Goal: Task Accomplishment & Management: Use online tool/utility

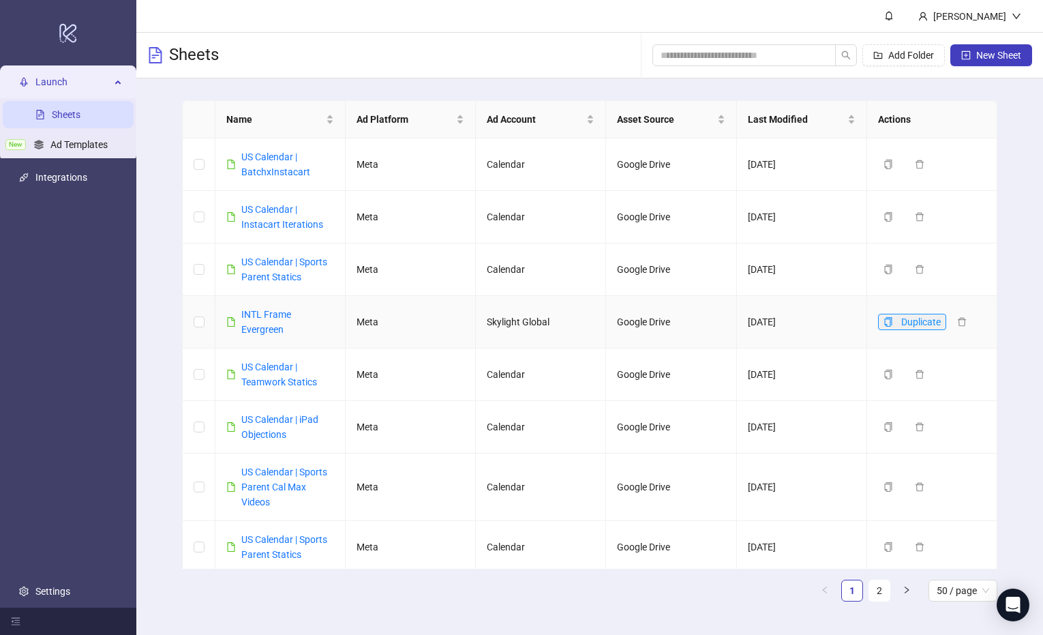
click at [885, 320] on icon "copy" at bounding box center [889, 322] width 10 height 10
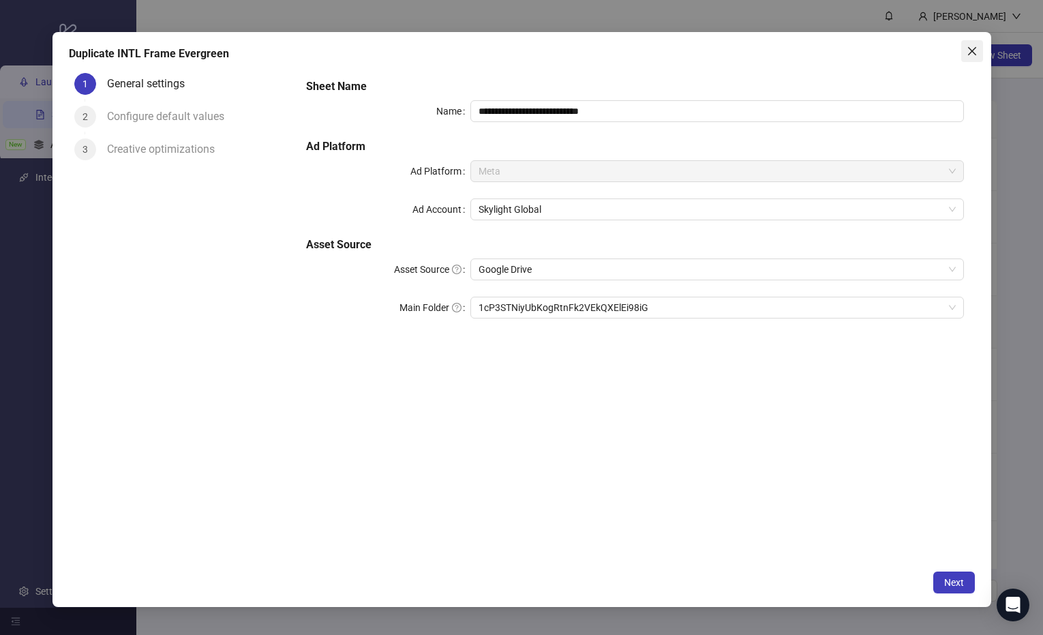
click at [973, 49] on icon "close" at bounding box center [972, 50] width 8 height 8
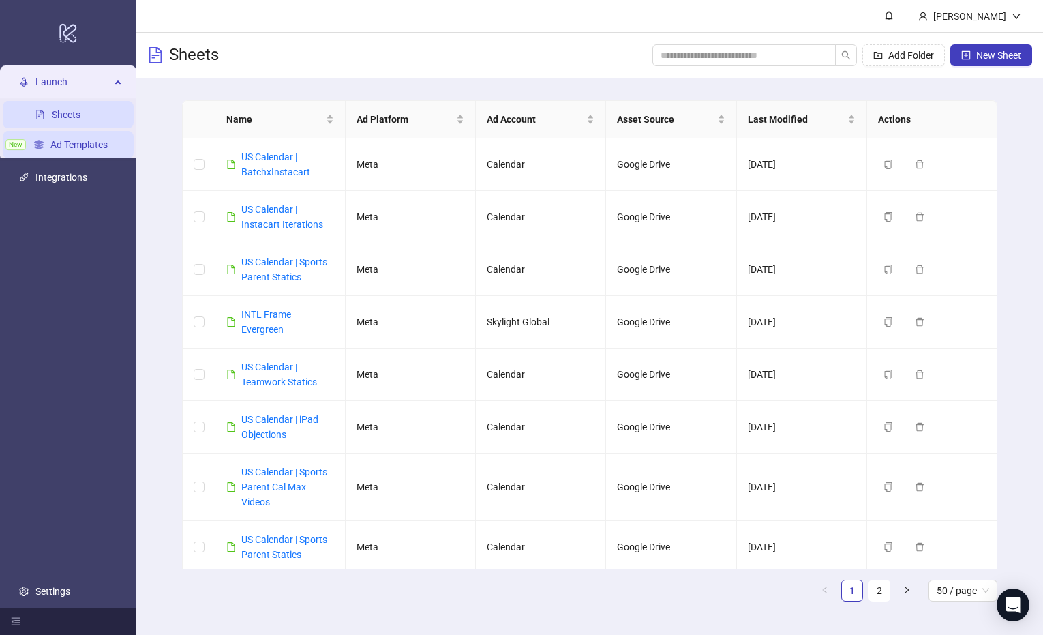
click at [75, 149] on link "Ad Templates" at bounding box center [78, 144] width 57 height 11
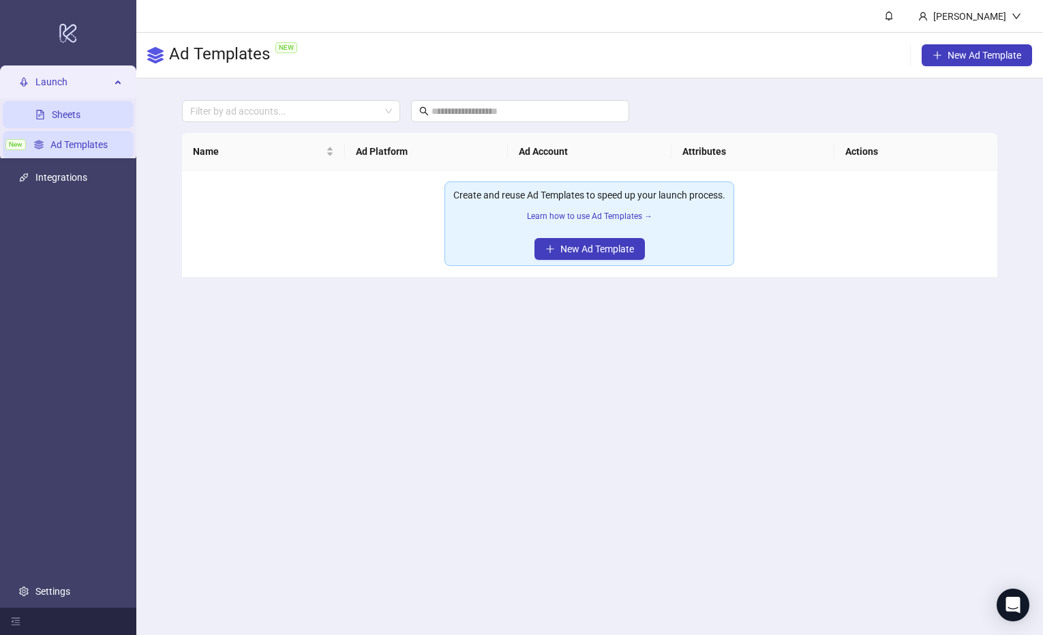
click at [79, 116] on link "Sheets" at bounding box center [66, 114] width 29 height 11
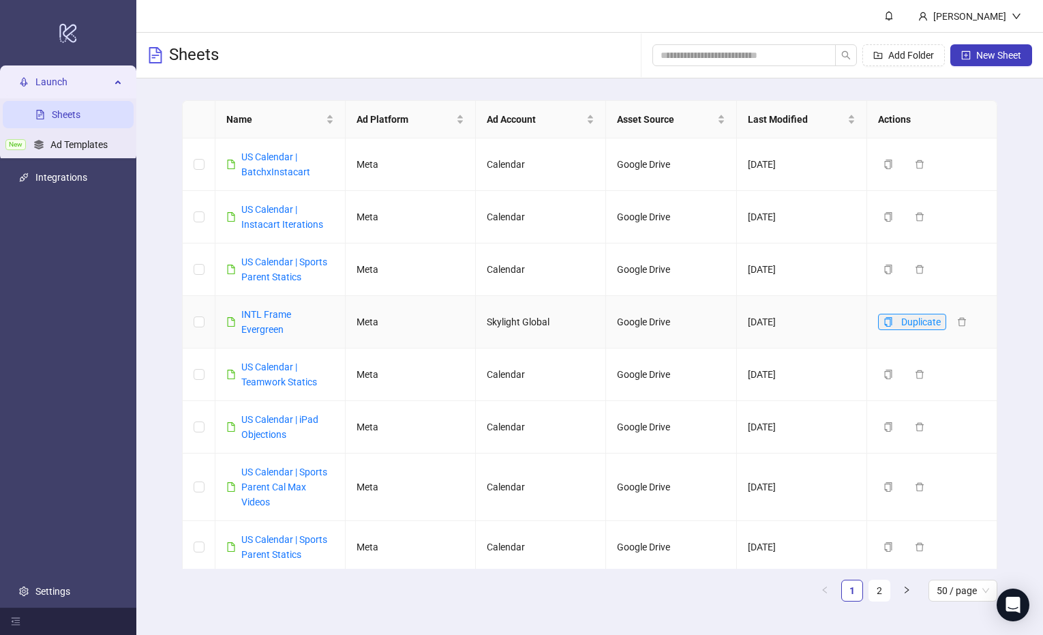
click at [885, 322] on icon "copy" at bounding box center [889, 322] width 10 height 10
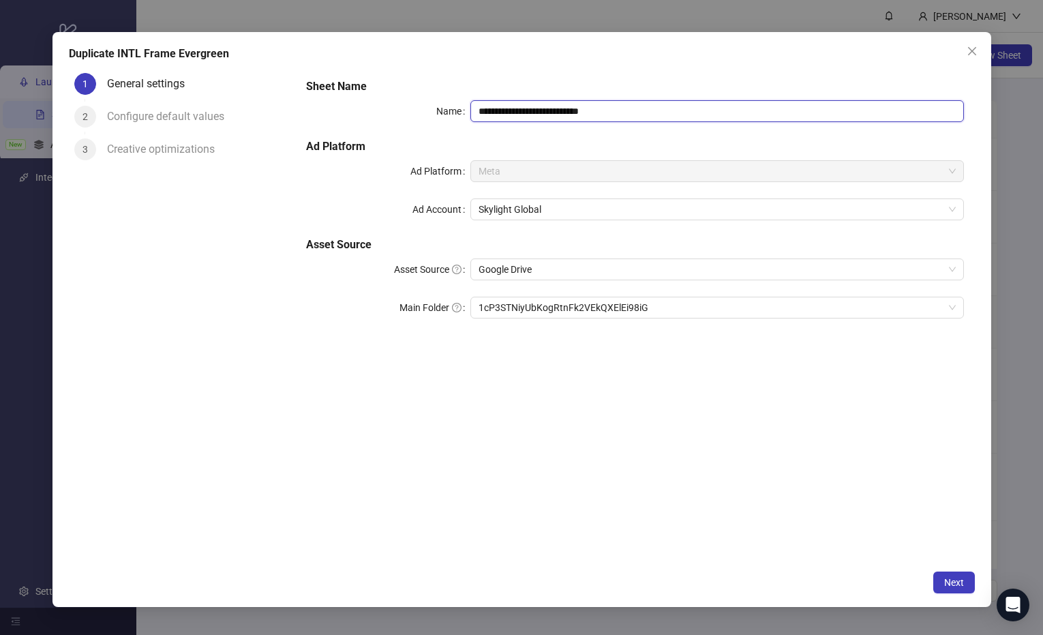
drag, startPoint x: 619, startPoint y: 111, endPoint x: 503, endPoint y: 107, distance: 116.0
click at [503, 107] on input "**********" at bounding box center [718, 111] width 494 height 22
click at [506, 310] on span "1cP3STNiyUbKogRtnFk2VEkQXElEi98iG" at bounding box center [717, 307] width 477 height 20
type input "**********"
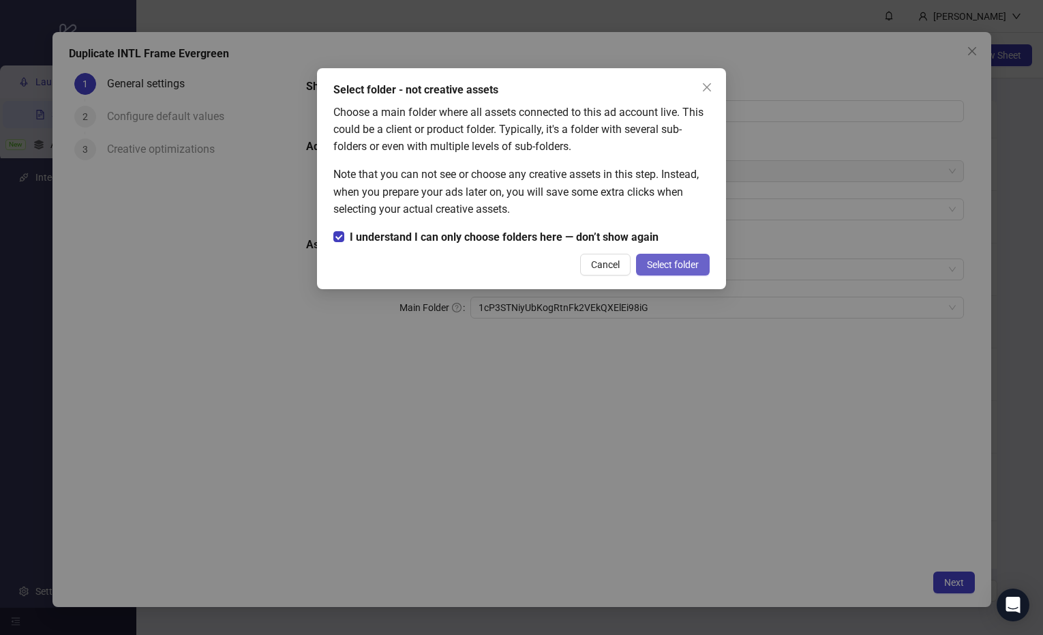
click at [654, 268] on span "Select folder" at bounding box center [673, 264] width 52 height 11
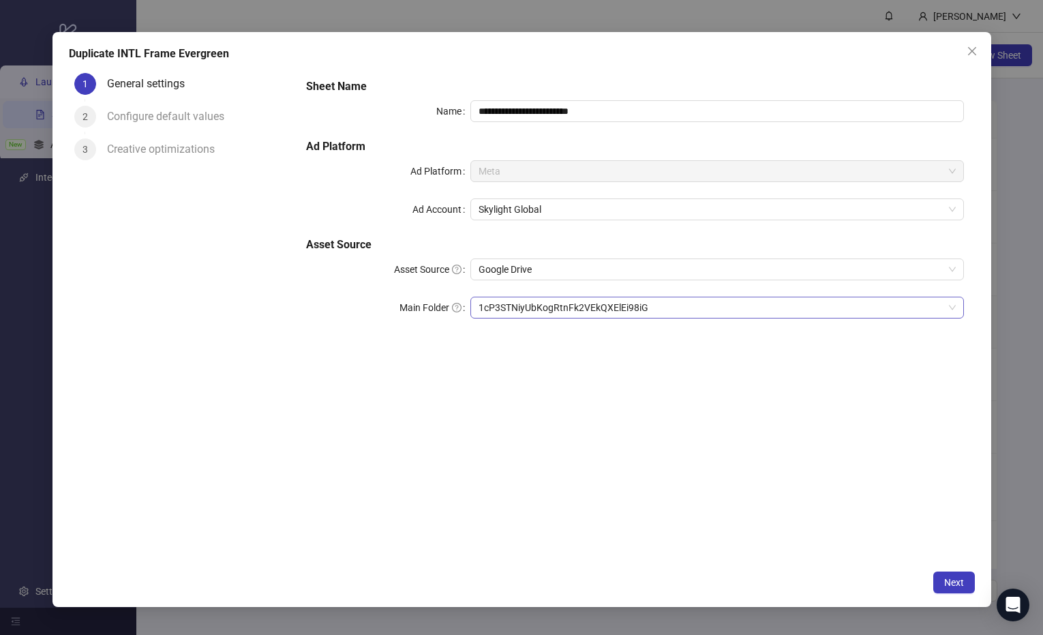
click at [553, 312] on span "1cP3STNiyUbKogRtnFk2VEkQXElEi98iG" at bounding box center [717, 307] width 477 height 20
click at [535, 304] on span "INTL - CREATIVES" at bounding box center [717, 307] width 477 height 20
click at [964, 584] on button "Next" at bounding box center [955, 583] width 42 height 22
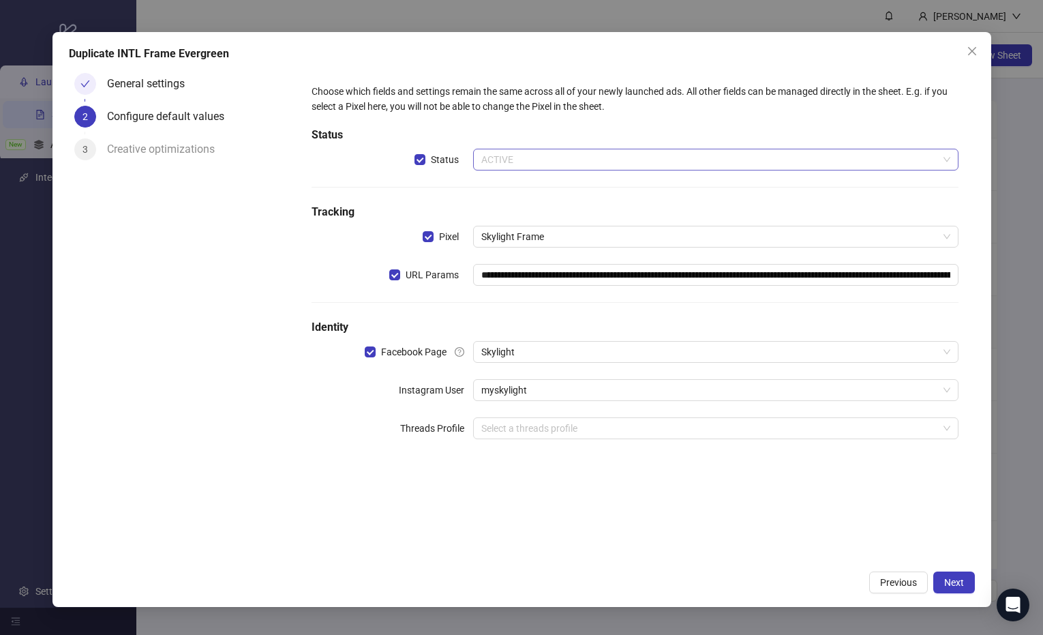
click at [497, 160] on span "ACTIVE" at bounding box center [716, 159] width 469 height 20
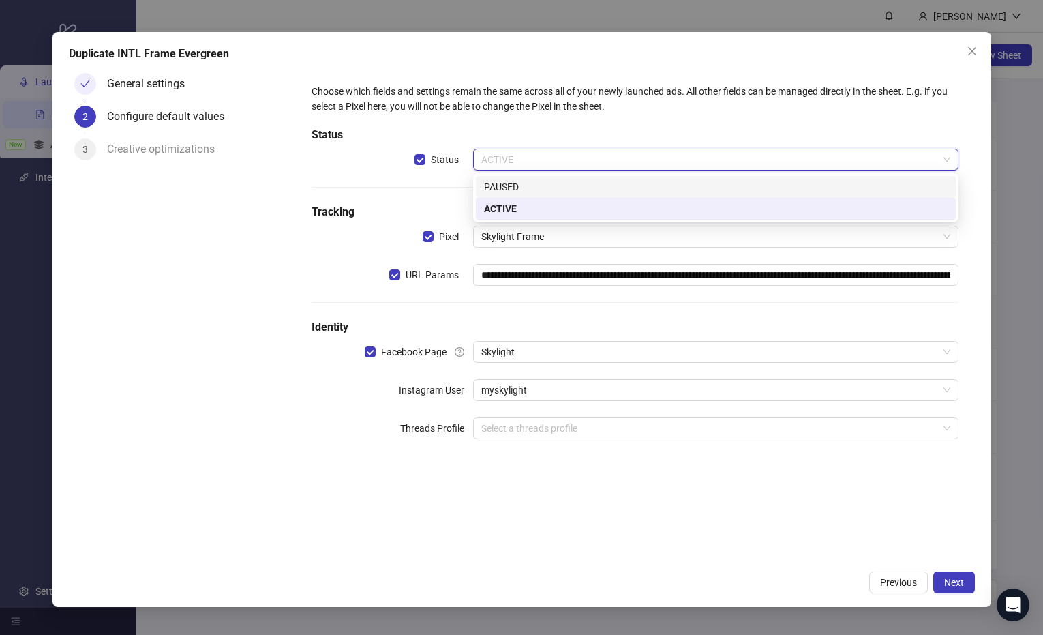
click at [501, 186] on div "PAUSED" at bounding box center [716, 186] width 464 height 15
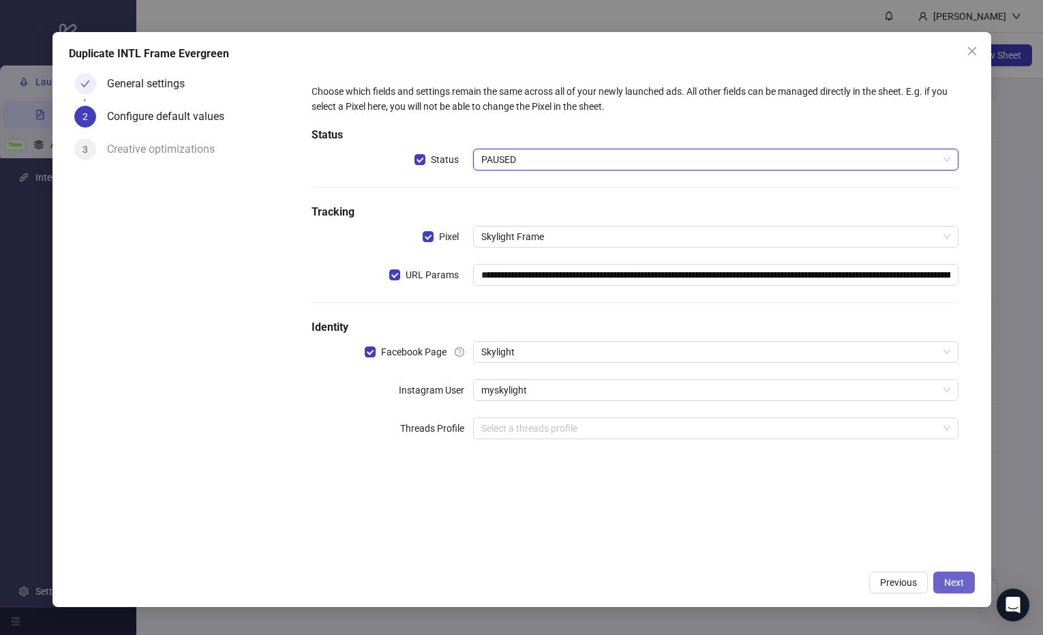
click at [949, 579] on span "Next" at bounding box center [955, 582] width 20 height 11
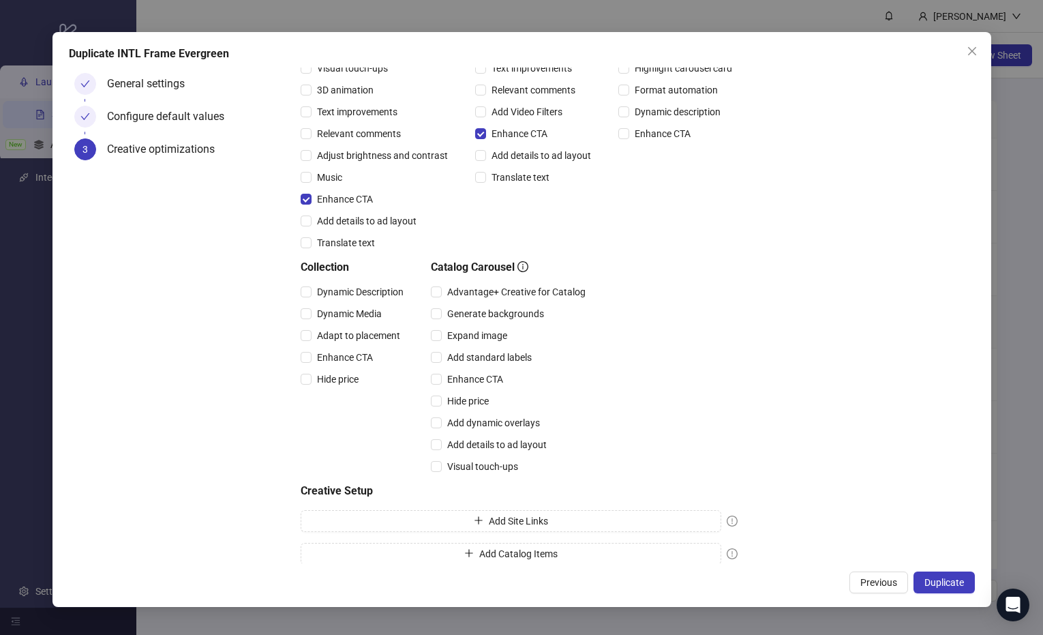
scroll to position [199, 0]
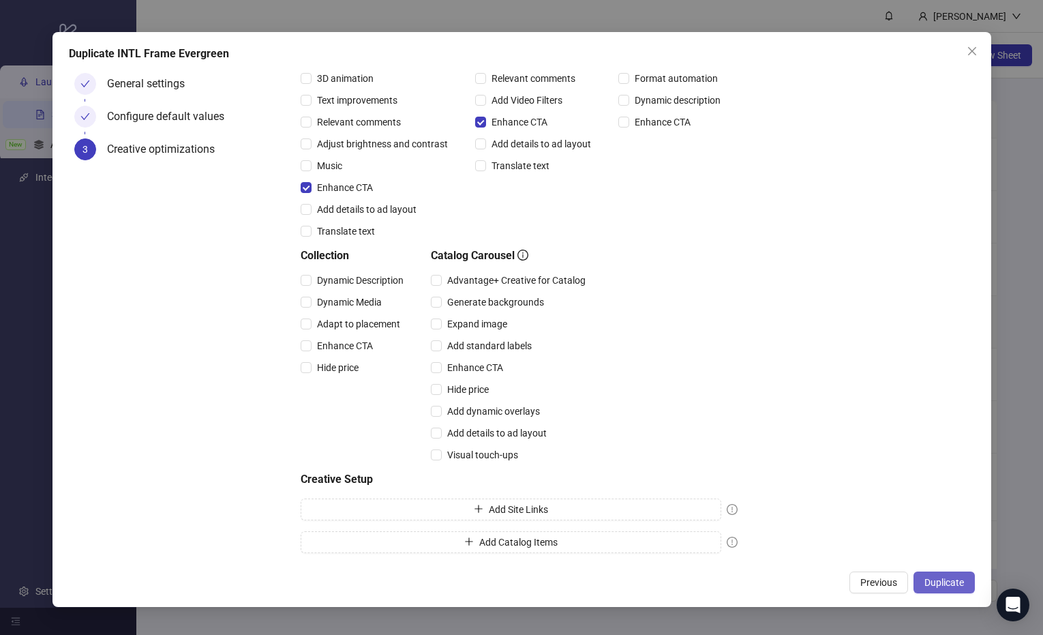
click at [937, 580] on span "Duplicate" at bounding box center [945, 582] width 40 height 11
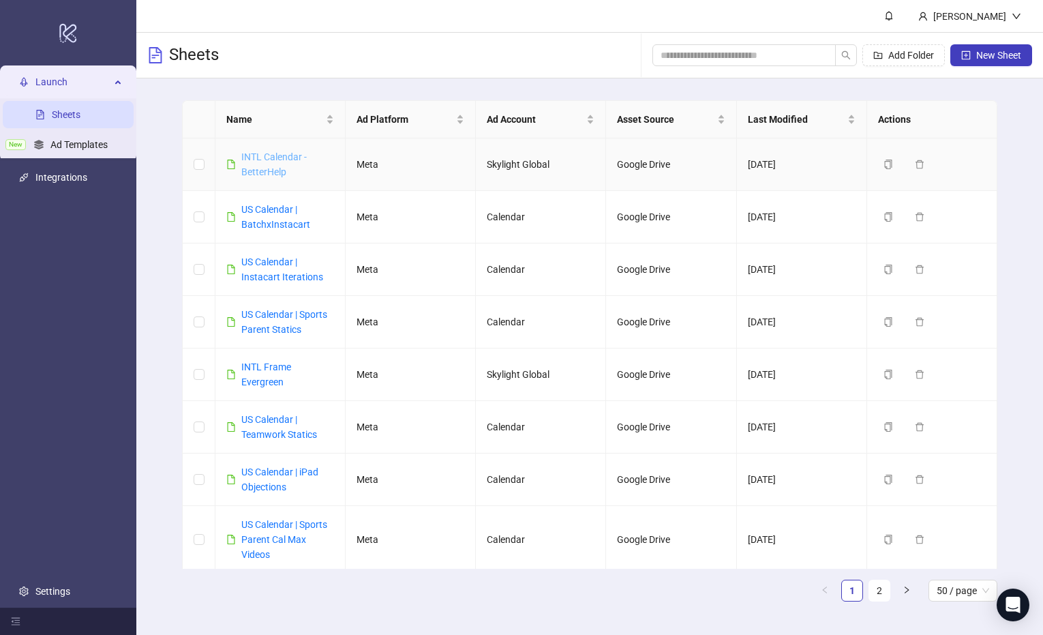
click at [269, 166] on link "INTL Calendar - BetterHelp" at bounding box center [273, 164] width 65 height 26
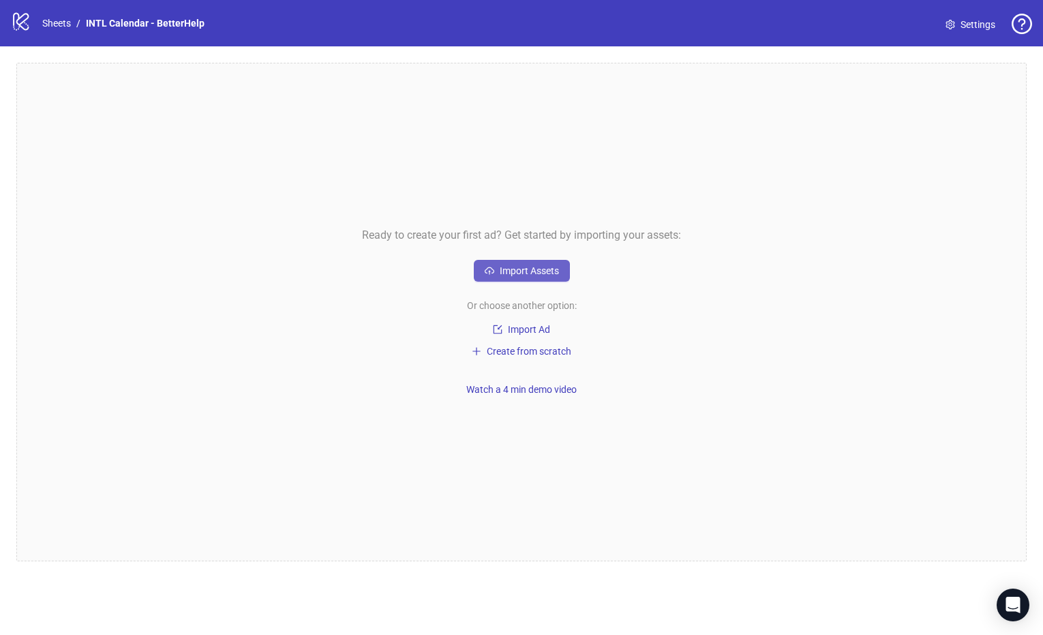
click at [505, 267] on span "Import Assets" at bounding box center [529, 270] width 59 height 11
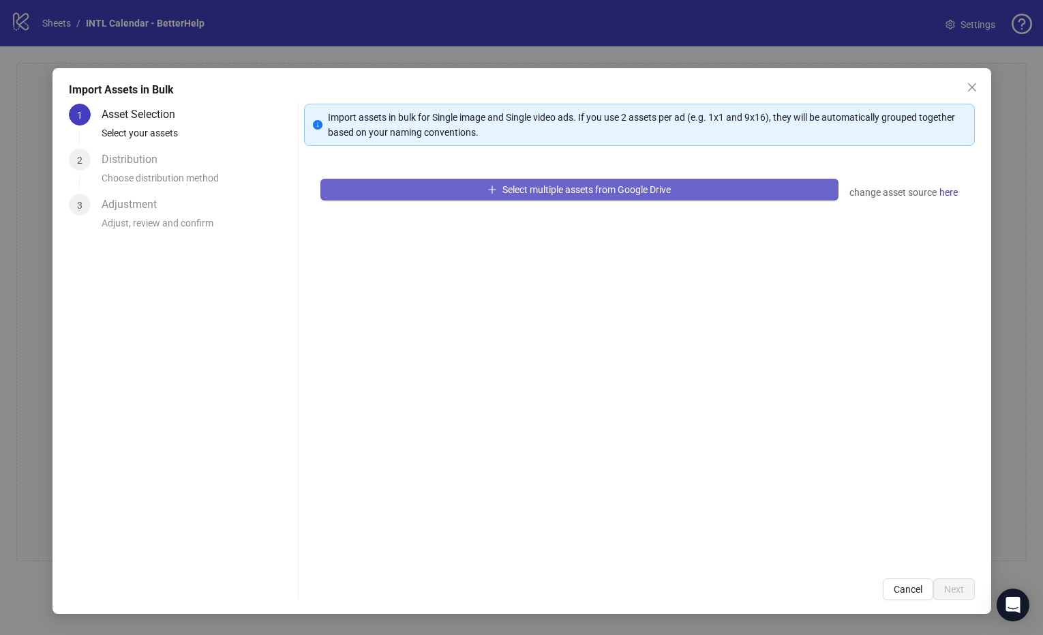
click at [531, 183] on button "Select multiple assets from Google Drive" at bounding box center [580, 190] width 518 height 22
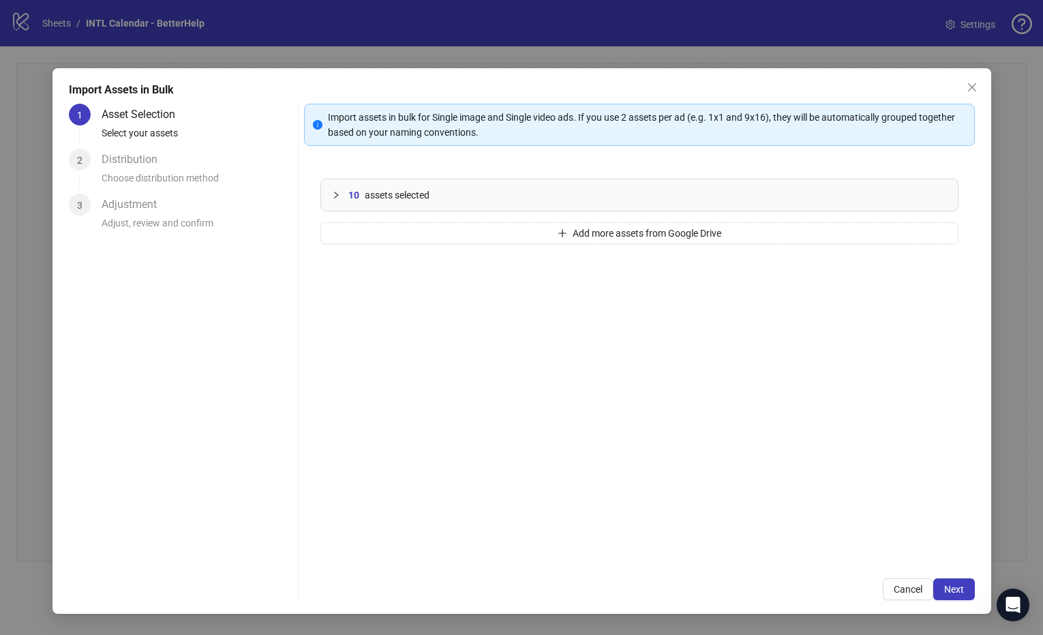
click at [336, 196] on icon "collapsed" at bounding box center [336, 195] width 8 height 8
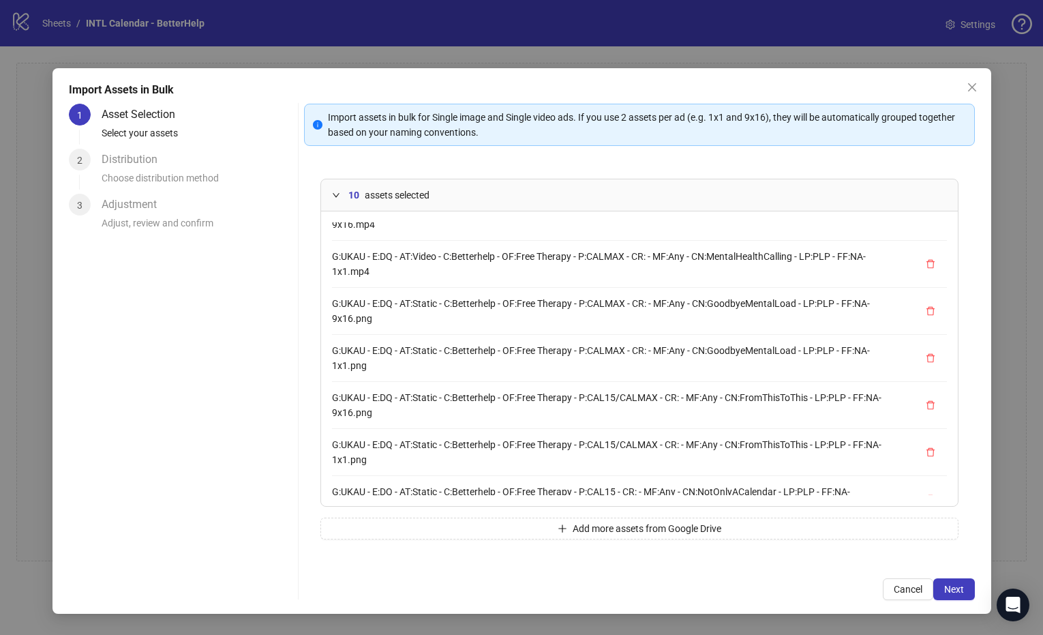
scroll to position [197, 0]
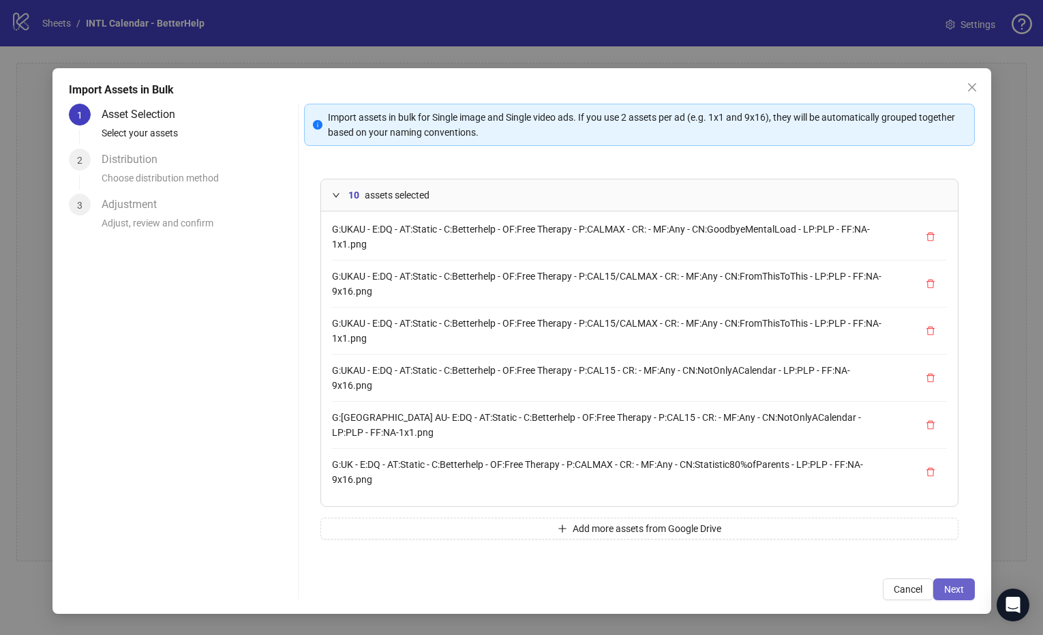
click at [952, 593] on span "Next" at bounding box center [955, 589] width 20 height 11
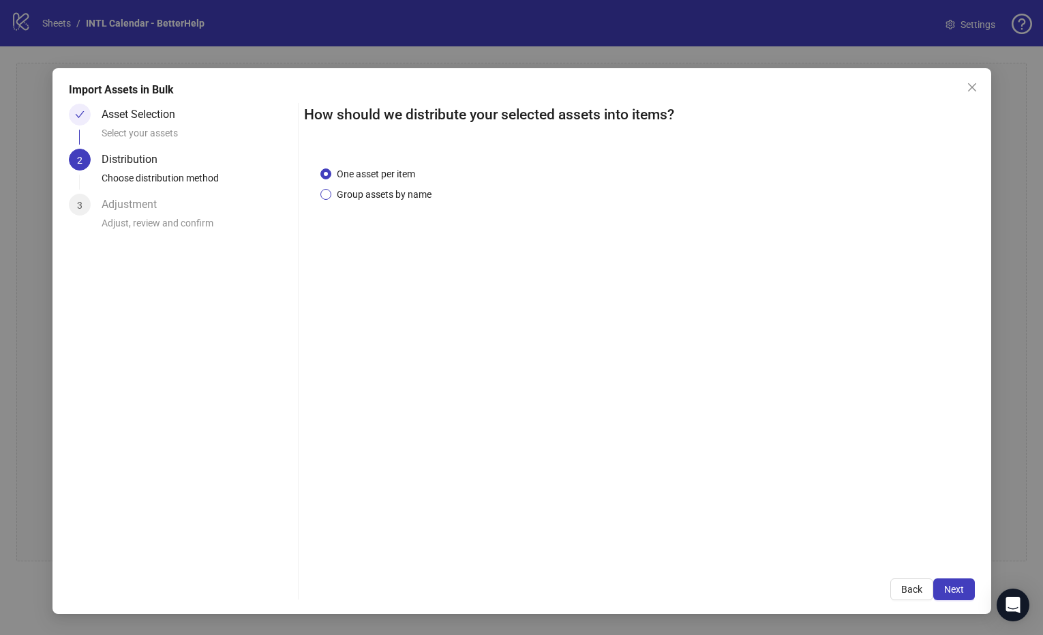
click at [333, 194] on span "Group assets by name" at bounding box center [384, 194] width 106 height 15
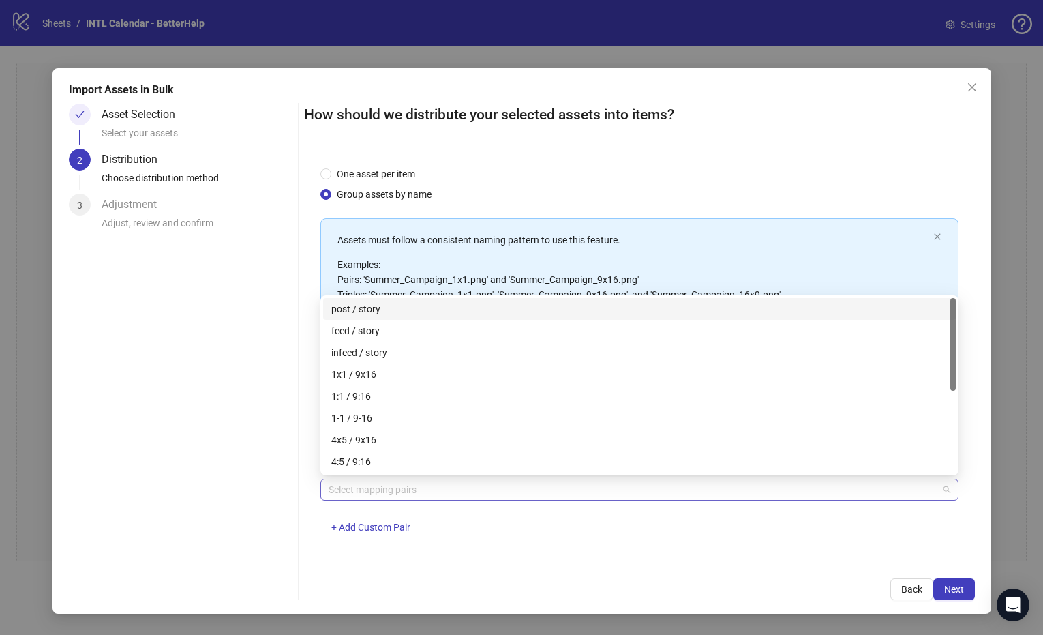
click at [398, 486] on div at bounding box center [632, 489] width 619 height 19
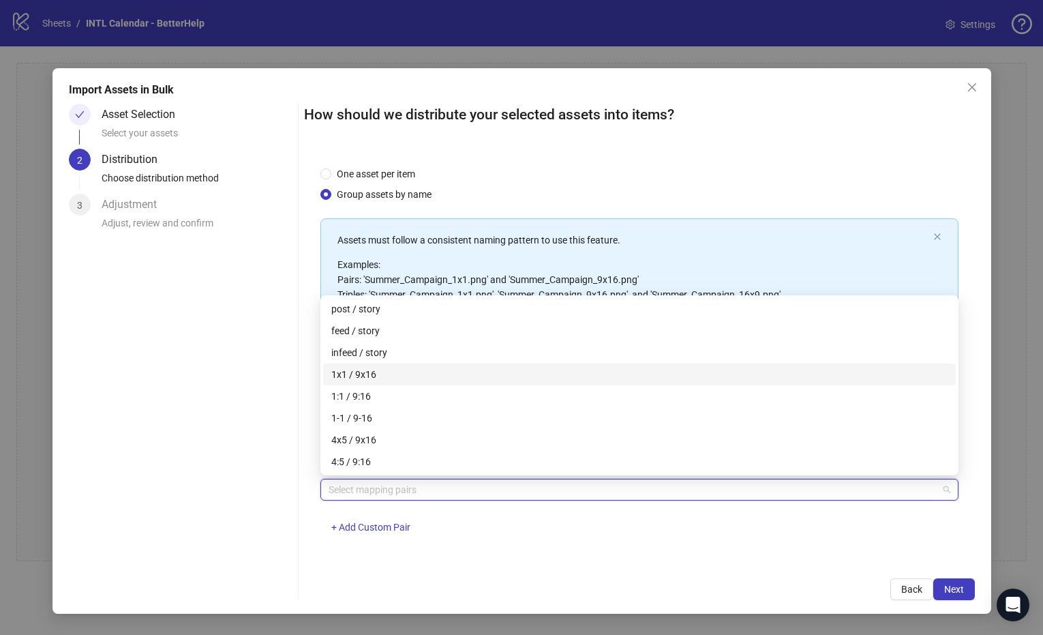
click at [408, 379] on div "1x1 / 9x16" at bounding box center [639, 374] width 617 height 15
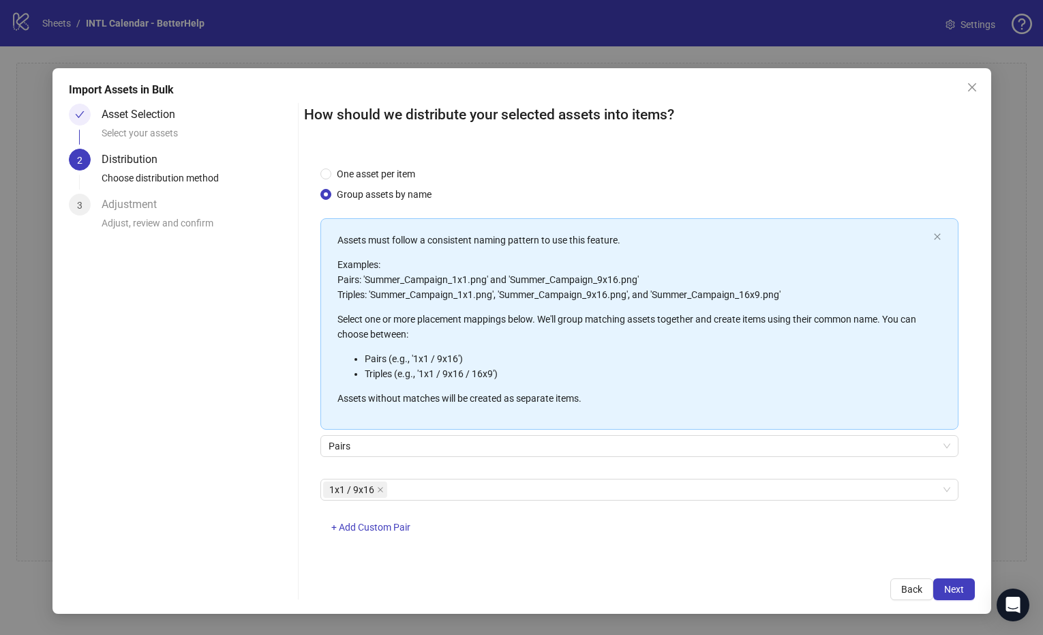
click at [428, 595] on div "Back Next" at bounding box center [639, 589] width 671 height 22
click at [951, 584] on span "Next" at bounding box center [955, 589] width 20 height 11
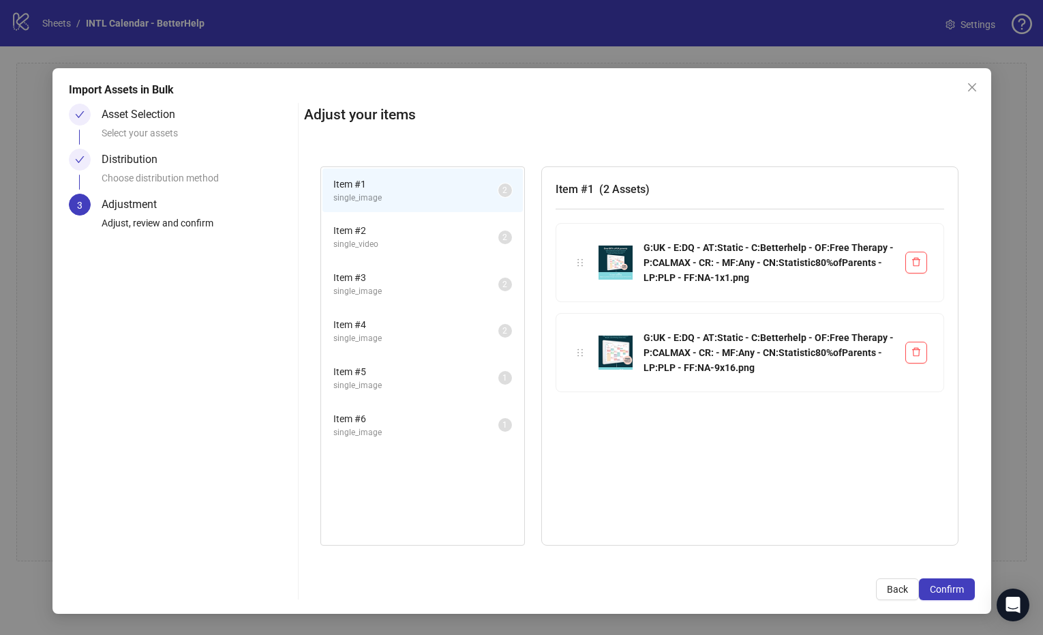
click at [413, 243] on span "single_video" at bounding box center [416, 244] width 165 height 13
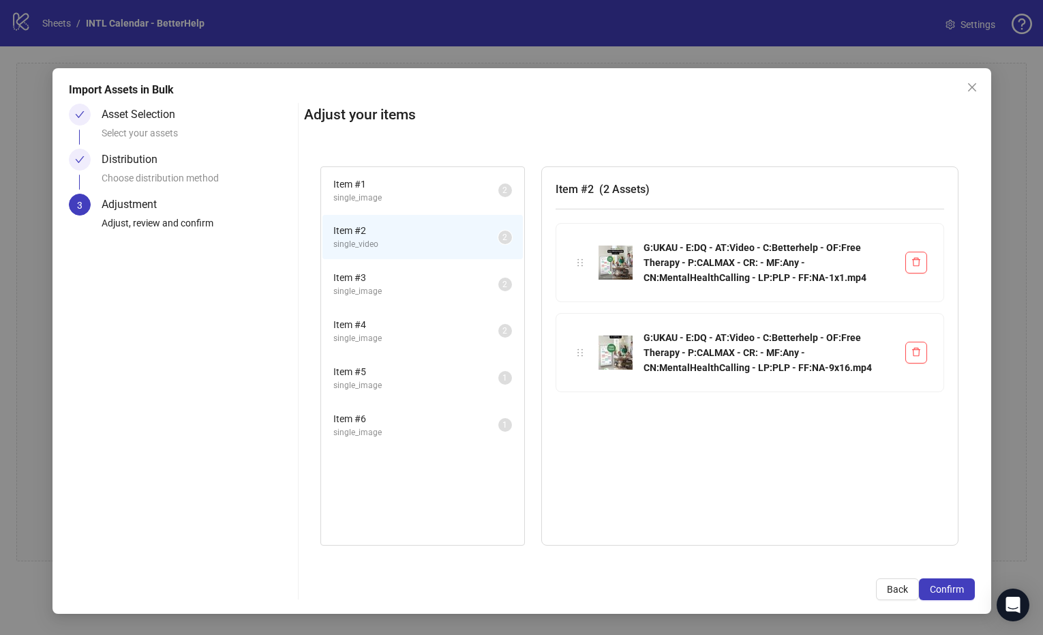
click at [408, 283] on span "Item # 3" at bounding box center [416, 277] width 165 height 15
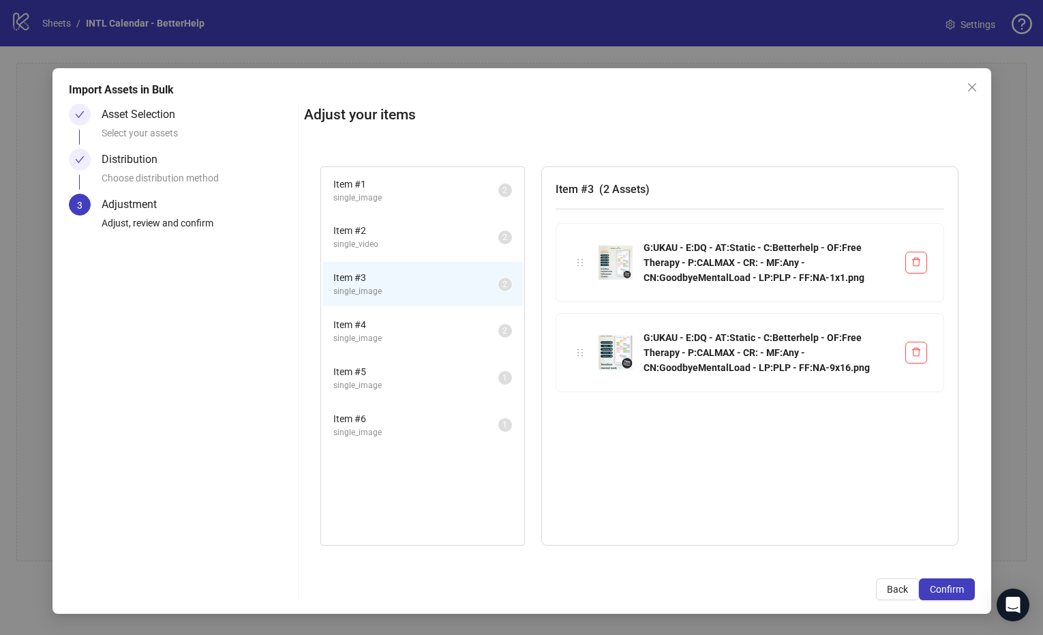
click at [404, 331] on span "Item # 4" at bounding box center [416, 324] width 165 height 15
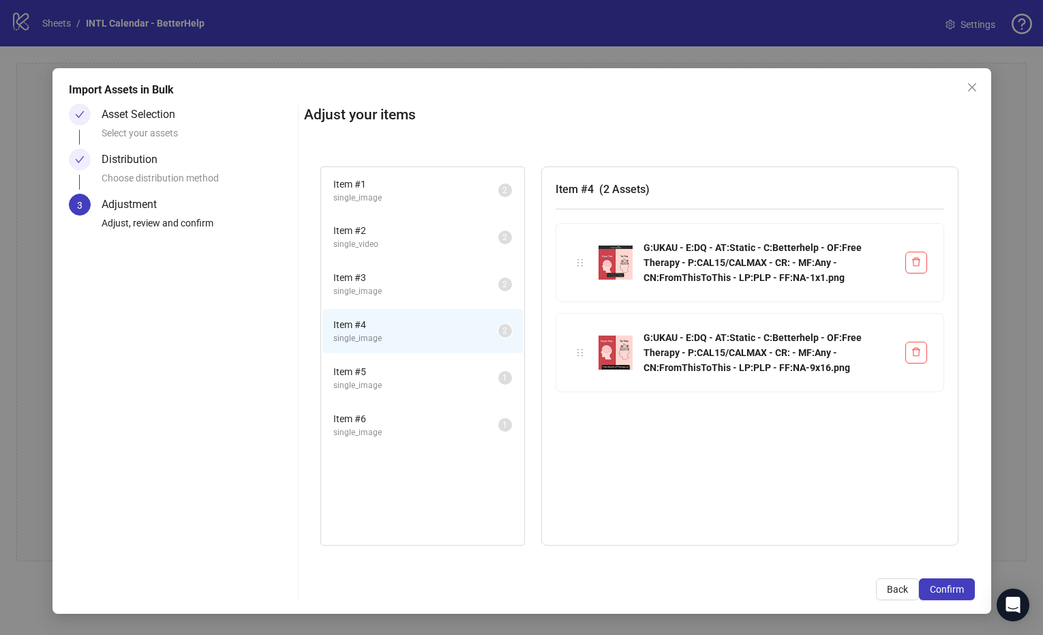
click at [405, 371] on span "Item # 5" at bounding box center [416, 371] width 165 height 15
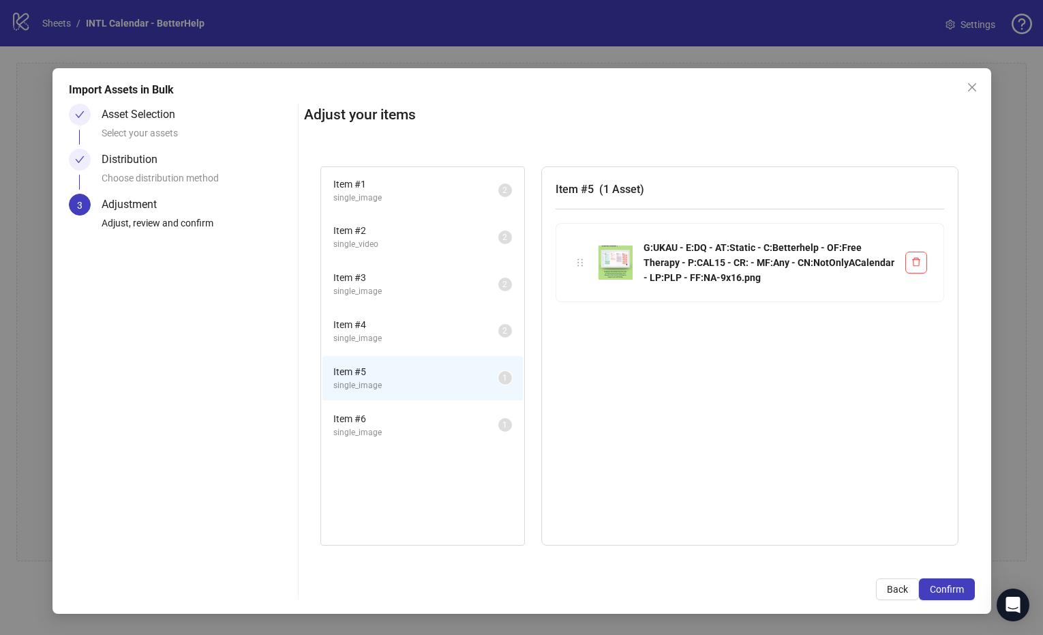
click at [407, 421] on span "Item # 6" at bounding box center [416, 418] width 165 height 15
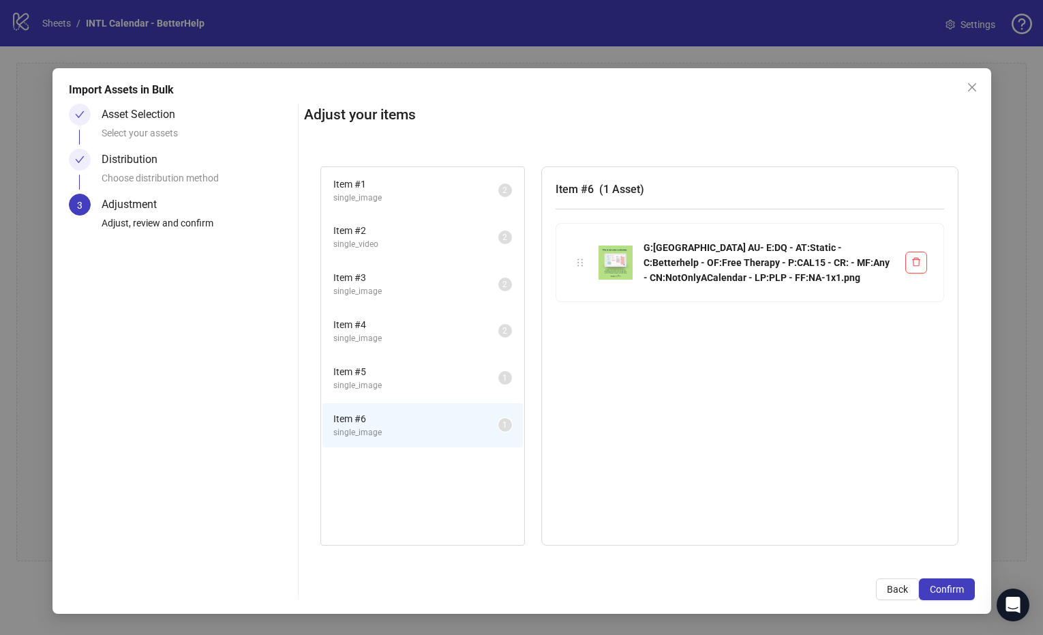
click at [417, 418] on span "Item # 6" at bounding box center [416, 418] width 165 height 15
click at [414, 387] on span "single_image" at bounding box center [416, 385] width 165 height 13
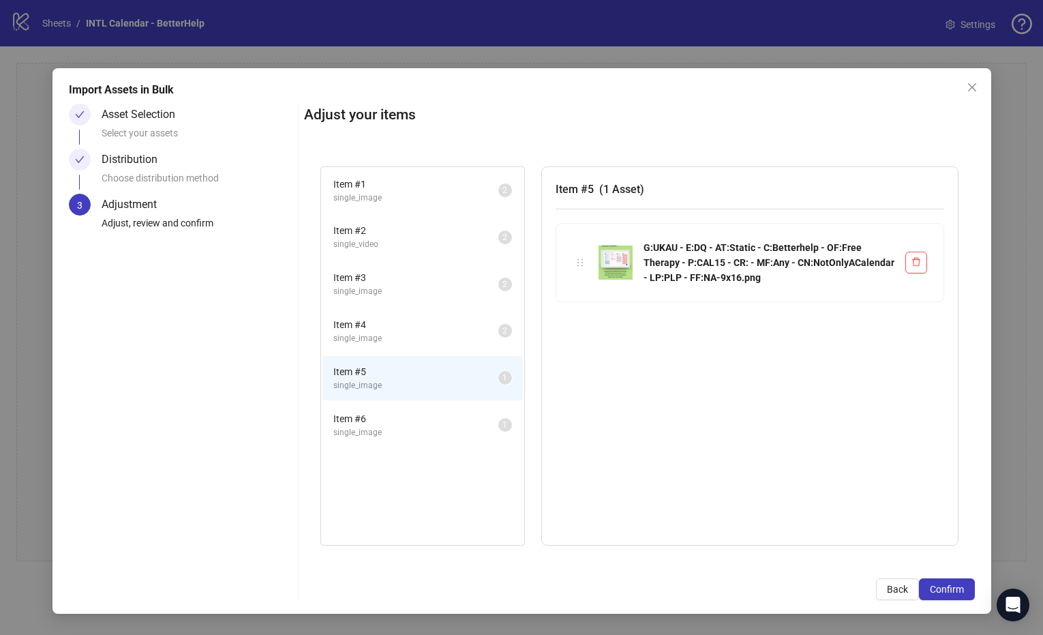
click at [419, 424] on span "Item # 6" at bounding box center [416, 418] width 165 height 15
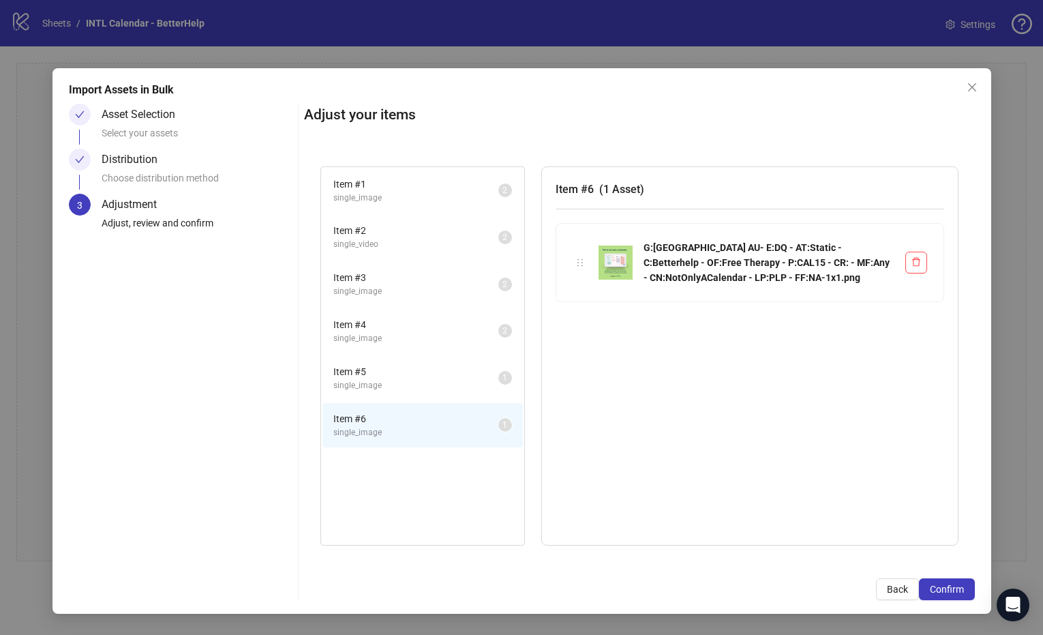
click at [413, 382] on span "single_image" at bounding box center [416, 385] width 165 height 13
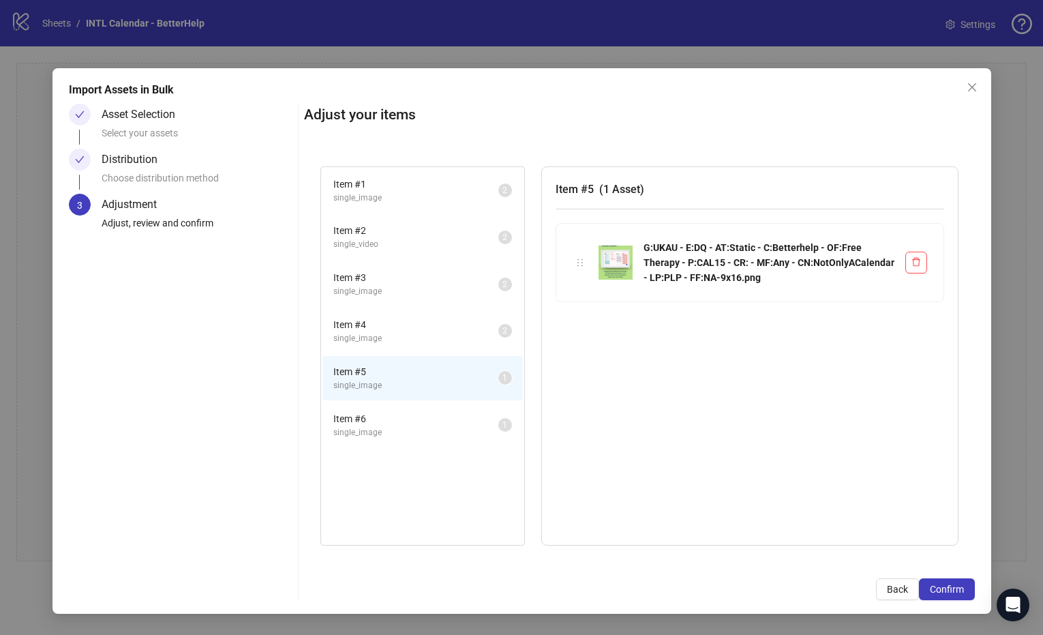
click at [415, 423] on span "Item # 6" at bounding box center [416, 418] width 165 height 15
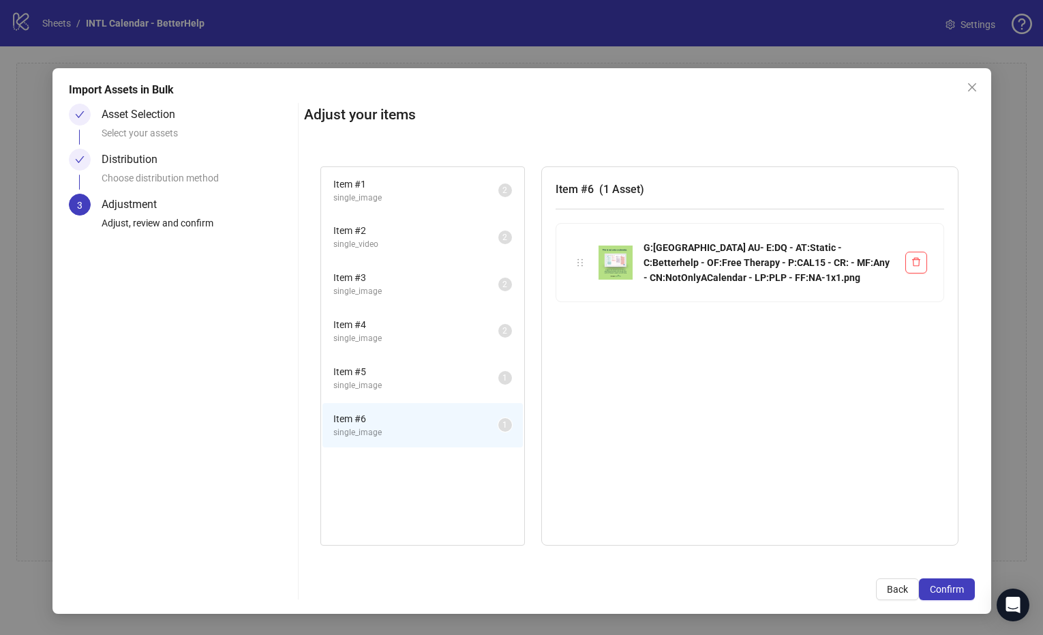
click at [449, 377] on span "Item # 5" at bounding box center [416, 371] width 165 height 15
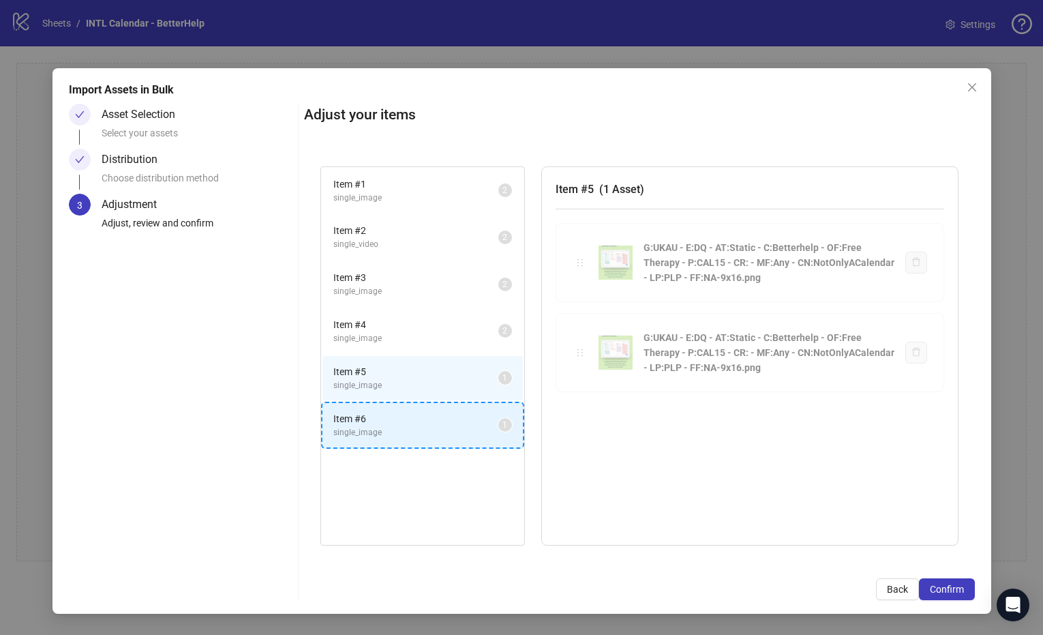
drag, startPoint x: 582, startPoint y: 264, endPoint x: 389, endPoint y: 436, distance: 258.9
click at [389, 436] on div "Item # 1 single_image 2 Item # 2 single_video 2 Item # 3 single_image 2 Item # …" at bounding box center [639, 356] width 671 height 412
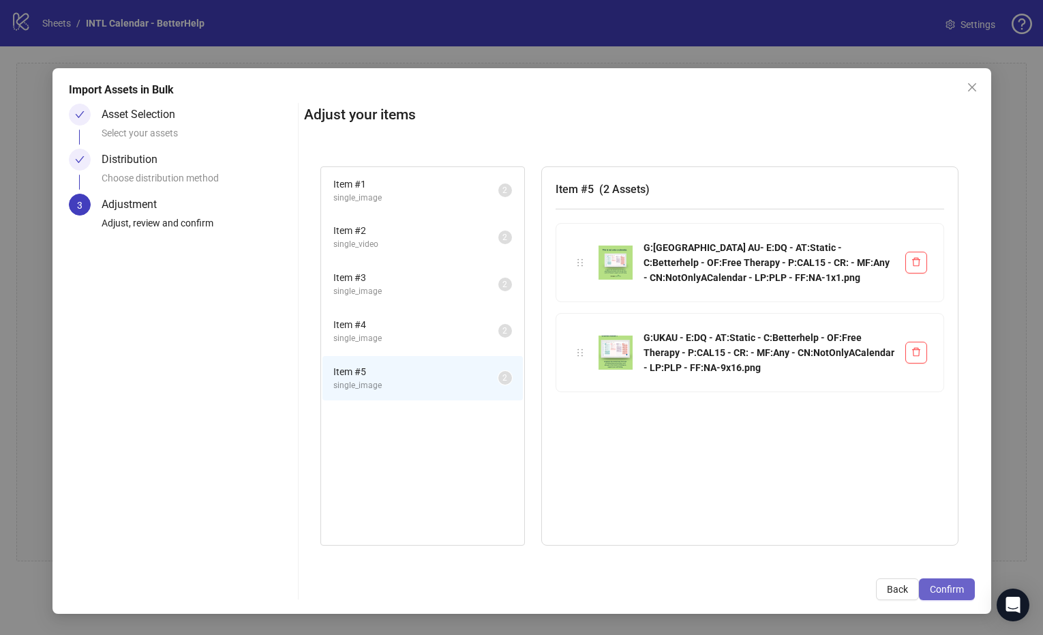
click at [947, 590] on span "Confirm" at bounding box center [947, 589] width 34 height 11
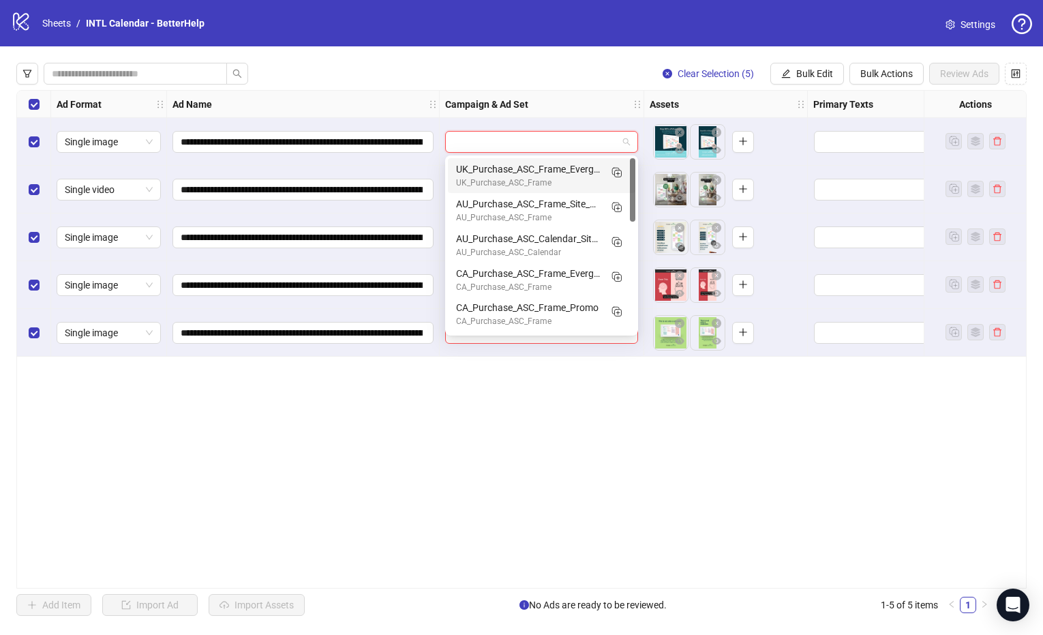
click at [566, 145] on input "search" at bounding box center [536, 142] width 164 height 20
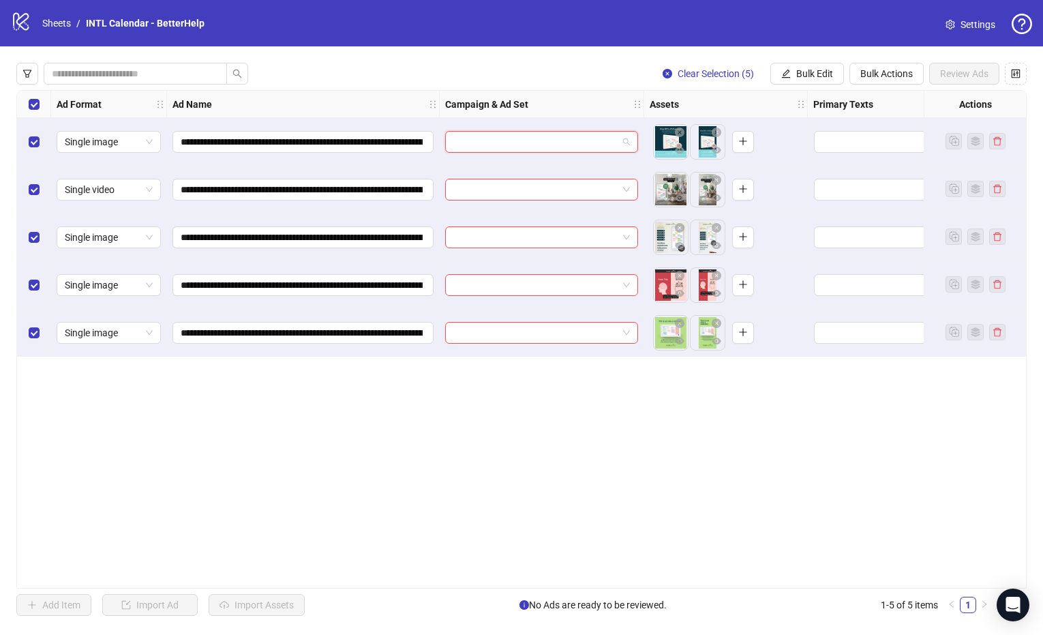
click at [590, 140] on input "search" at bounding box center [536, 142] width 164 height 20
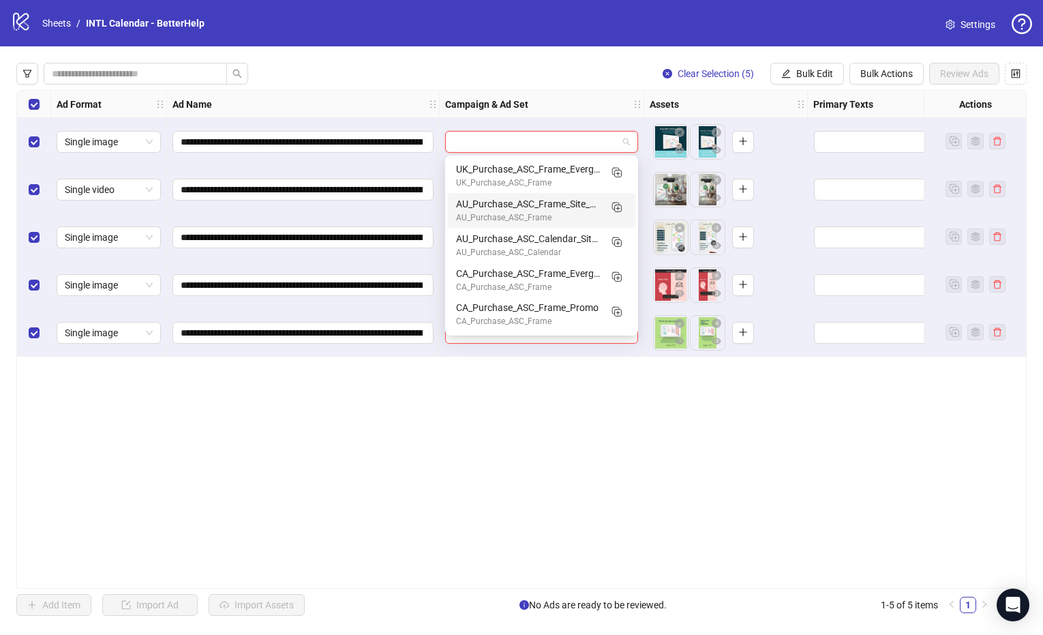
click at [600, 137] on input "search" at bounding box center [536, 142] width 164 height 20
type input "**"
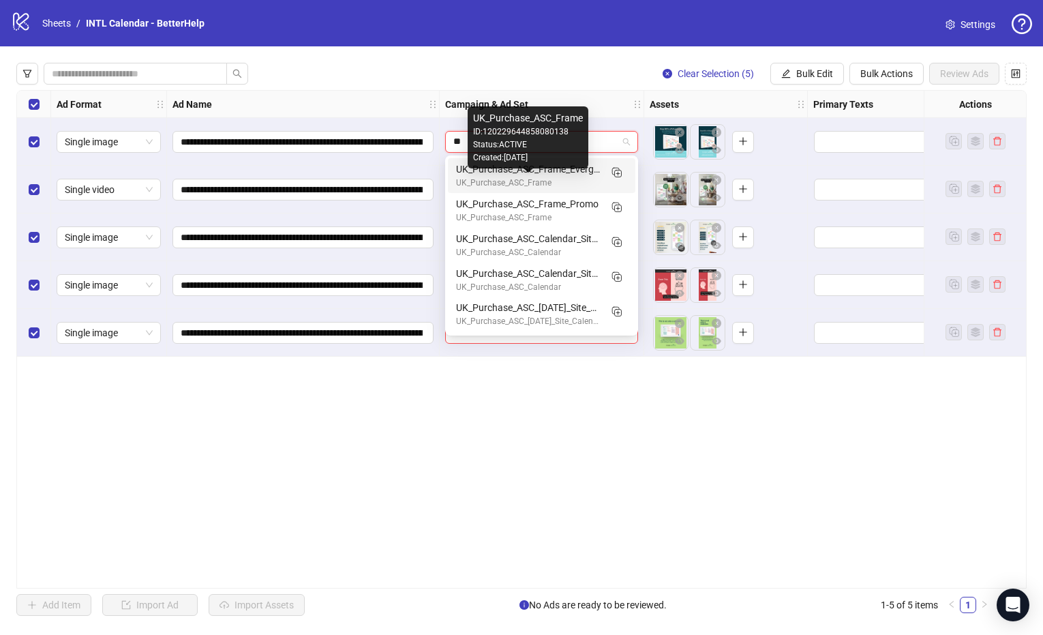
click at [561, 178] on div "UK_Purchase_ASC_Frame" at bounding box center [528, 183] width 144 height 13
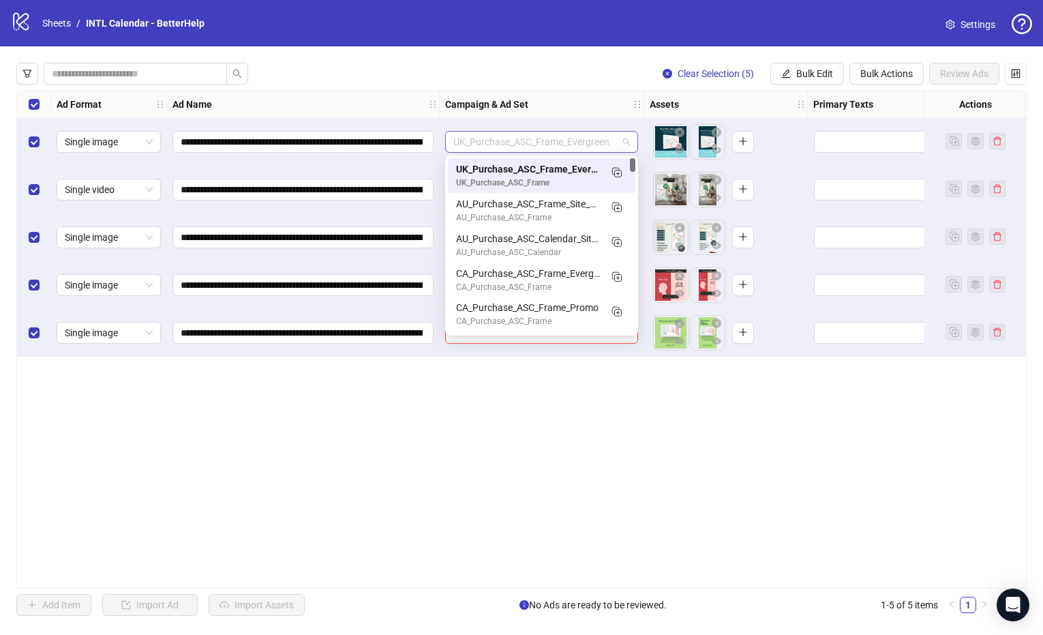
click at [574, 138] on span "UK_Purchase_ASC_Frame_Evergreen" at bounding box center [542, 142] width 177 height 20
click at [546, 138] on span "UK_Purchase_ASC_Frame_Evergreen" at bounding box center [542, 142] width 177 height 20
type input "**"
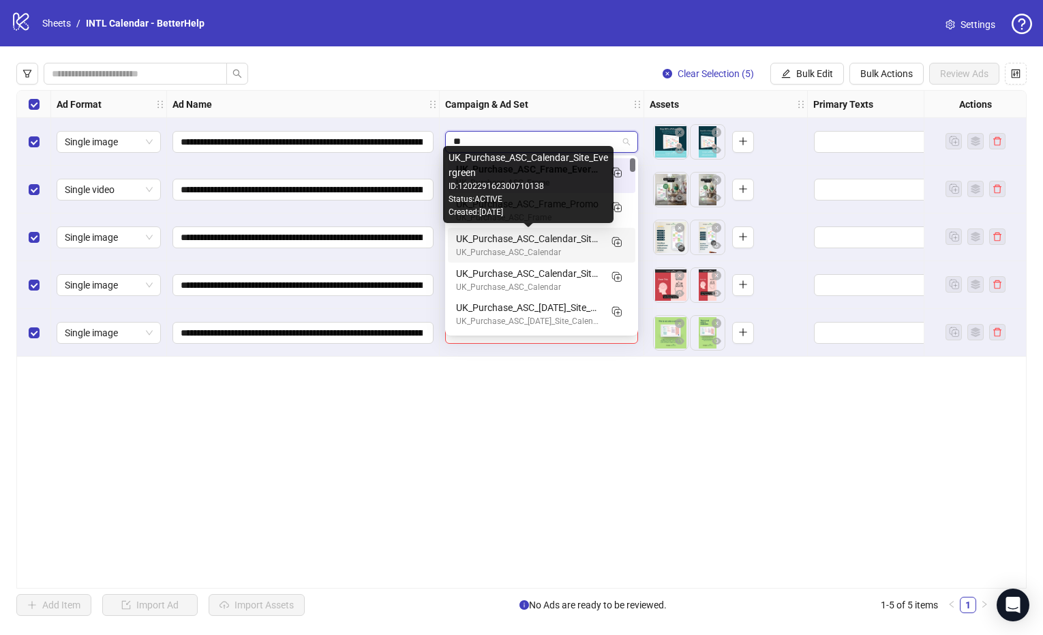
click at [510, 239] on div "UK_Purchase_ASC_Calendar_Site_Evergreen" at bounding box center [528, 238] width 144 height 15
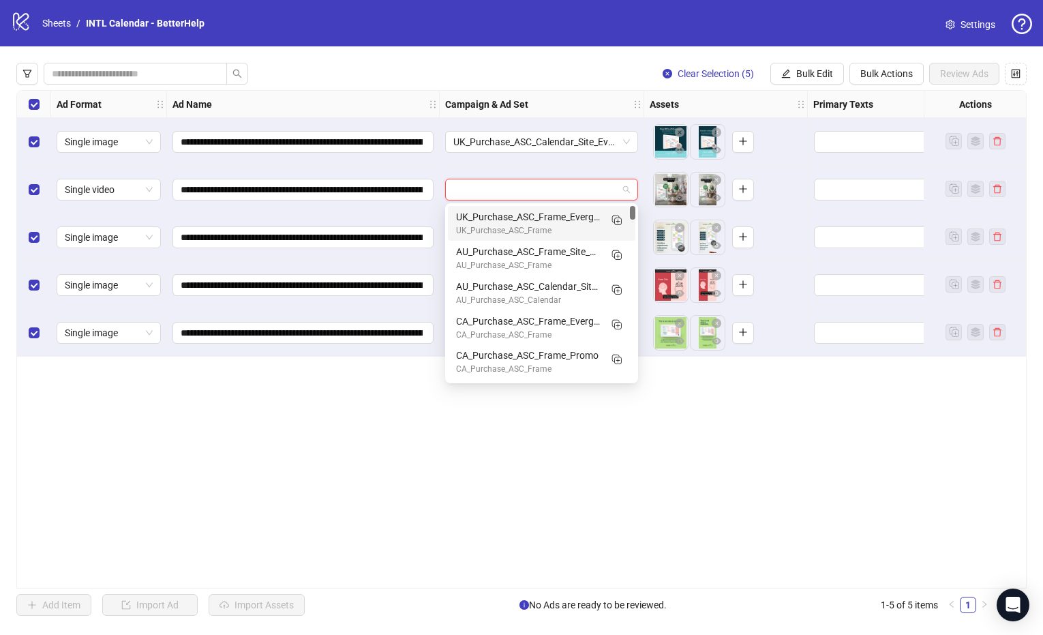
click at [494, 190] on input "search" at bounding box center [536, 189] width 164 height 20
click at [524, 138] on span "UK_Purchase_ASC_Calendar_Site_Evergreen" at bounding box center [542, 142] width 177 height 20
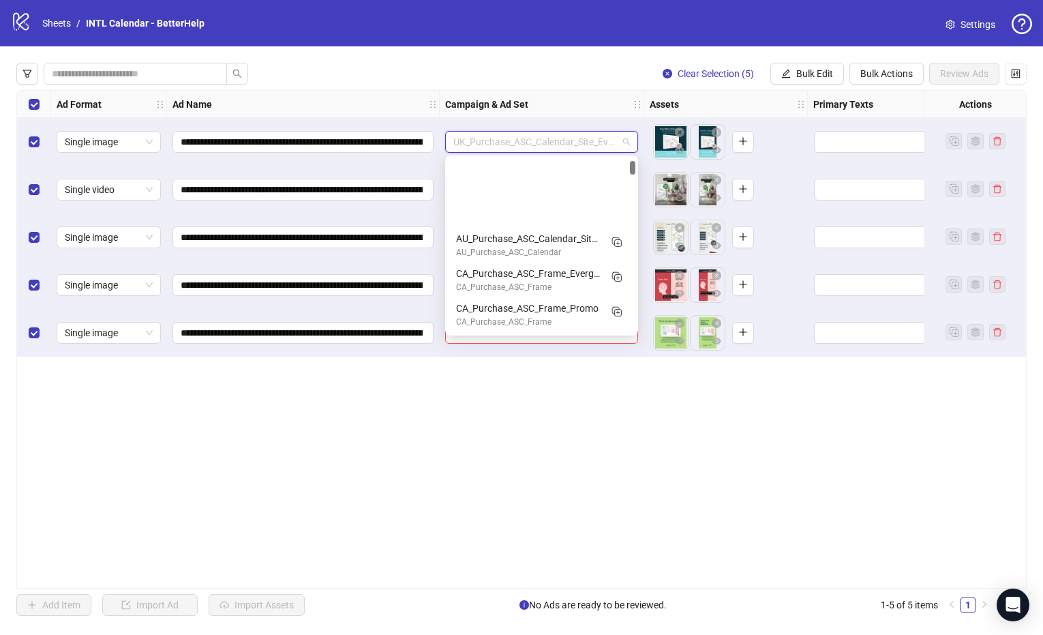
click at [524, 139] on span "UK_Purchase_ASC_Calendar_Site_Evergreen" at bounding box center [542, 142] width 177 height 20
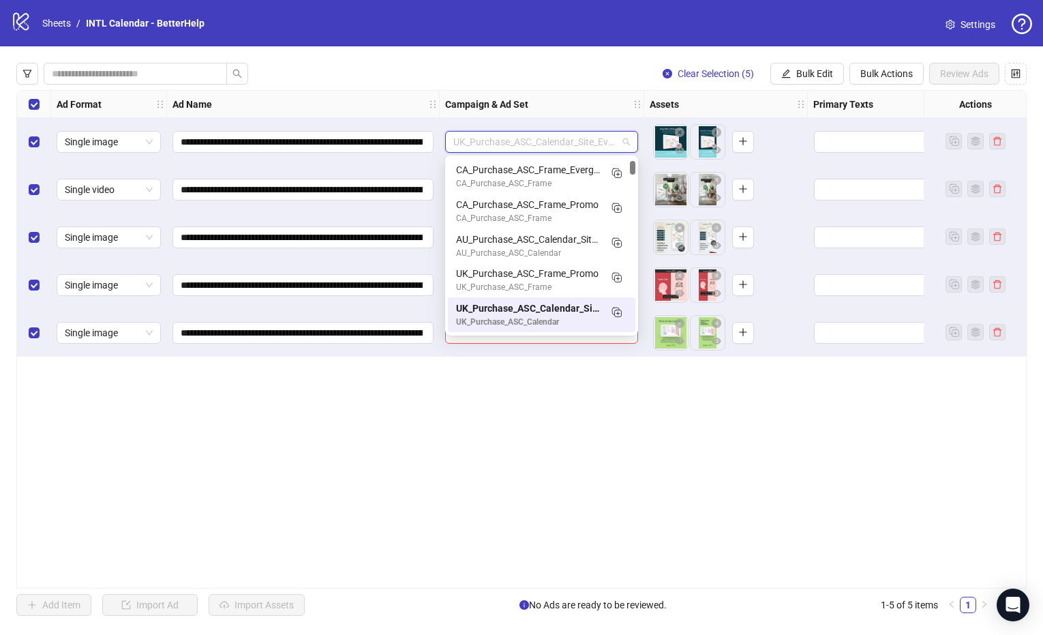
click at [524, 139] on span "UK_Purchase_ASC_Calendar_Site_Evergreen" at bounding box center [542, 142] width 177 height 20
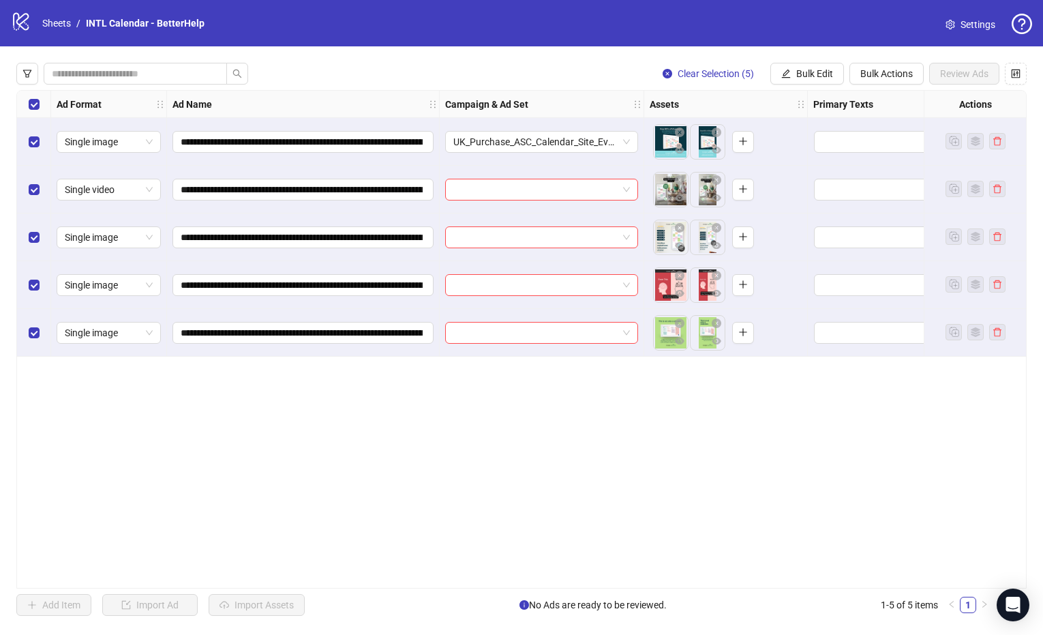
click at [458, 455] on div "**********" at bounding box center [521, 339] width 1011 height 499
click at [495, 192] on input "search" at bounding box center [536, 189] width 164 height 20
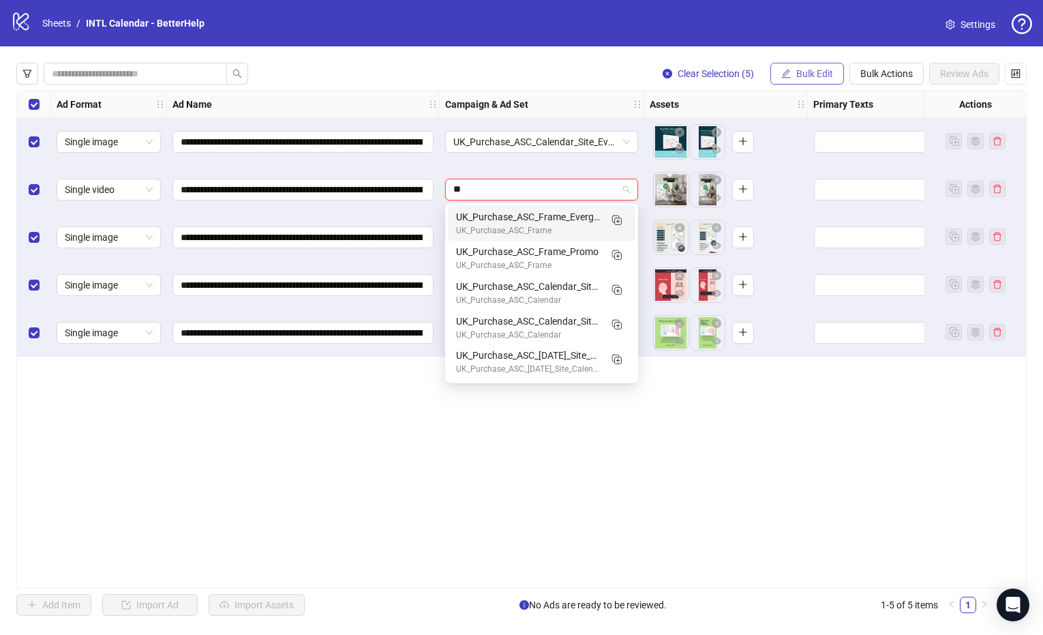
type input "**"
click at [823, 75] on span "Bulk Edit" at bounding box center [815, 73] width 37 height 11
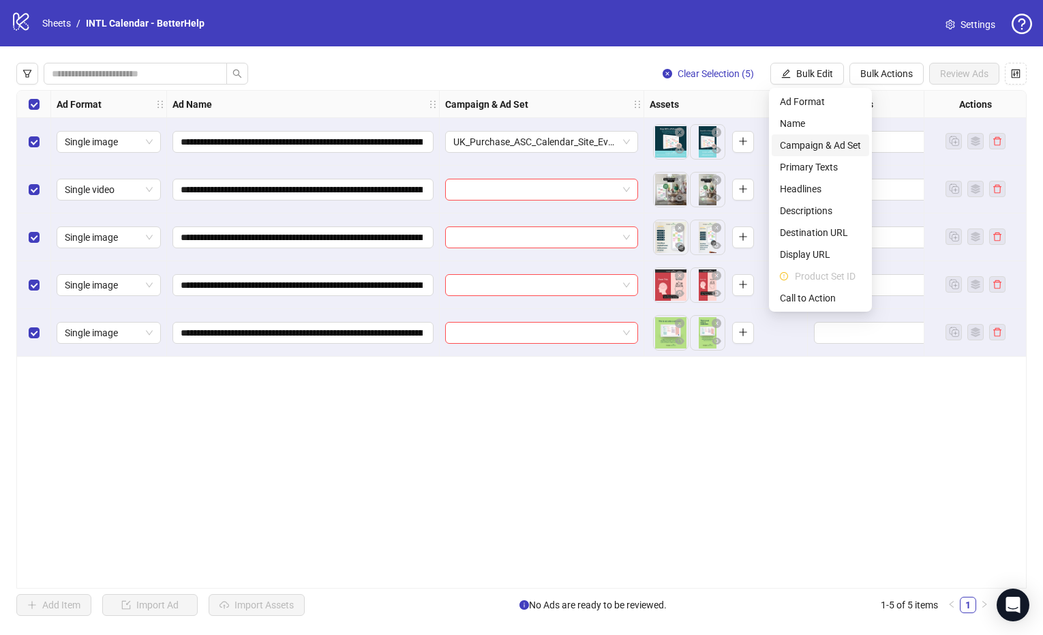
click at [824, 144] on span "Campaign & Ad Set" at bounding box center [820, 145] width 81 height 15
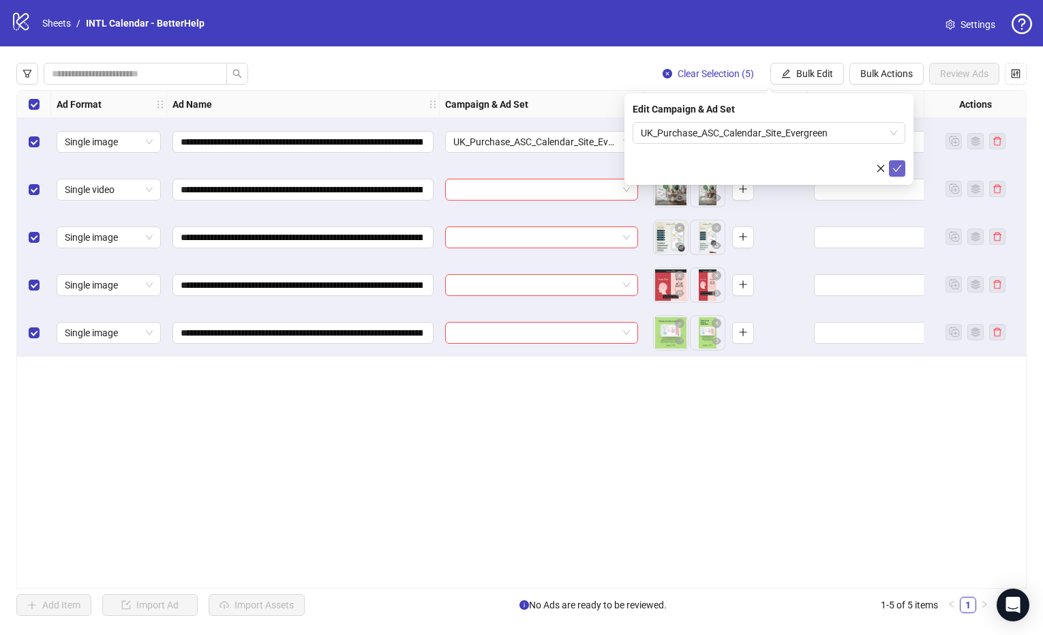
click at [897, 166] on icon "check" at bounding box center [898, 169] width 10 height 10
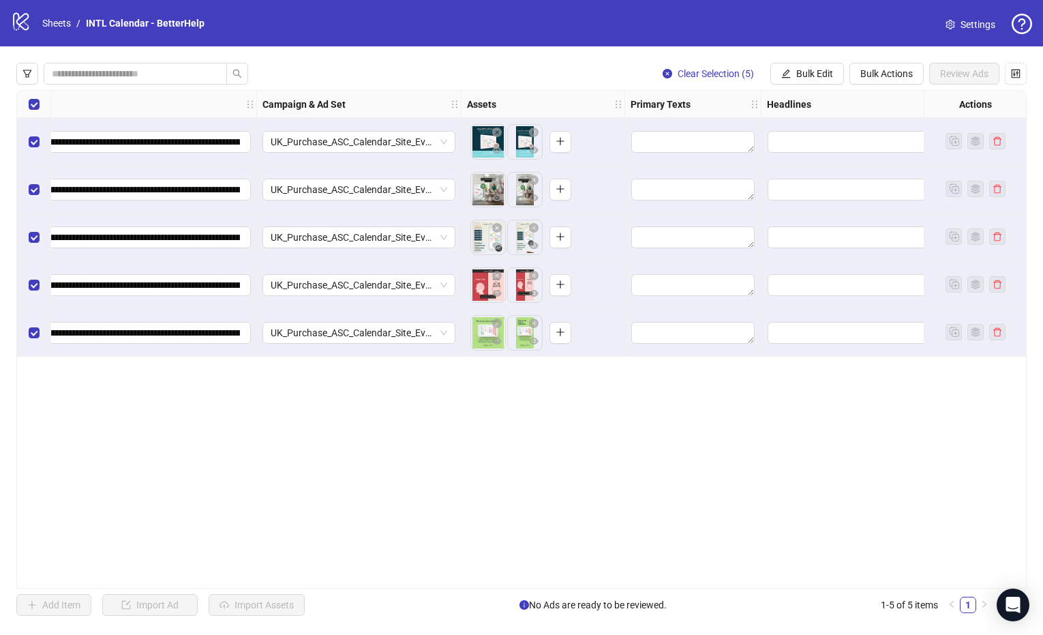
scroll to position [0, 196]
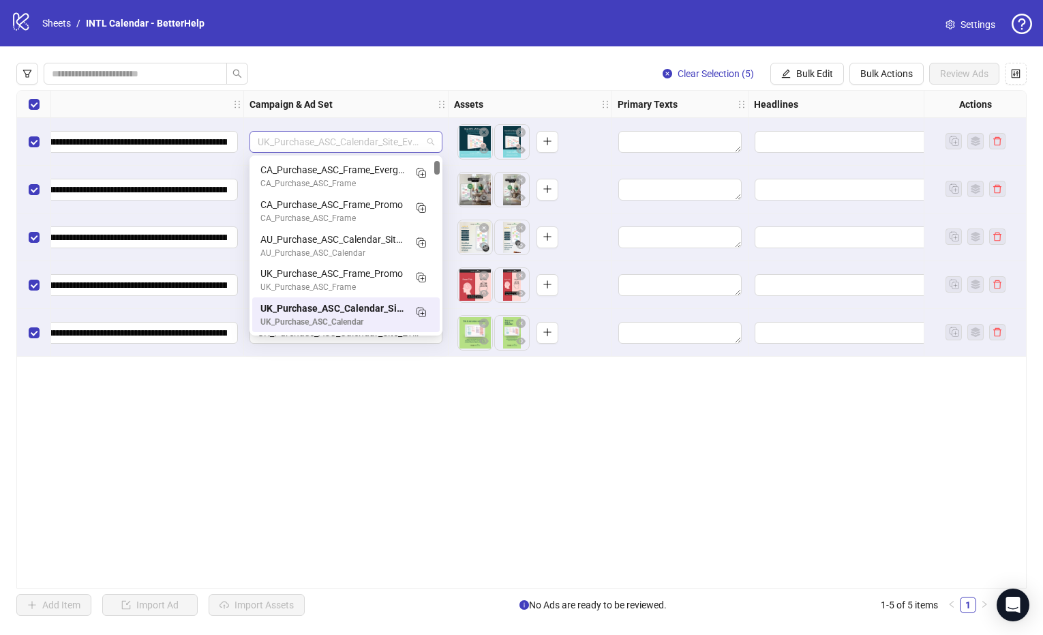
click at [374, 145] on span "UK_Purchase_ASC_Calendar_Site_Evergreen" at bounding box center [346, 142] width 177 height 20
click at [810, 75] on span "Bulk Edit" at bounding box center [815, 73] width 37 height 11
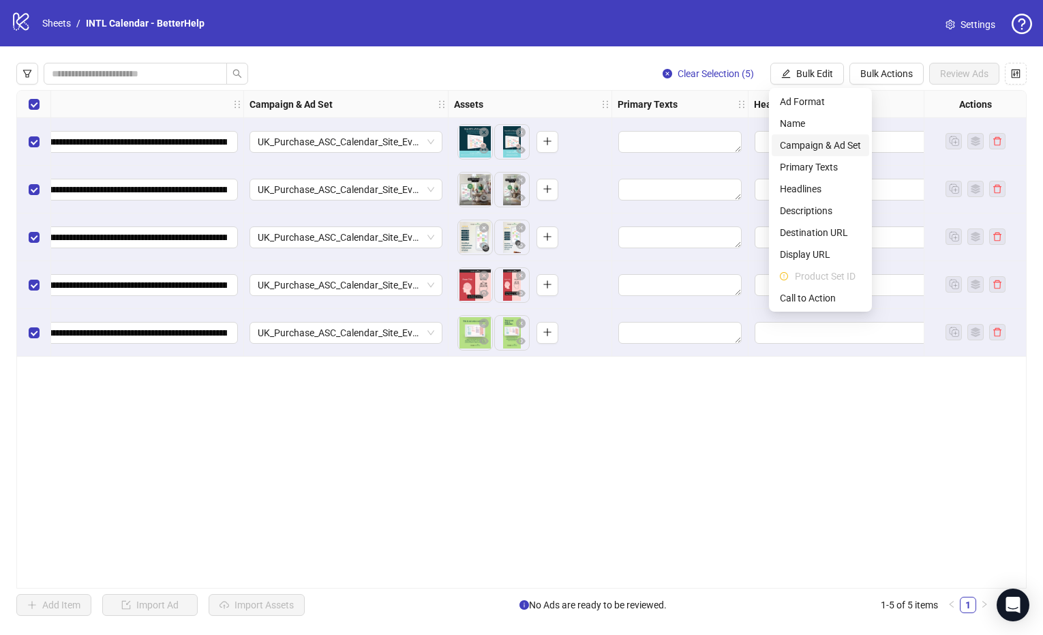
click at [816, 145] on span "Campaign & Ad Set" at bounding box center [820, 145] width 81 height 15
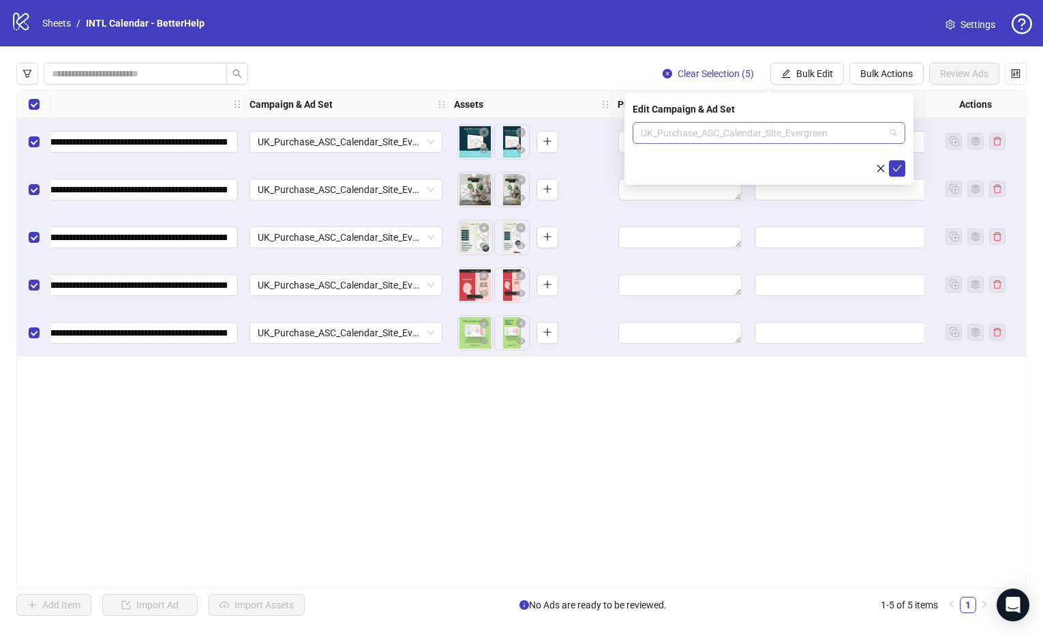
click at [730, 137] on span "UK_Purchase_ASC_Calendar_Site_Evergreen" at bounding box center [769, 133] width 256 height 20
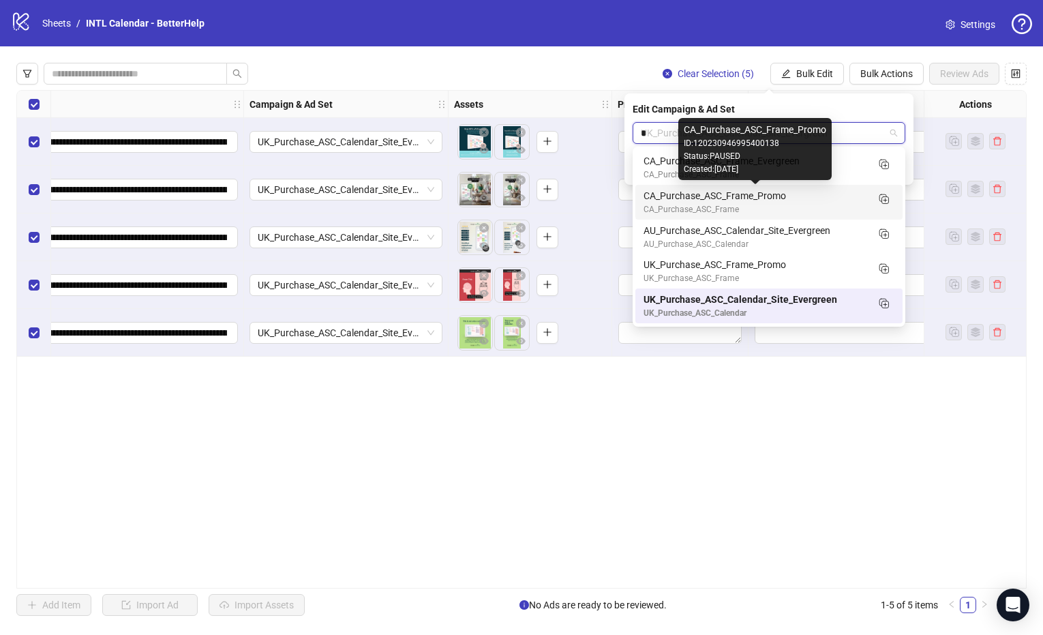
type input "**"
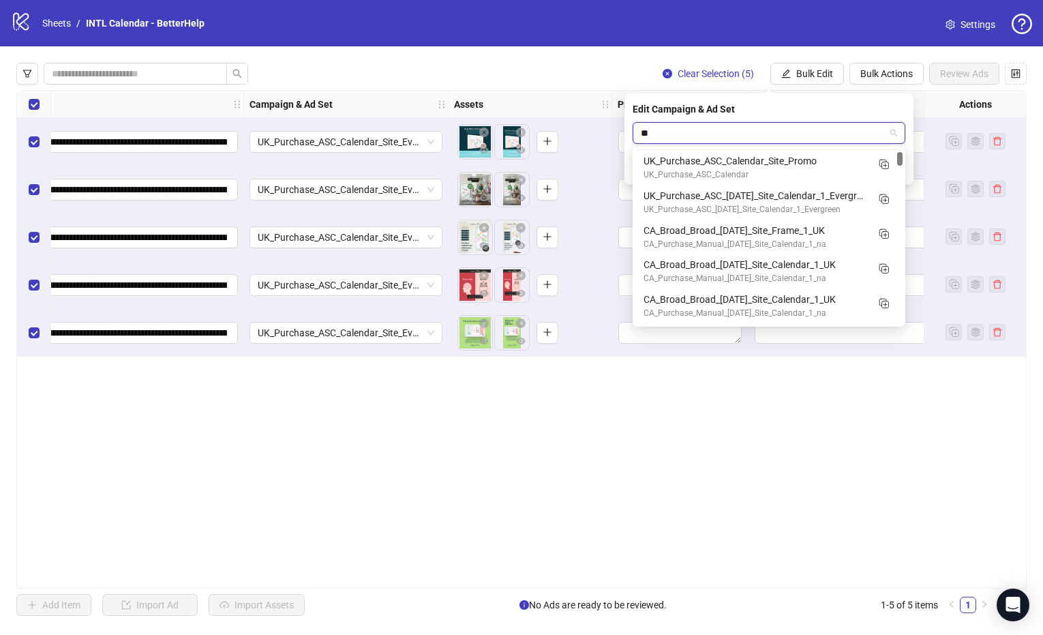
scroll to position [70, 0]
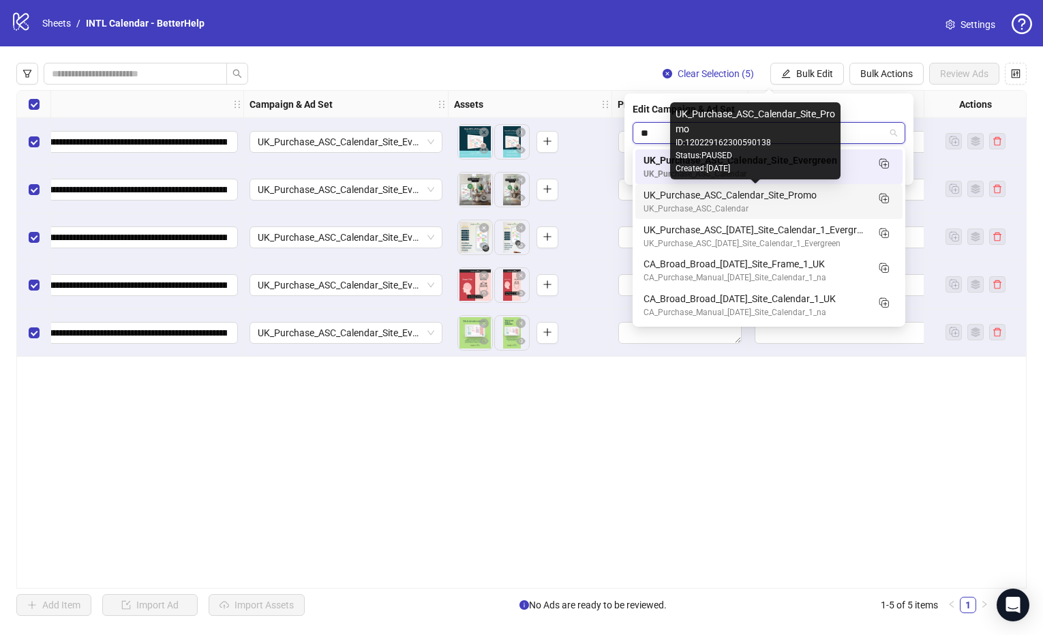
click at [828, 198] on div "UK_Purchase_ASC_Calendar_Site_Promo" at bounding box center [756, 195] width 224 height 15
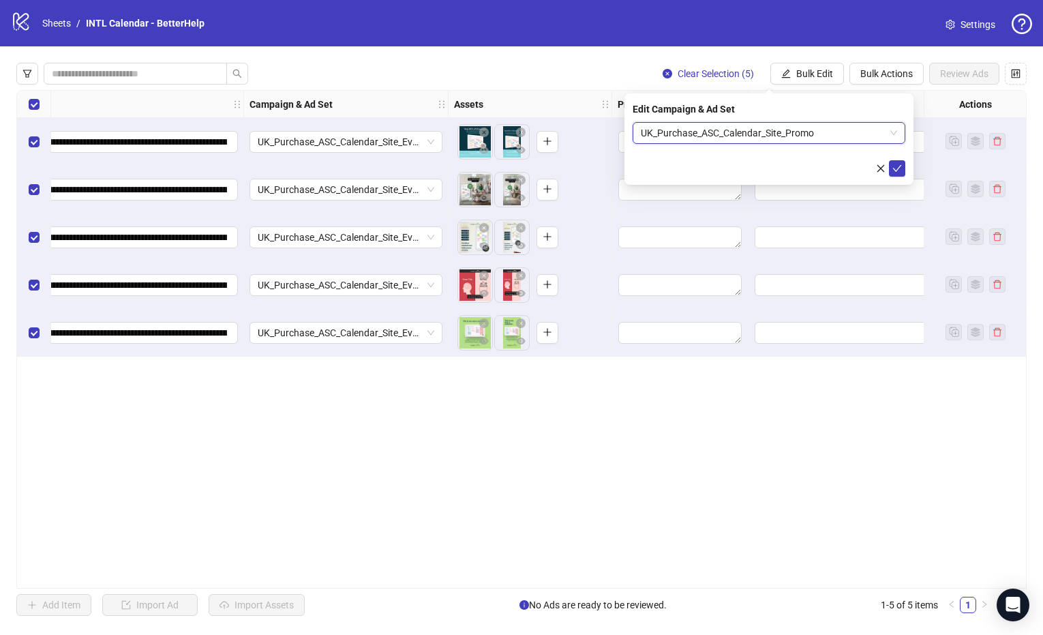
click at [655, 474] on div "**********" at bounding box center [521, 339] width 1011 height 499
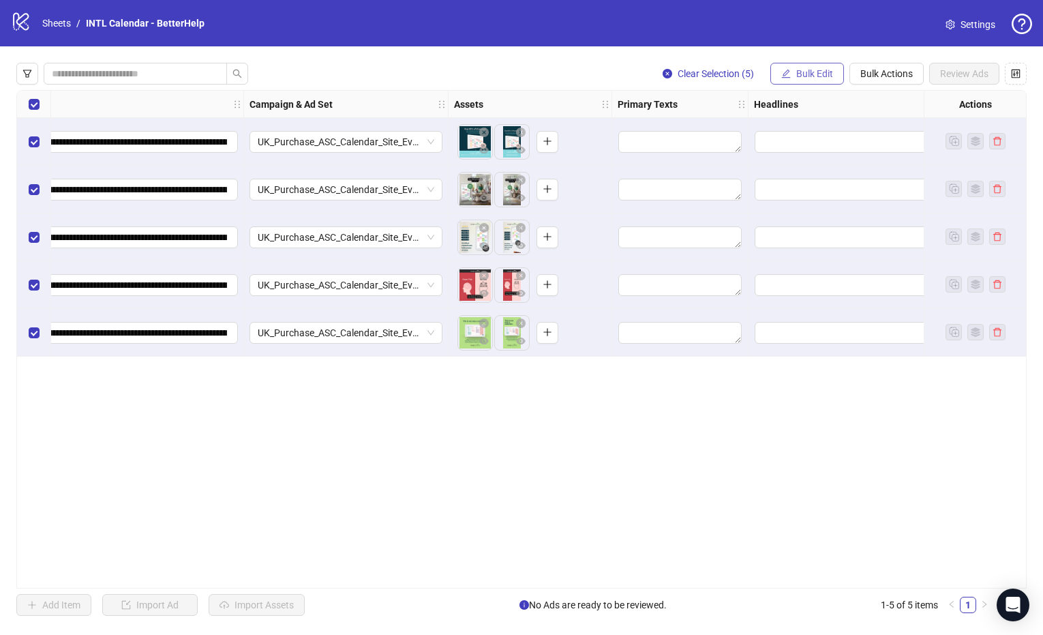
click at [825, 80] on button "Bulk Edit" at bounding box center [808, 74] width 74 height 22
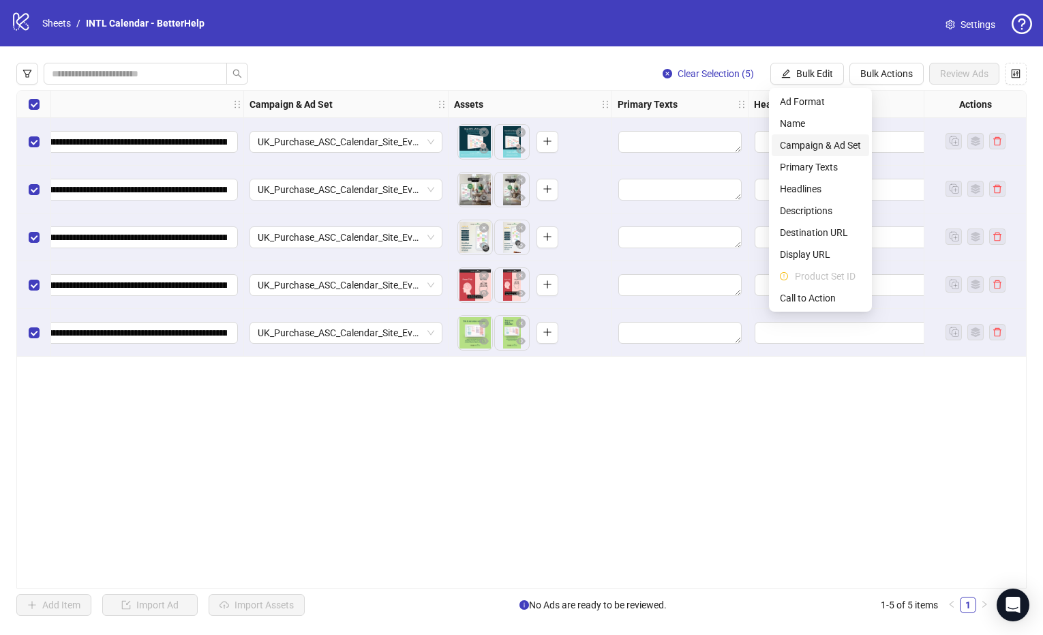
click at [818, 146] on span "Campaign & Ad Set" at bounding box center [820, 145] width 81 height 15
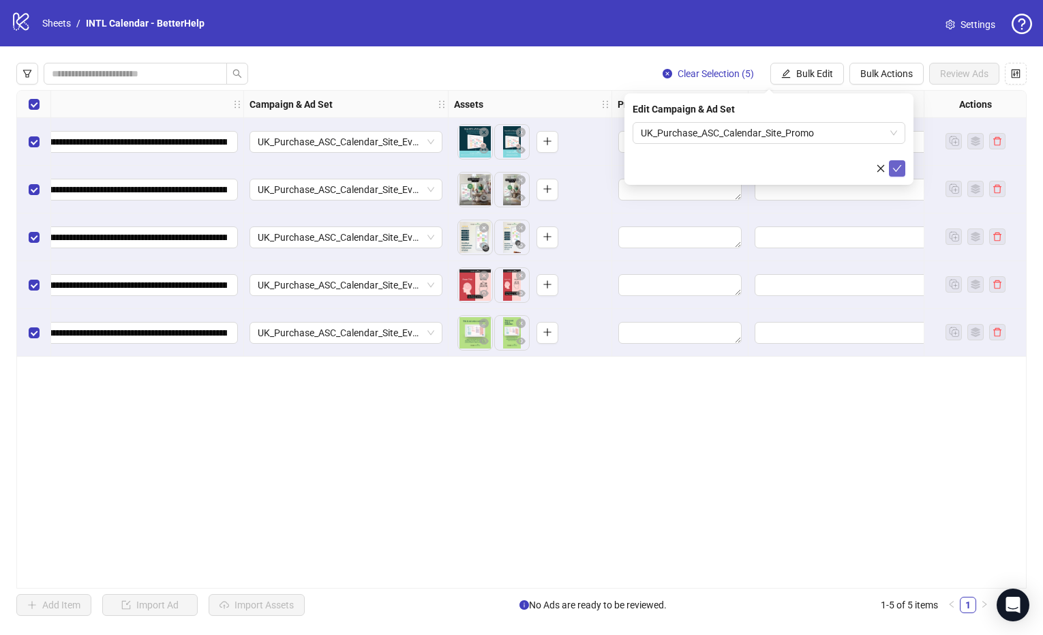
click at [893, 168] on icon "check" at bounding box center [897, 168] width 9 height 7
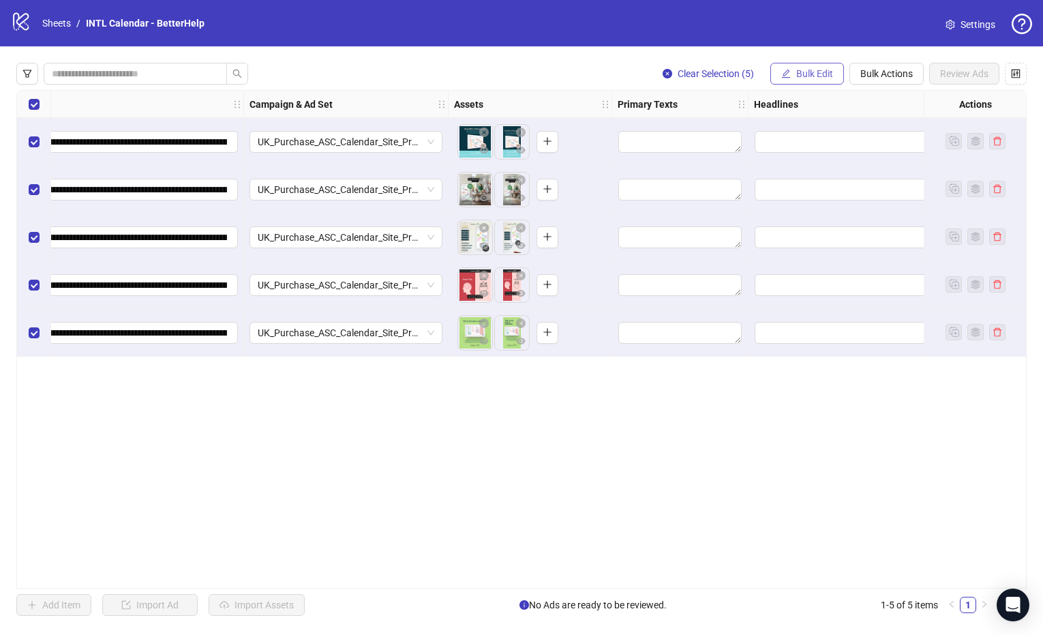
click at [812, 76] on span "Bulk Edit" at bounding box center [815, 73] width 37 height 11
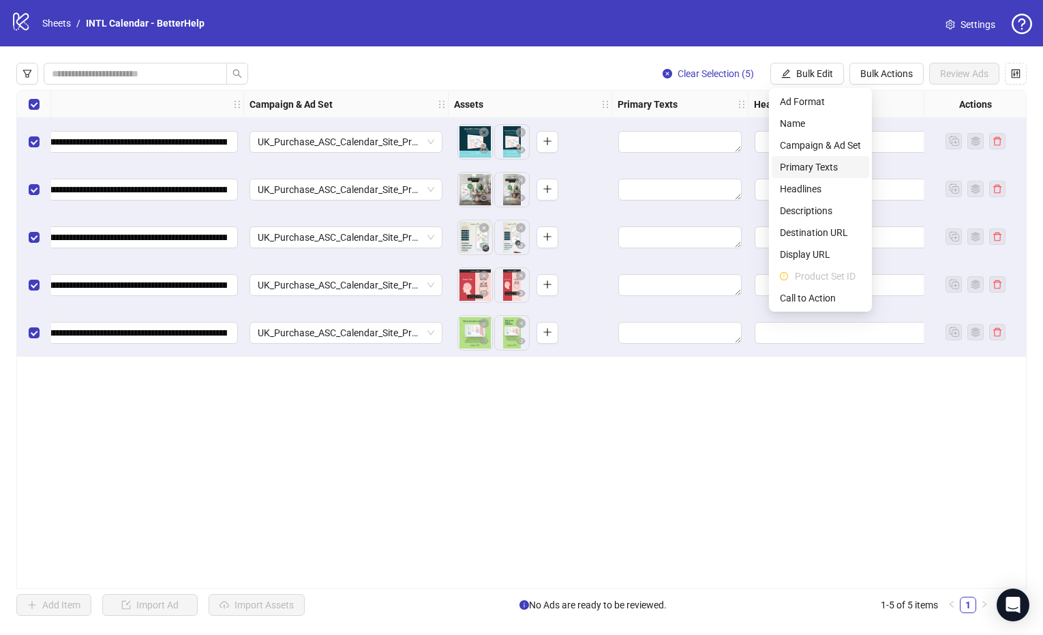
click at [834, 167] on span "Primary Texts" at bounding box center [820, 167] width 81 height 15
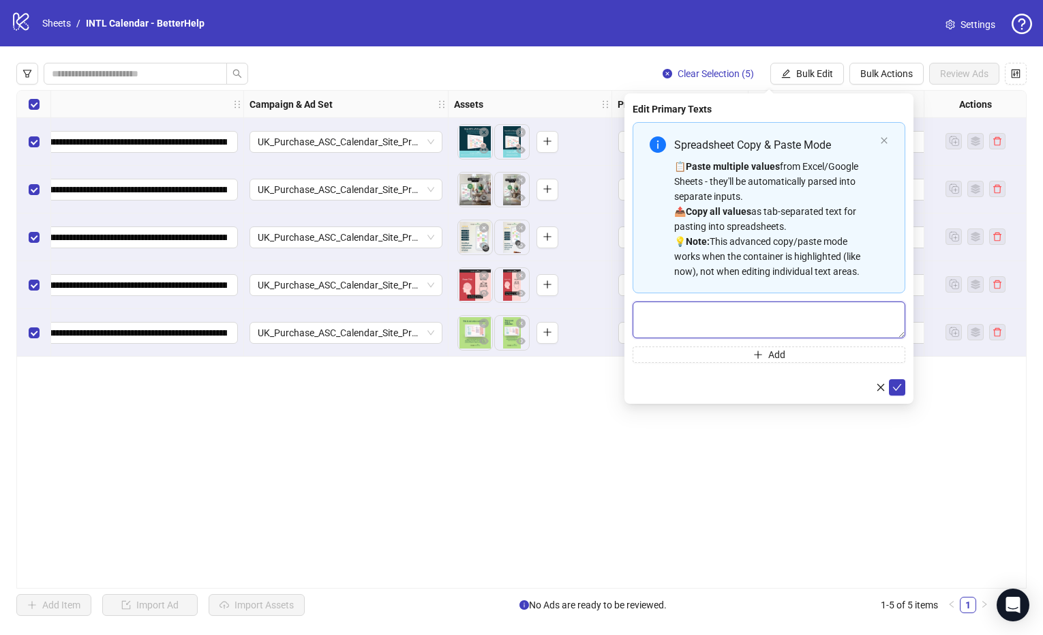
click at [684, 317] on textarea "Multi-text input container - paste or copy values" at bounding box center [769, 319] width 273 height 37
paste textarea "**********"
type textarea "**********"
click at [897, 385] on icon "check" at bounding box center [898, 388] width 10 height 10
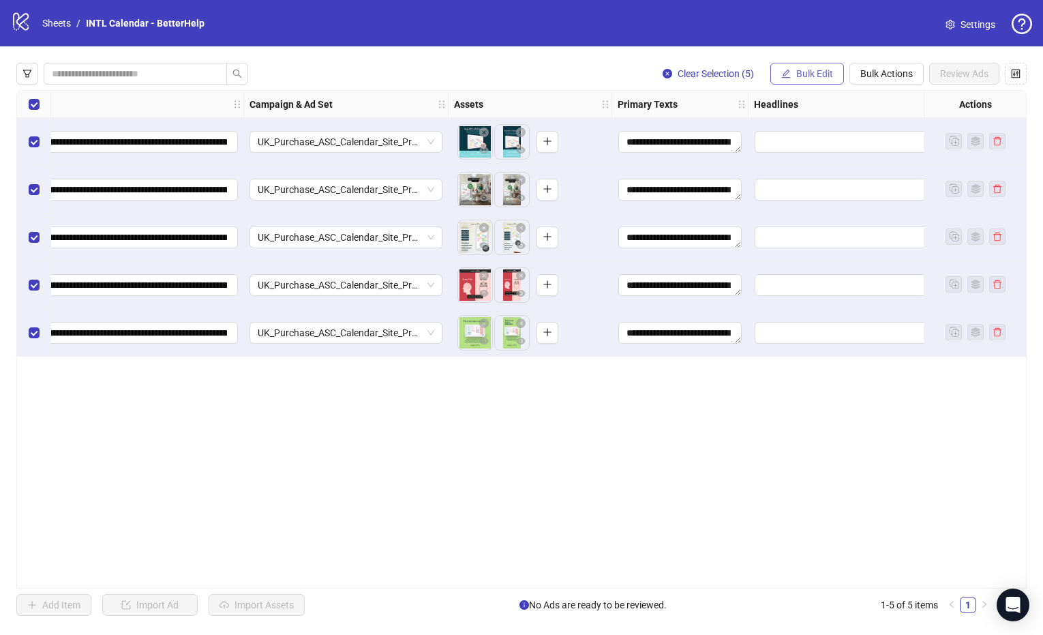
click at [830, 74] on span "Bulk Edit" at bounding box center [815, 73] width 37 height 11
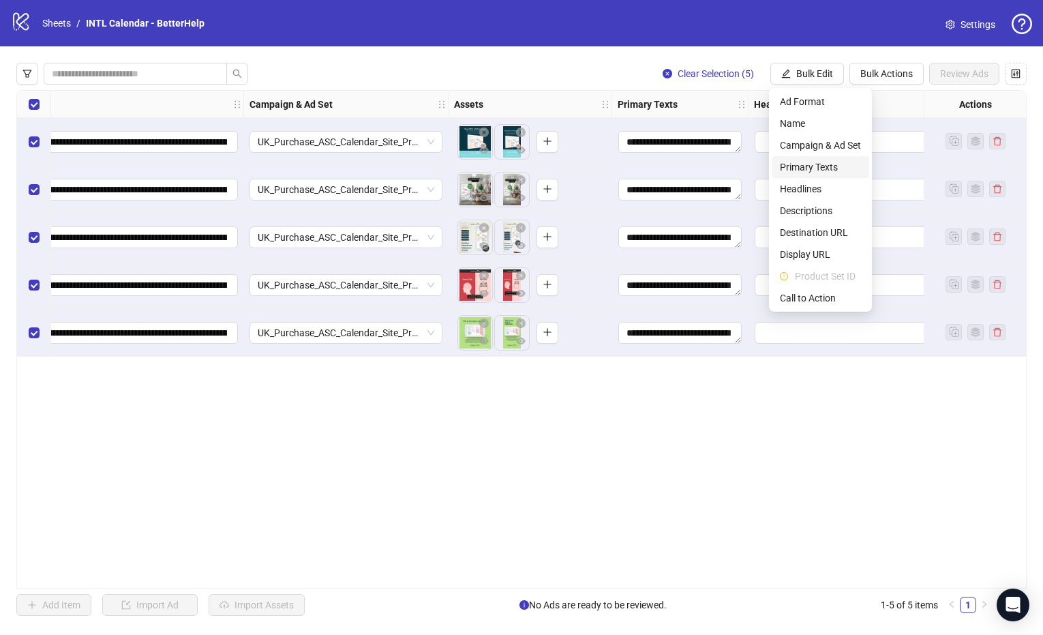
click at [819, 162] on span "Primary Texts" at bounding box center [820, 167] width 81 height 15
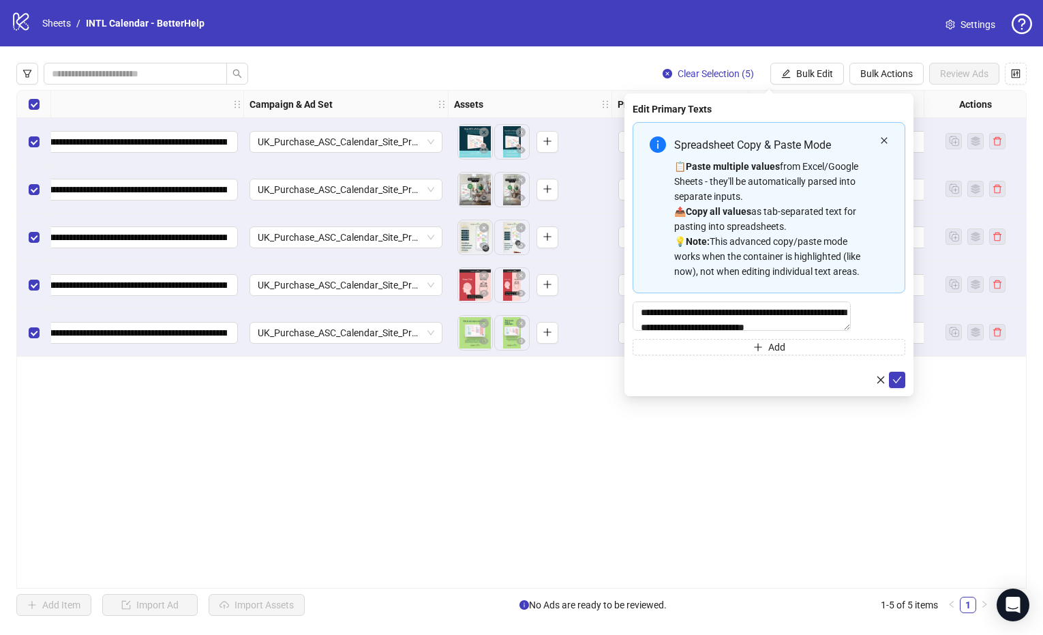
click at [886, 138] on icon "close" at bounding box center [884, 140] width 6 height 6
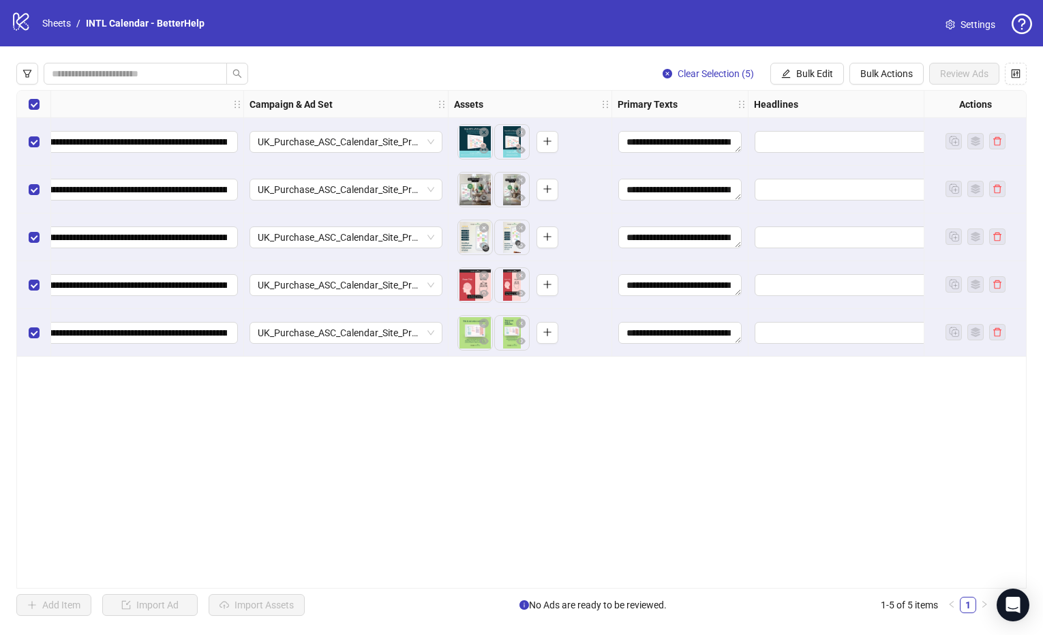
click at [819, 406] on div "**********" at bounding box center [521, 339] width 1011 height 499
click at [827, 75] on span "Bulk Edit" at bounding box center [815, 73] width 37 height 11
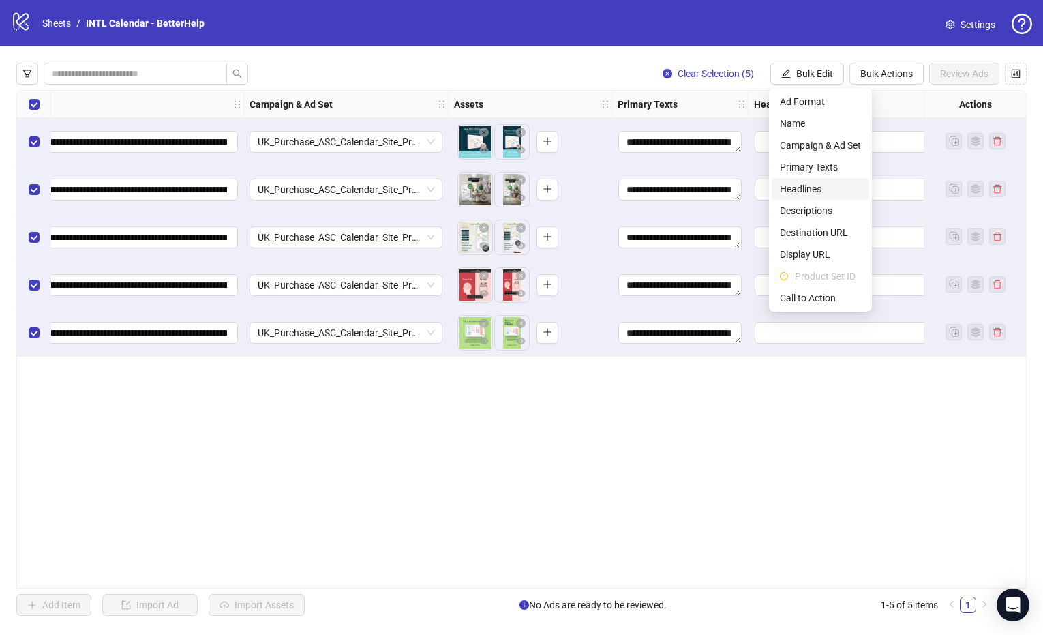
click at [820, 187] on span "Headlines" at bounding box center [820, 188] width 81 height 15
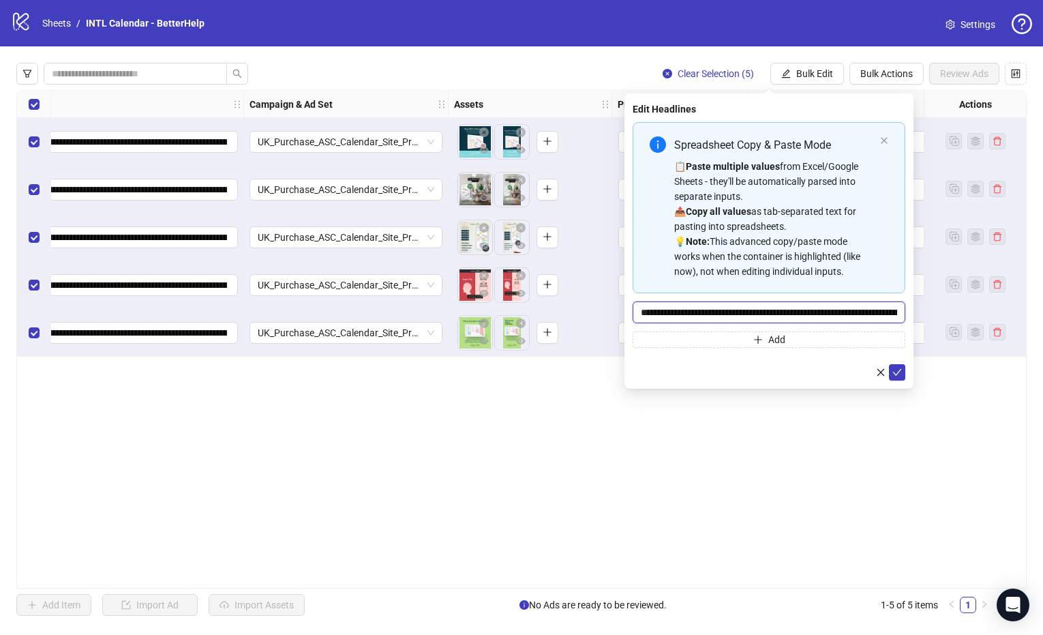
click at [735, 306] on input "**********" at bounding box center [769, 312] width 273 height 22
paste input "Multi-input container - paste or copy values"
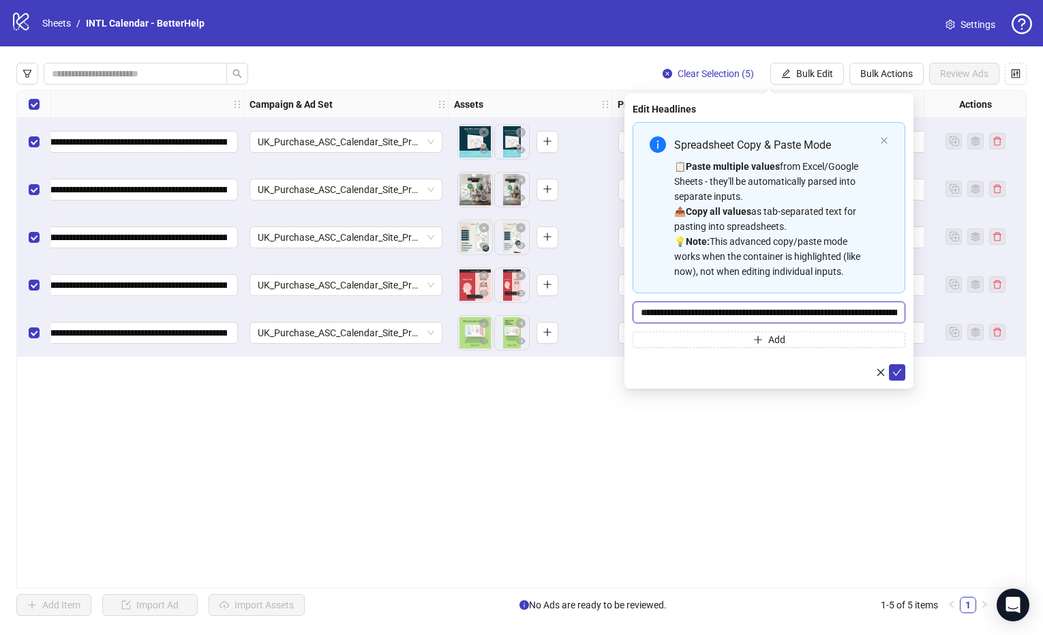
scroll to position [0, 84]
type input "**********"
click at [900, 368] on icon "check" at bounding box center [898, 373] width 10 height 10
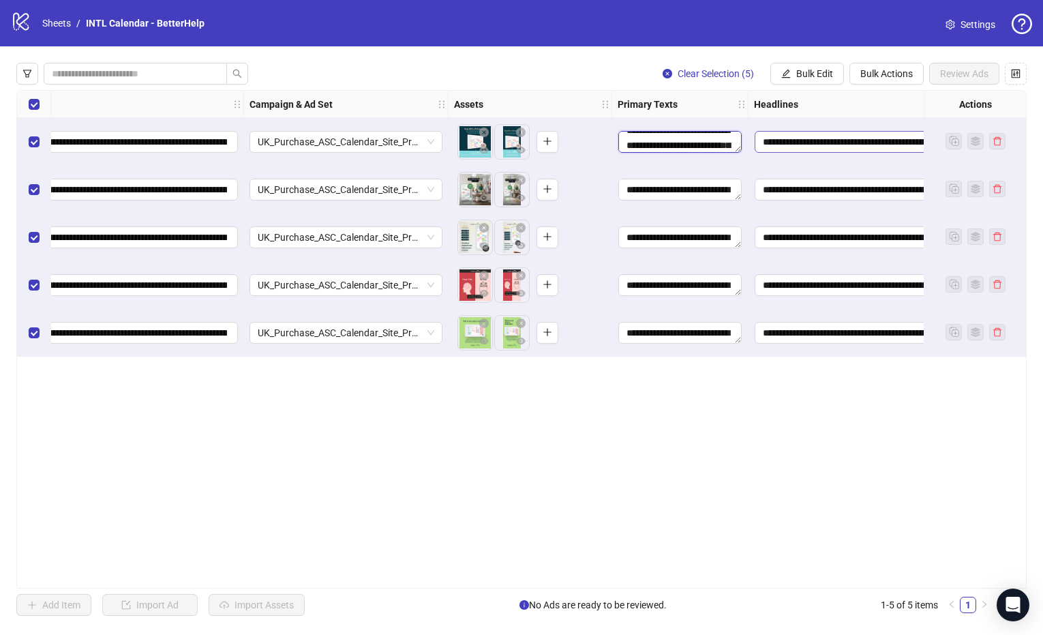
scroll to position [45, 0]
drag, startPoint x: 692, startPoint y: 145, endPoint x: 771, endPoint y: 149, distance: 78.5
click at [771, 91] on div "**********" at bounding box center [626, 91] width 1610 height 0
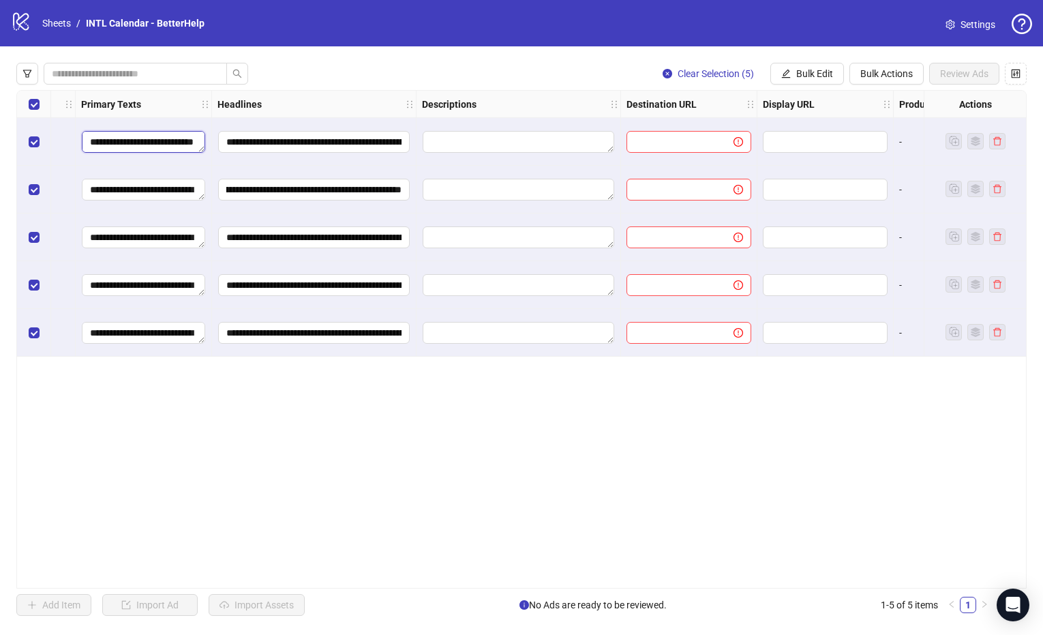
scroll to position [0, 739]
click at [478, 142] on textarea "Edit values" at bounding box center [513, 142] width 192 height 22
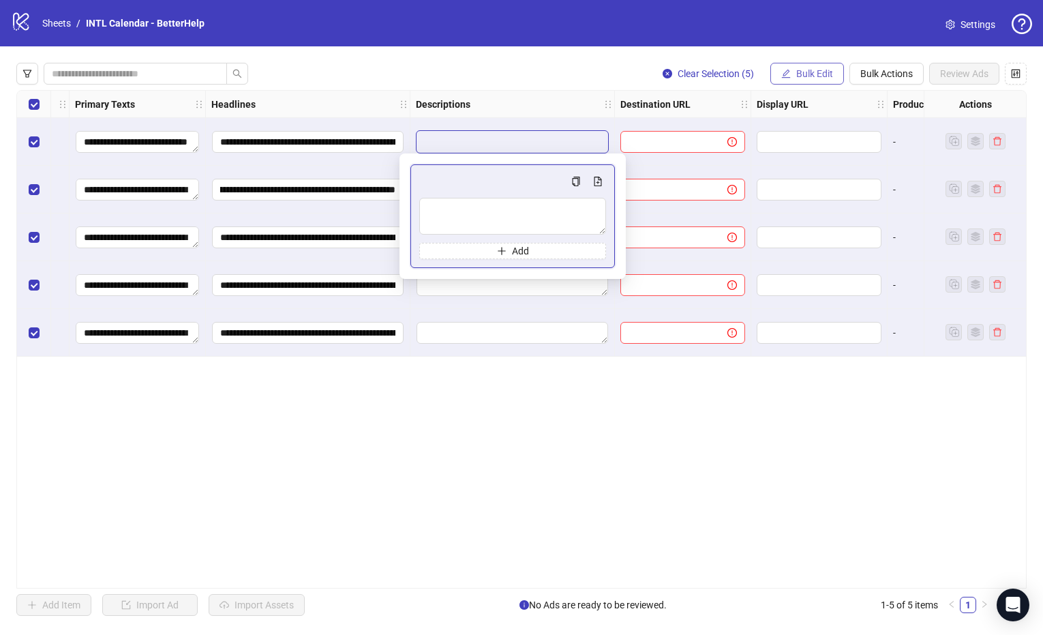
click at [819, 75] on span "Bulk Edit" at bounding box center [815, 73] width 37 height 11
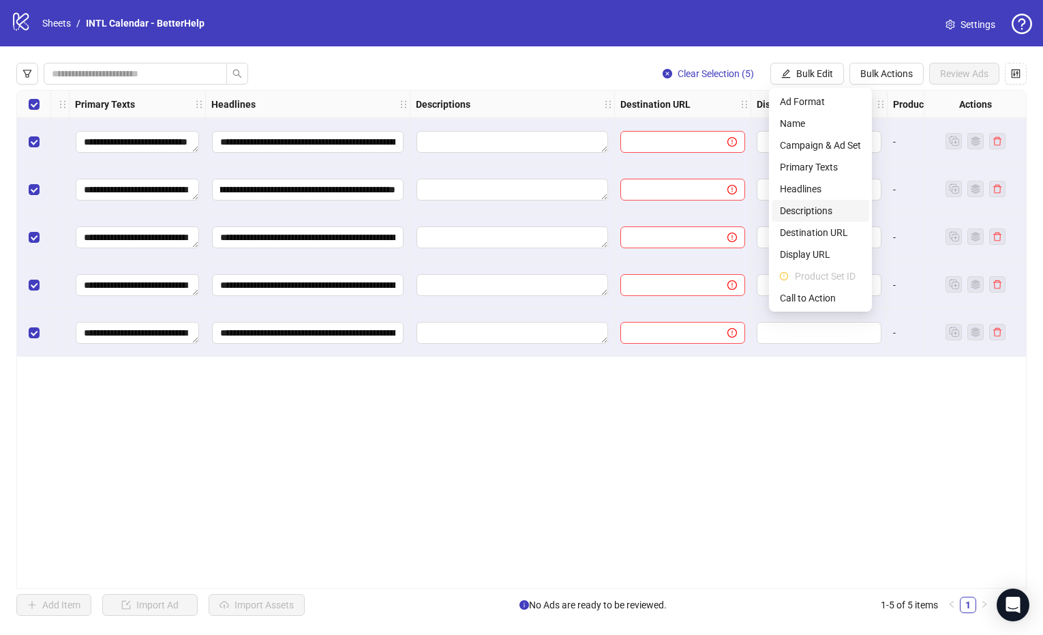
click at [820, 206] on span "Descriptions" at bounding box center [820, 210] width 81 height 15
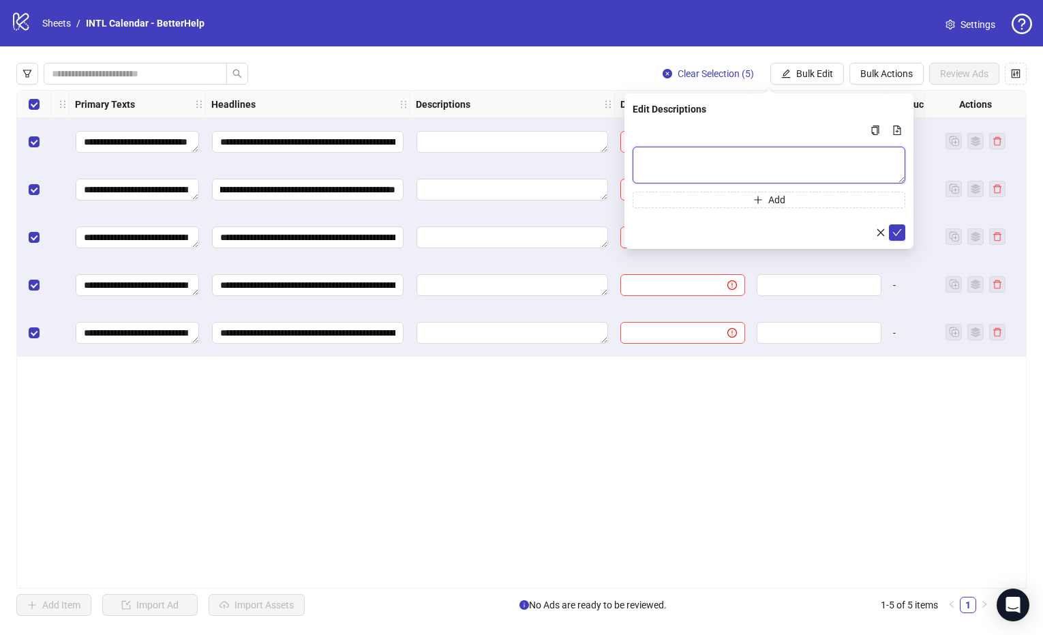
click at [665, 160] on textarea "Multi-text input container - paste or copy values" at bounding box center [769, 165] width 273 height 37
paste textarea "**********"
type textarea "**********"
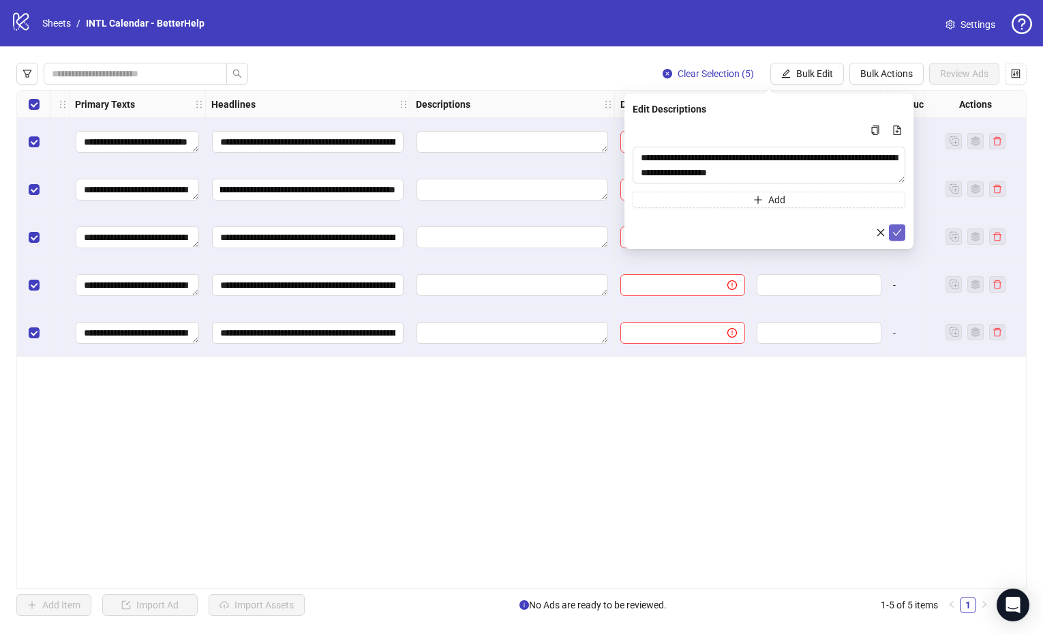
click at [895, 235] on icon "check" at bounding box center [897, 232] width 9 height 7
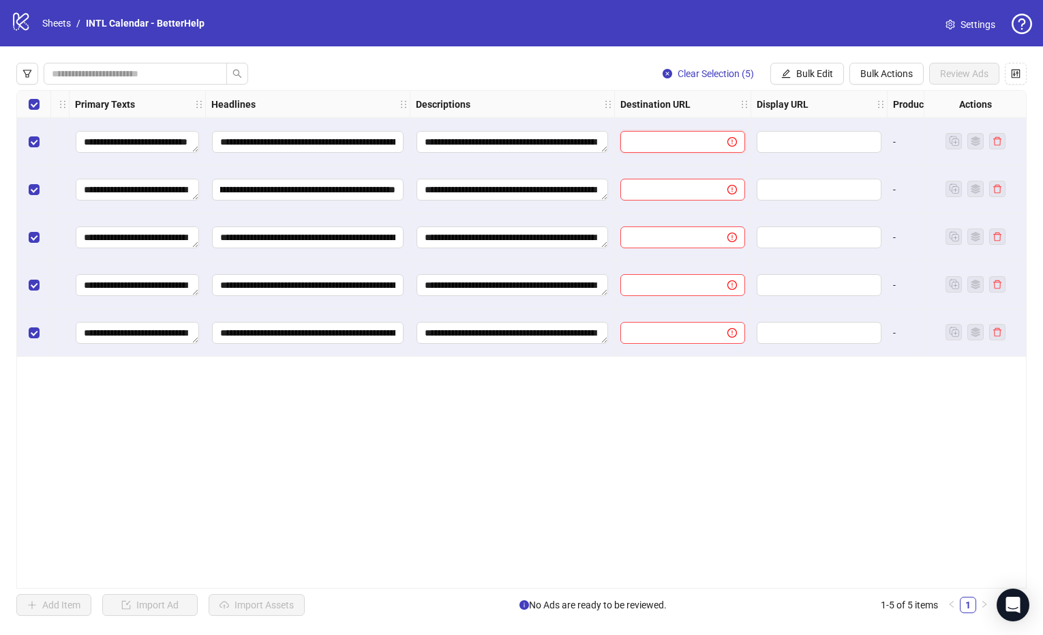
click at [673, 140] on input "text" at bounding box center [669, 141] width 80 height 15
click at [812, 72] on span "Bulk Edit" at bounding box center [815, 73] width 37 height 11
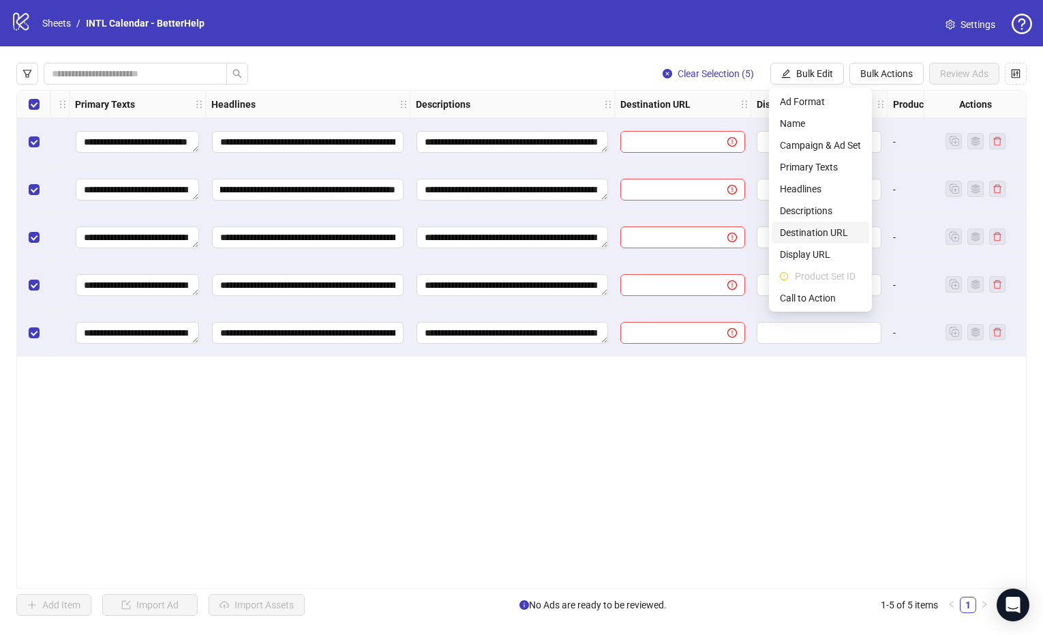
click at [825, 230] on span "Destination URL" at bounding box center [820, 232] width 81 height 15
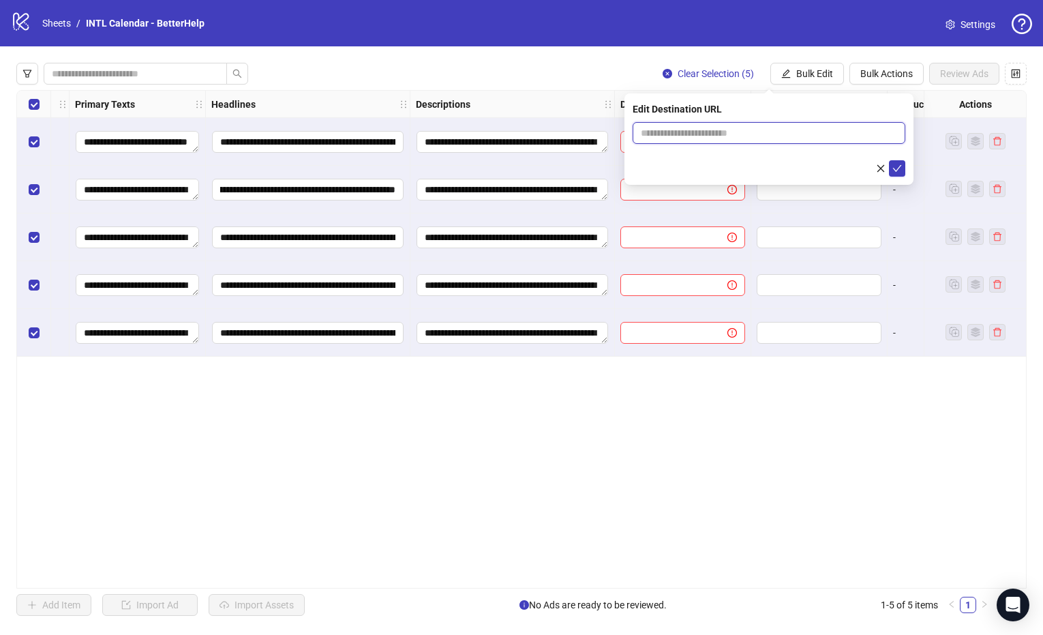
click at [673, 134] on input "text" at bounding box center [764, 132] width 246 height 15
paste input "**********"
type input "**********"
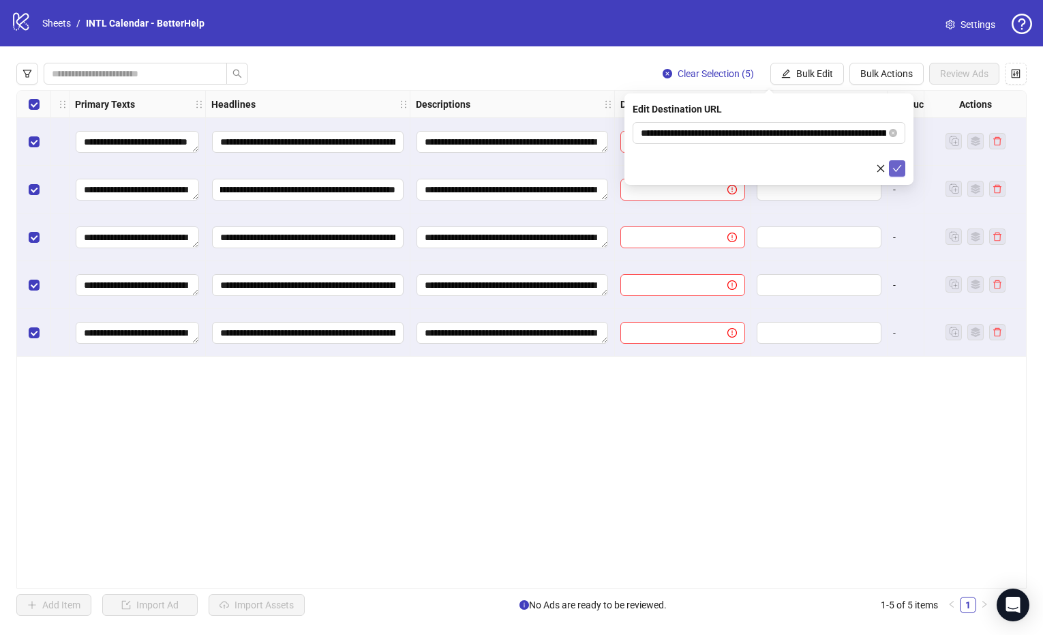
click at [898, 168] on icon "check" at bounding box center [897, 168] width 9 height 7
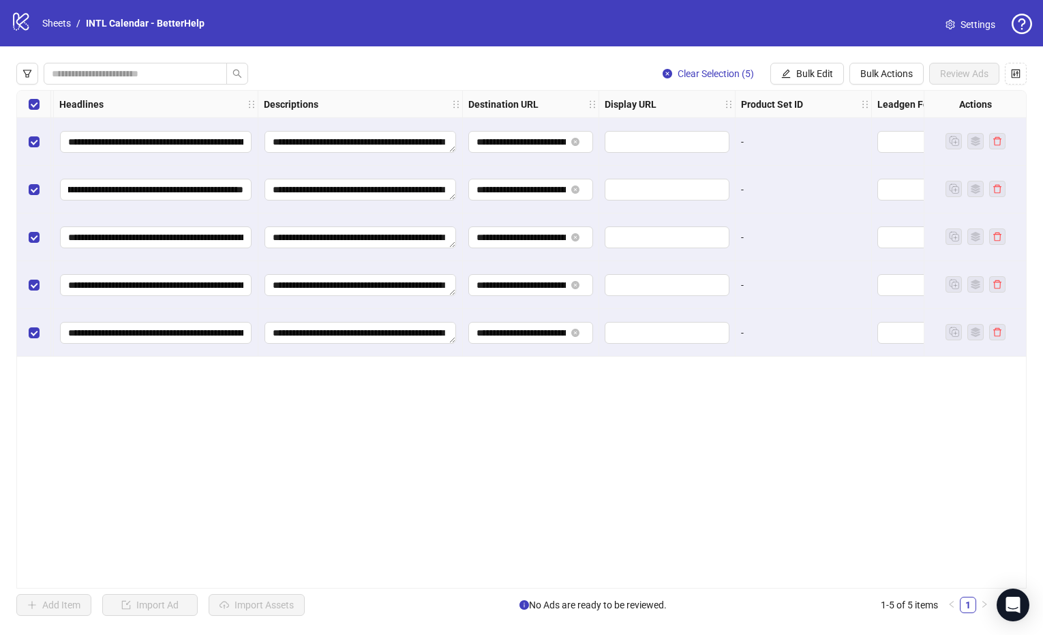
scroll to position [0, 909]
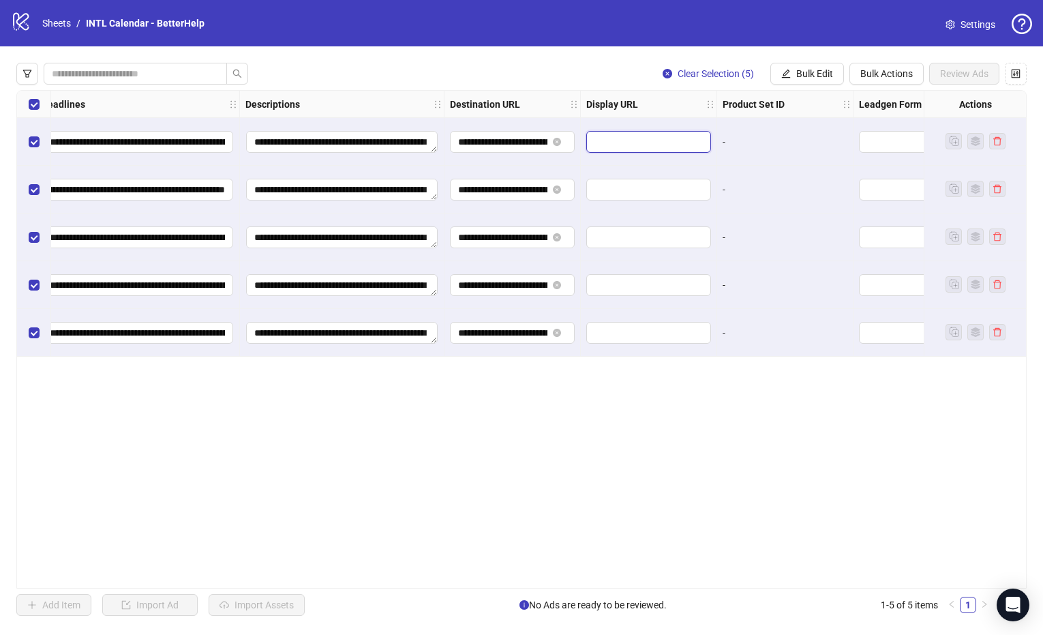
click at [627, 138] on input "text" at bounding box center [648, 141] width 106 height 15
click at [675, 141] on input "text" at bounding box center [648, 141] width 106 height 15
type input "*"
click at [822, 77] on span "Bulk Edit" at bounding box center [815, 73] width 37 height 11
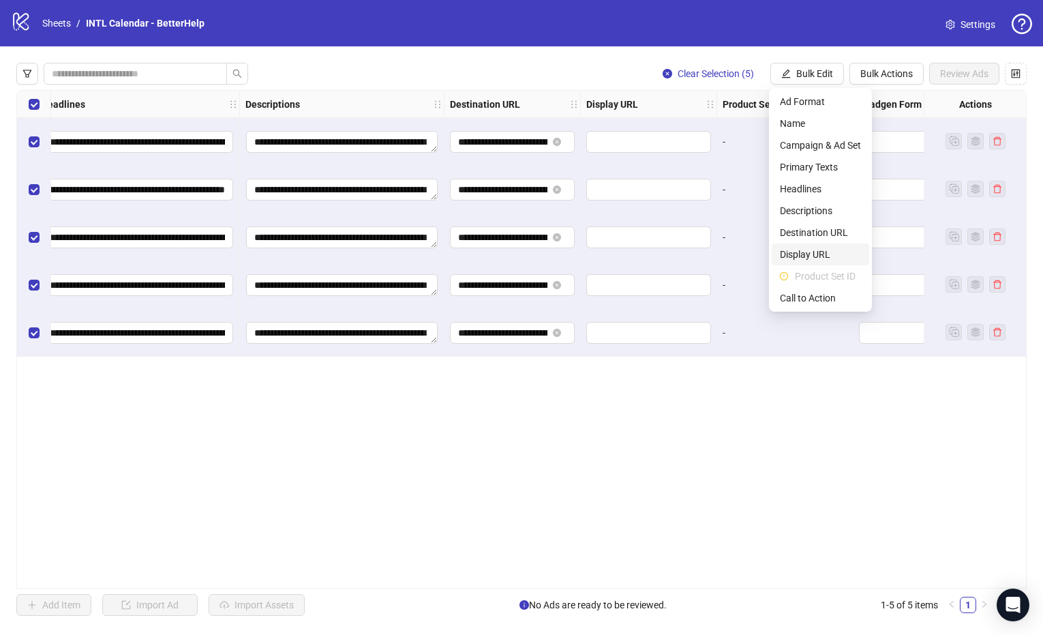
click at [810, 247] on span "Display URL" at bounding box center [820, 254] width 81 height 15
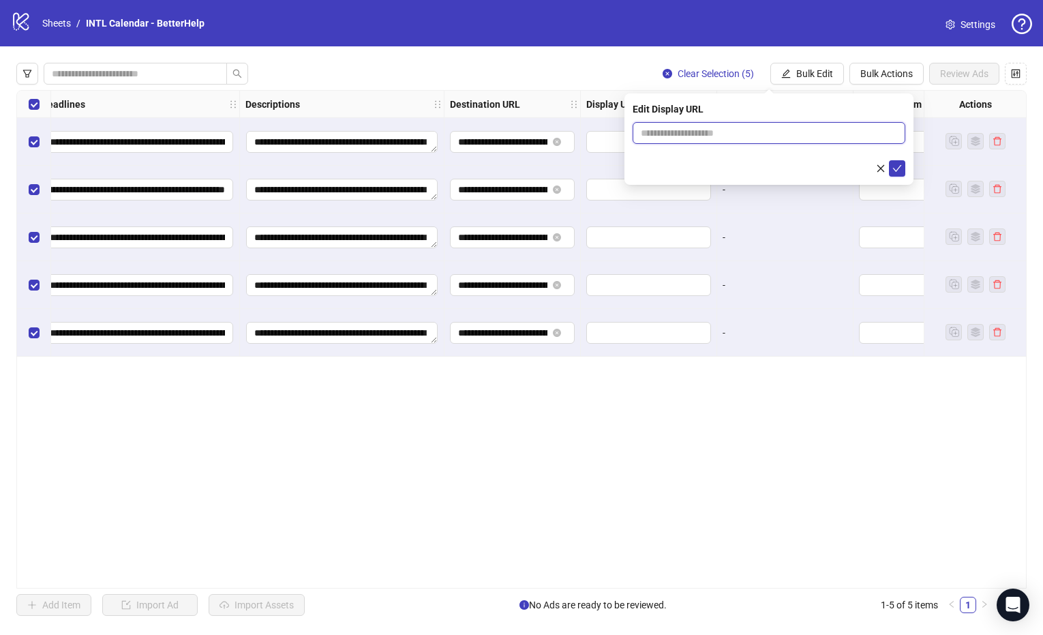
click at [663, 128] on input "text" at bounding box center [769, 133] width 273 height 22
type input "**********"
click at [900, 171] on icon "check" at bounding box center [898, 169] width 10 height 10
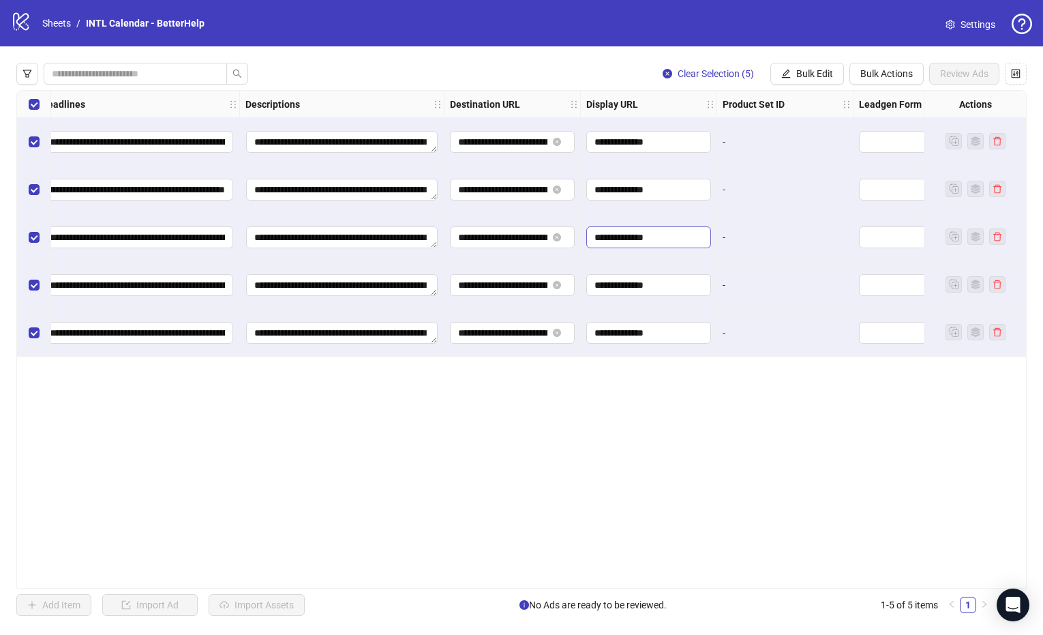
scroll to position [0, 1084]
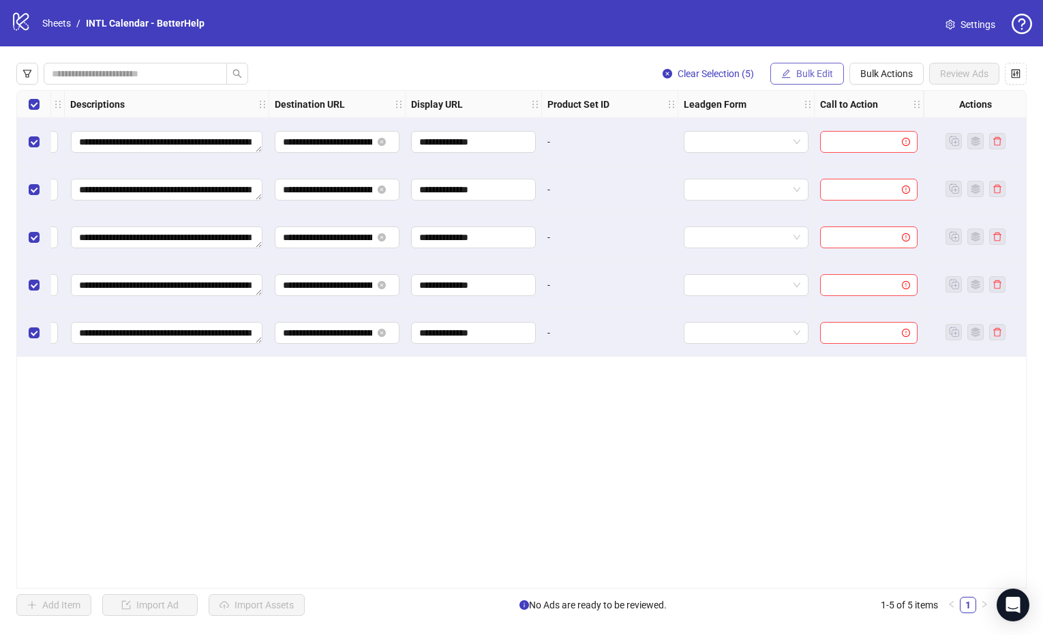
click at [818, 70] on span "Bulk Edit" at bounding box center [815, 73] width 37 height 11
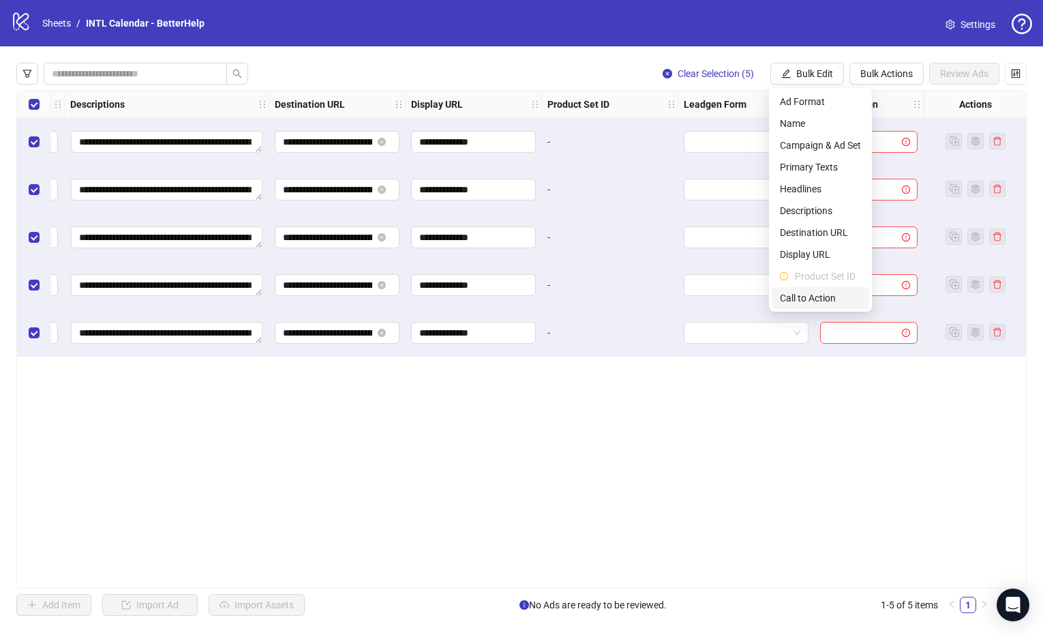
click at [809, 298] on span "Call to Action" at bounding box center [820, 298] width 81 height 15
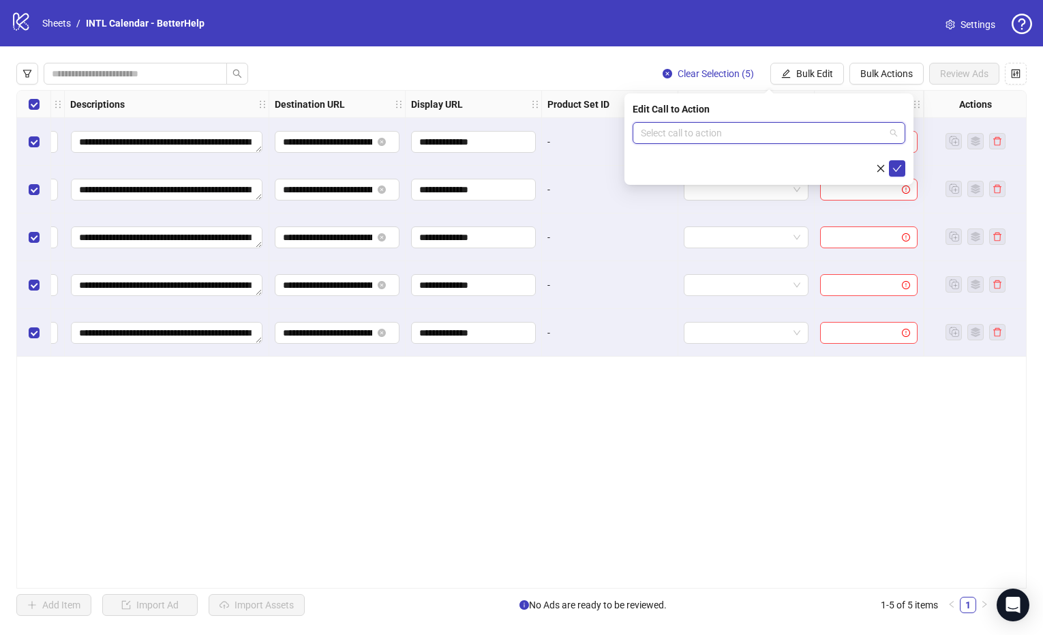
click at [676, 126] on input "search" at bounding box center [763, 133] width 244 height 20
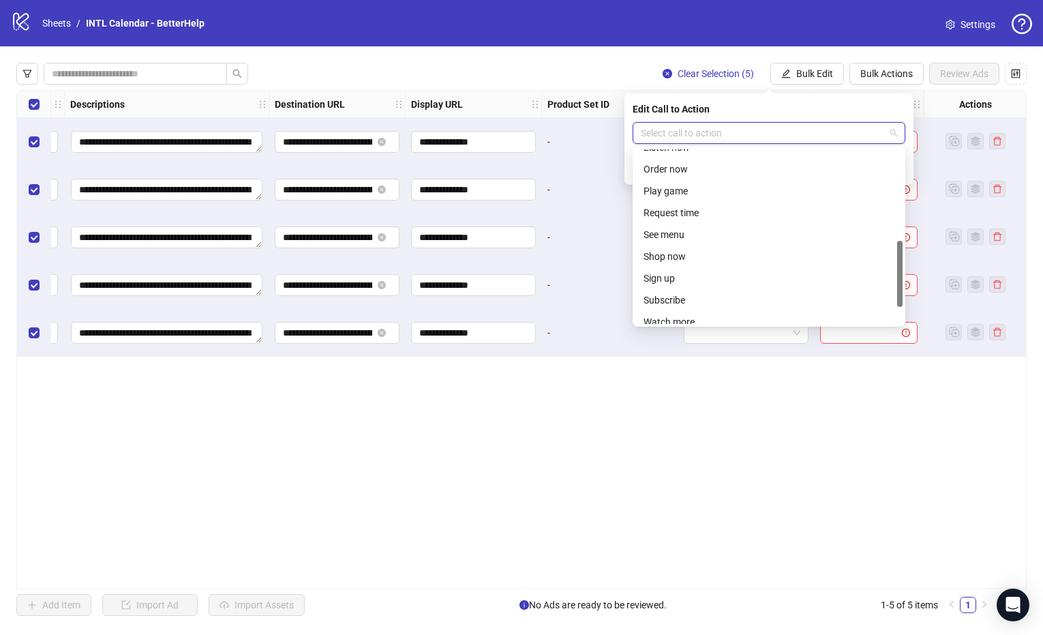
scroll to position [243, 0]
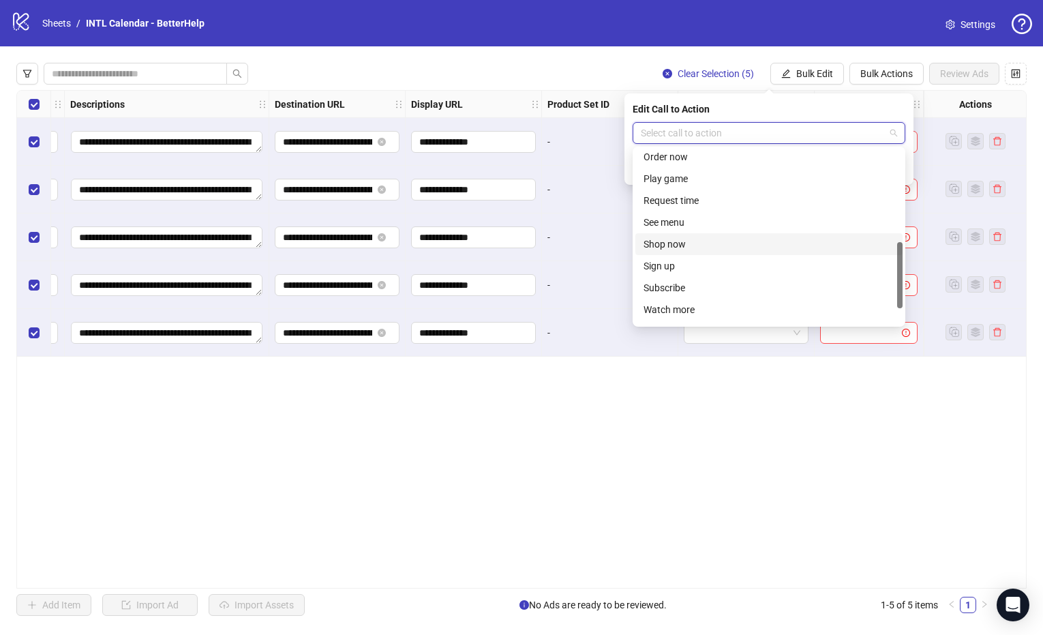
click at [680, 243] on div "Shop now" at bounding box center [769, 244] width 251 height 15
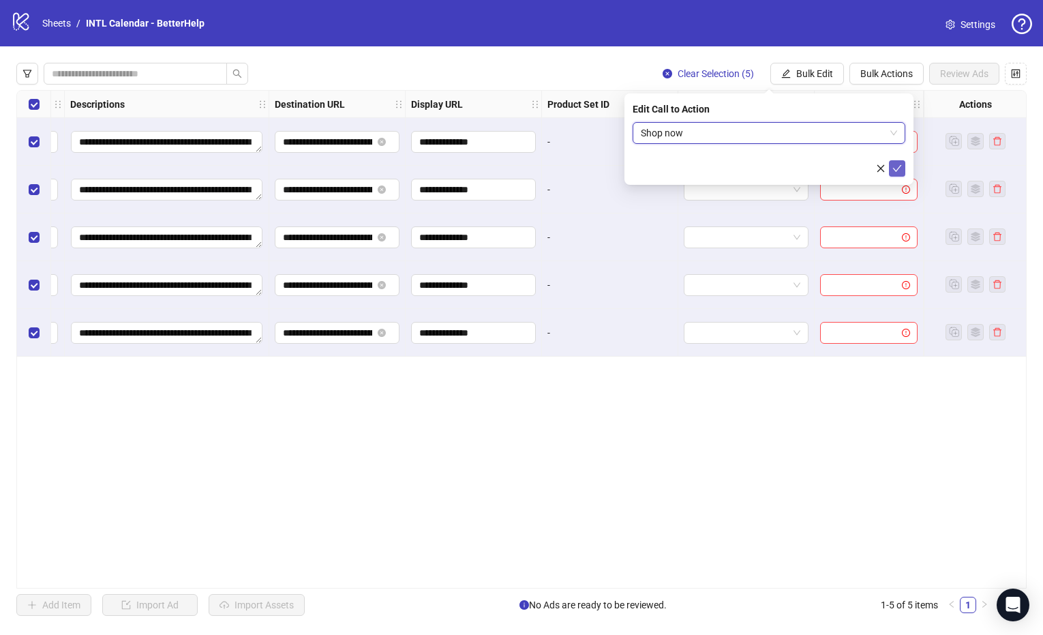
click at [899, 164] on icon "check" at bounding box center [898, 169] width 10 height 10
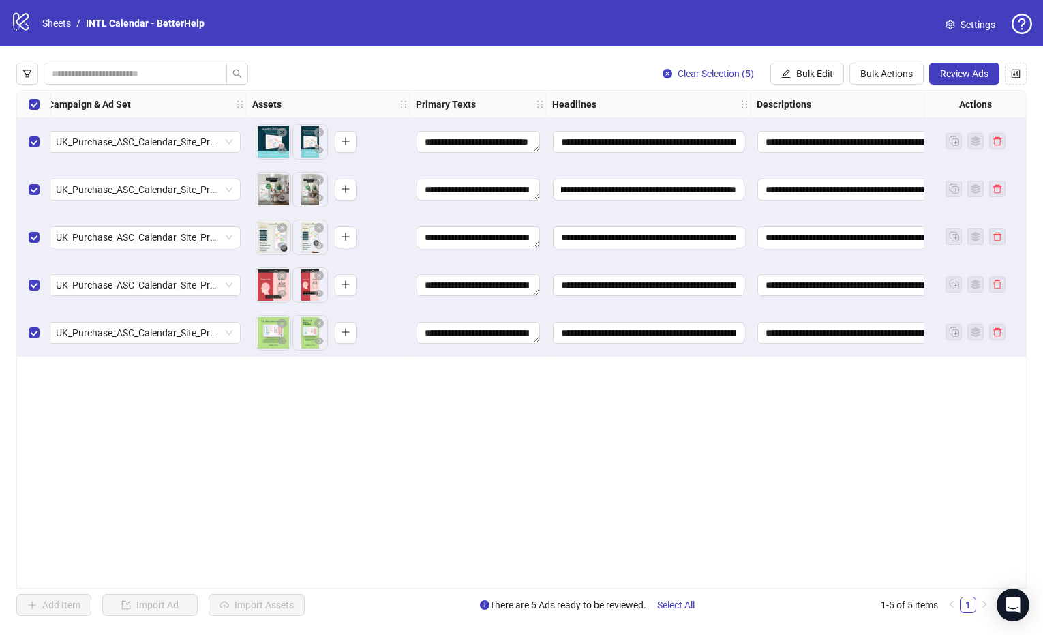
scroll to position [0, 0]
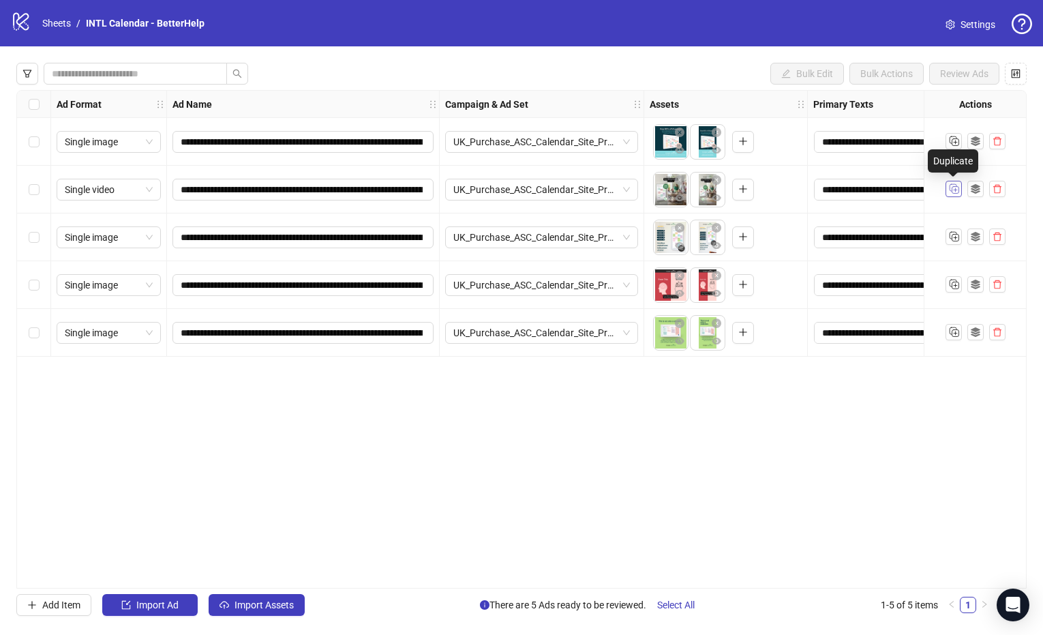
click at [958, 189] on icon "Duplicate" at bounding box center [954, 188] width 14 height 14
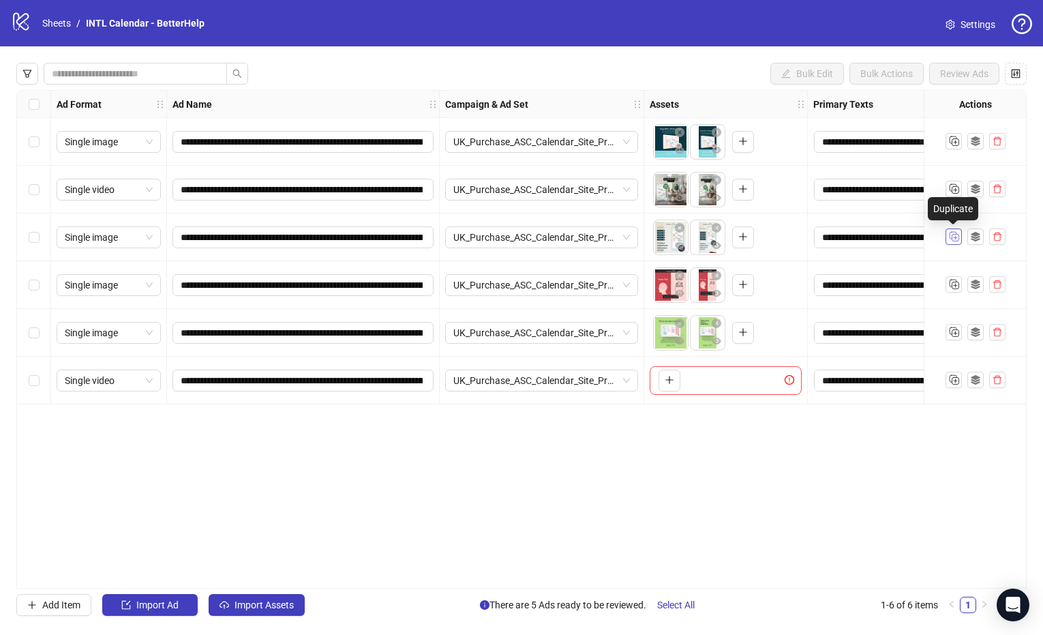
click at [952, 238] on rect "Duplicate" at bounding box center [955, 238] width 7 height 7
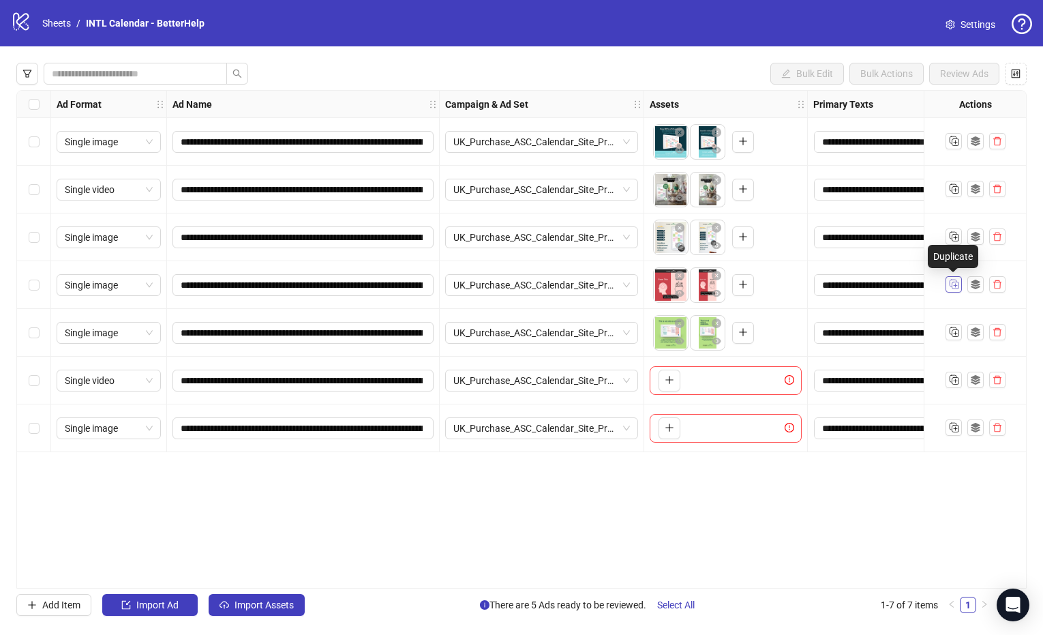
click at [952, 284] on icon "Duplicate" at bounding box center [954, 284] width 14 height 14
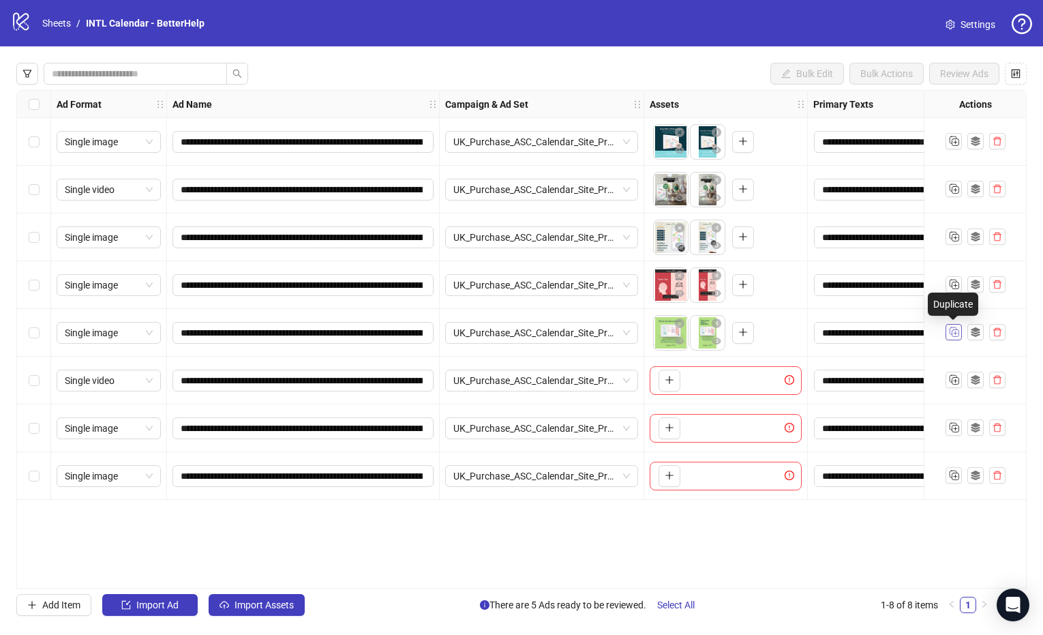
click at [953, 331] on icon "Duplicate" at bounding box center [954, 332] width 14 height 14
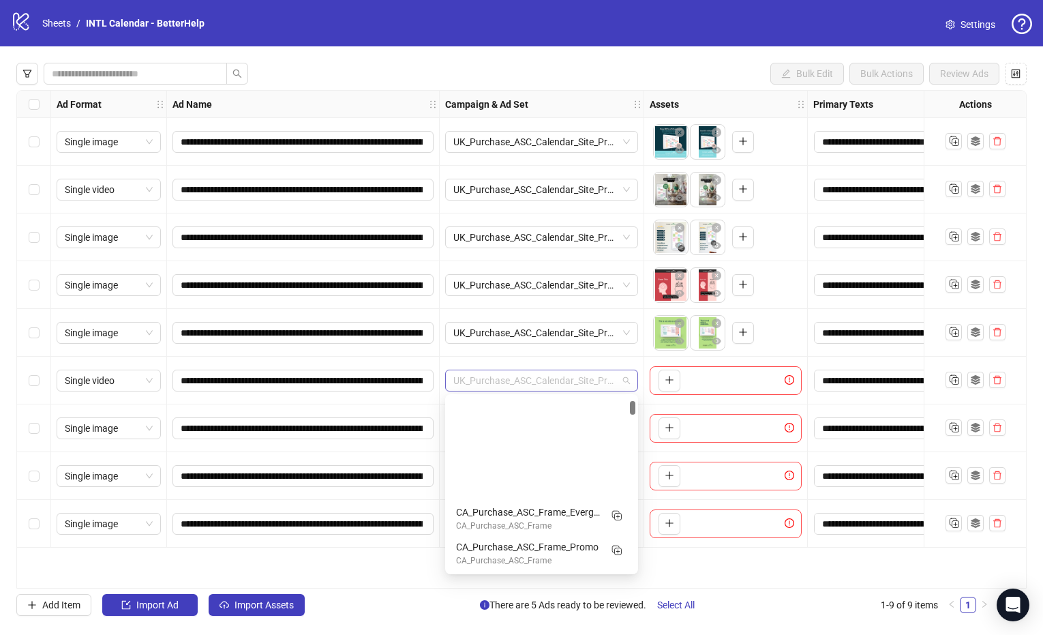
click at [570, 379] on span "UK_Purchase_ASC_Calendar_Site_Promo" at bounding box center [542, 380] width 177 height 20
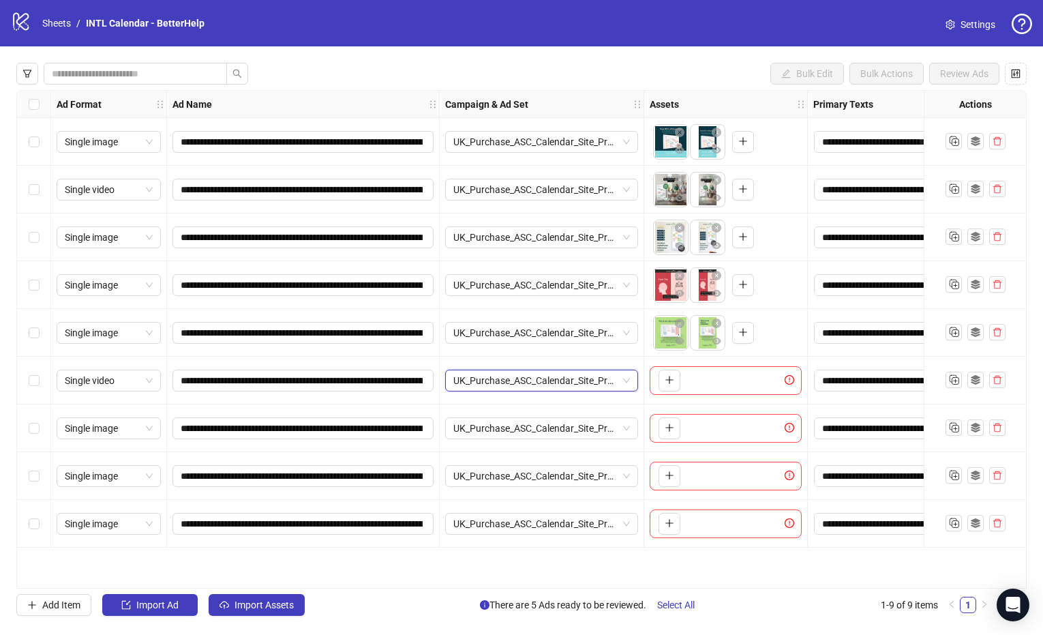
click at [593, 378] on span "UK_Purchase_ASC_Calendar_Site_Promo" at bounding box center [542, 380] width 177 height 20
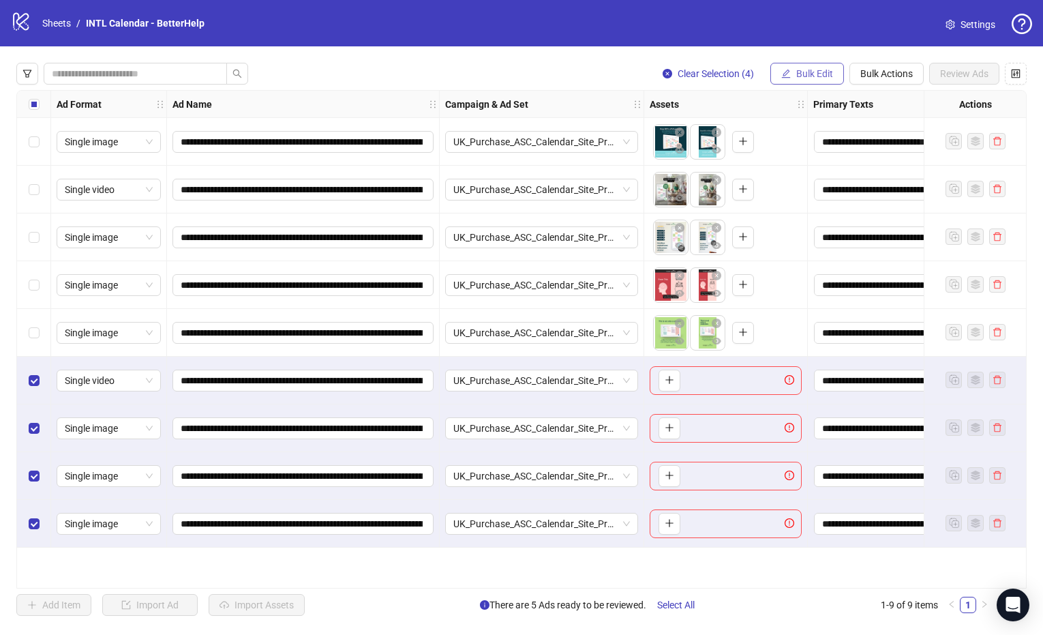
click at [821, 74] on span "Bulk Edit" at bounding box center [815, 73] width 37 height 11
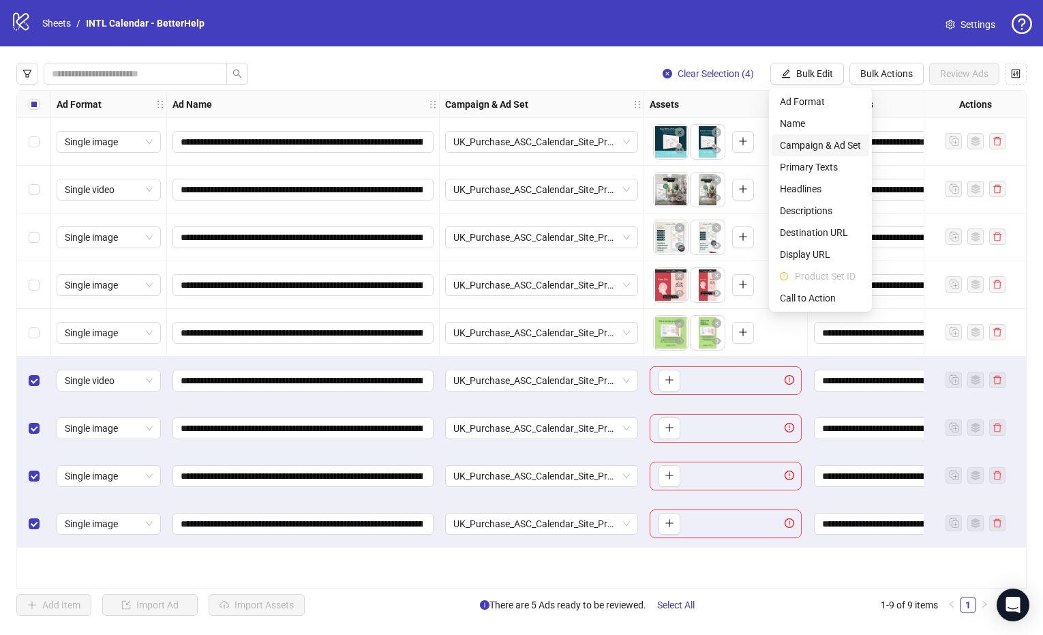
click at [817, 145] on span "Campaign & Ad Set" at bounding box center [820, 145] width 81 height 15
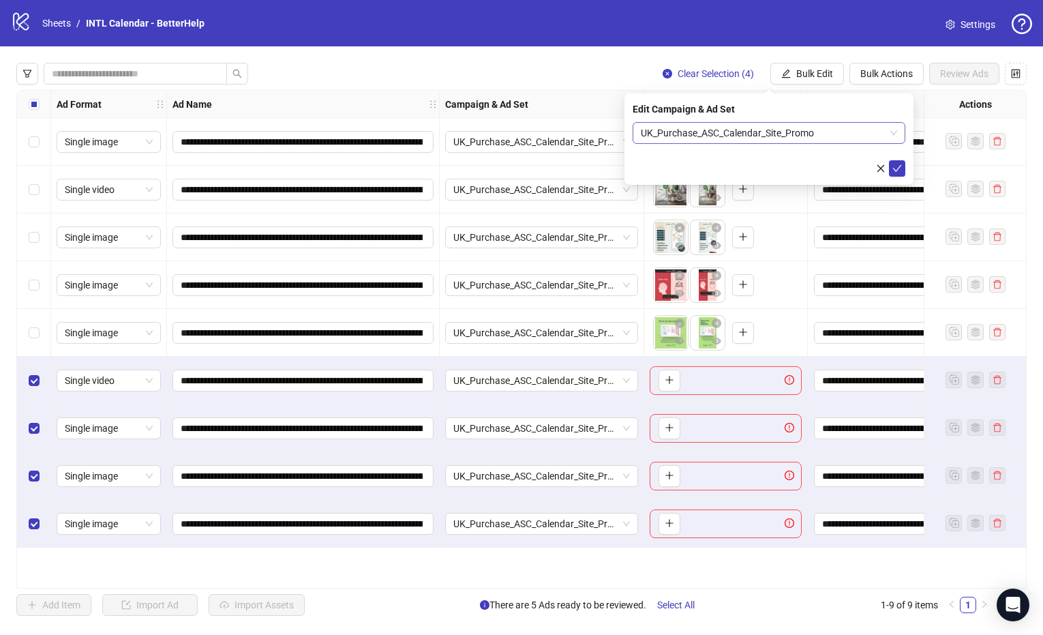
click at [745, 134] on span "UK_Purchase_ASC_Calendar_Site_Promo" at bounding box center [769, 133] width 256 height 20
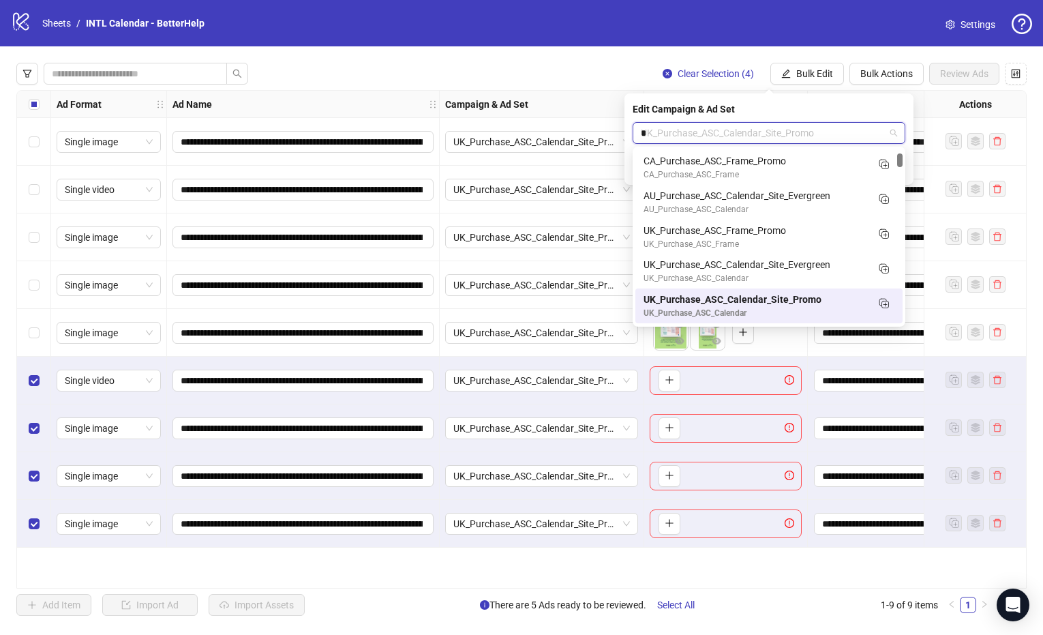
type input "**"
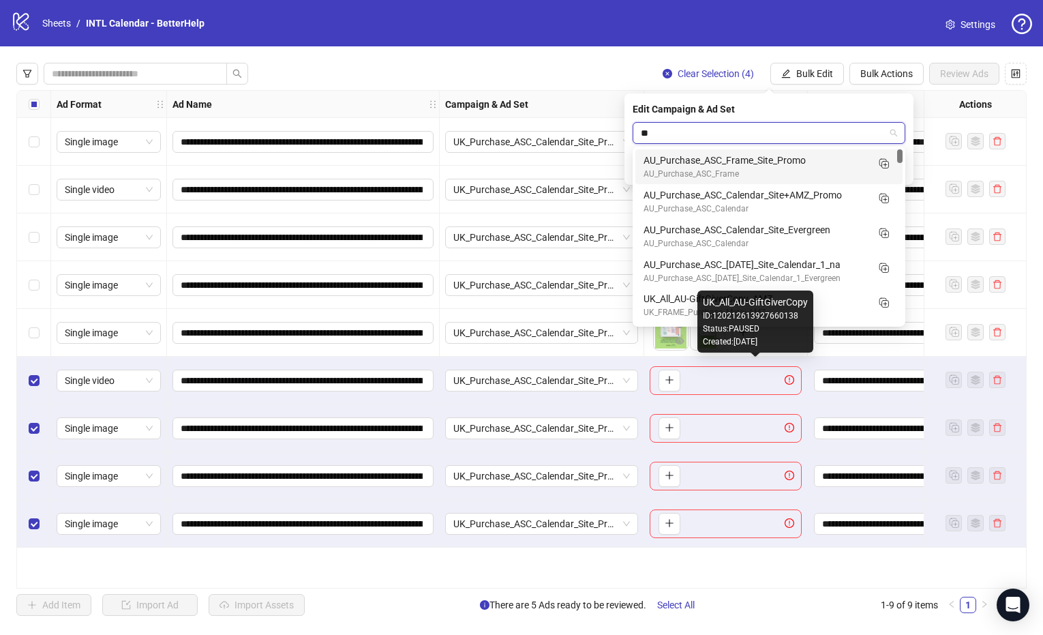
scroll to position [0, 0]
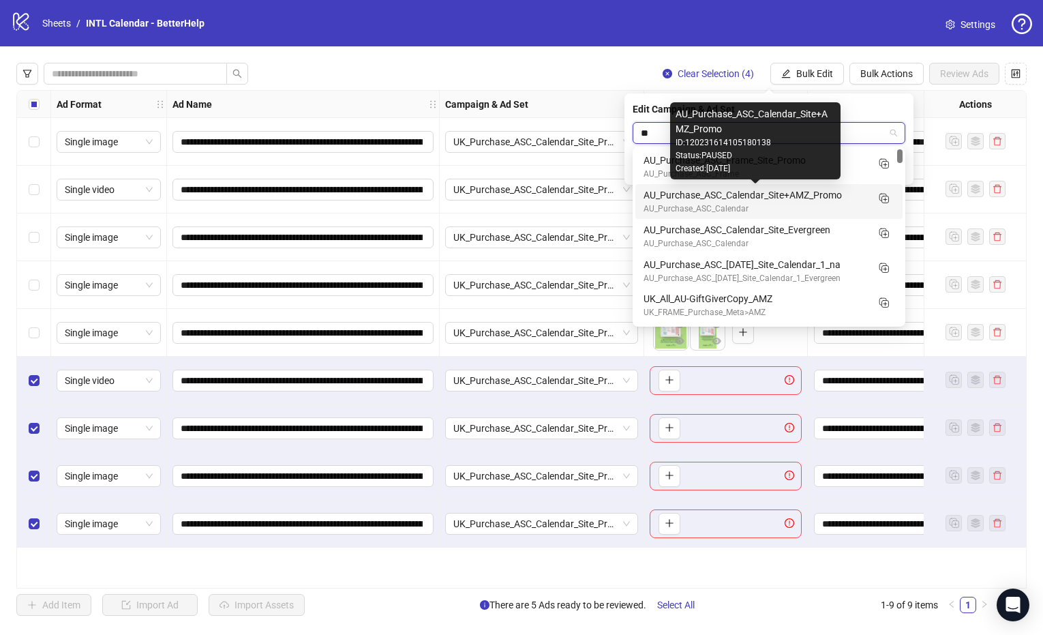
click at [846, 200] on div "AU_Purchase_ASC_Calendar_Site+AMZ_Promo" at bounding box center [756, 195] width 224 height 15
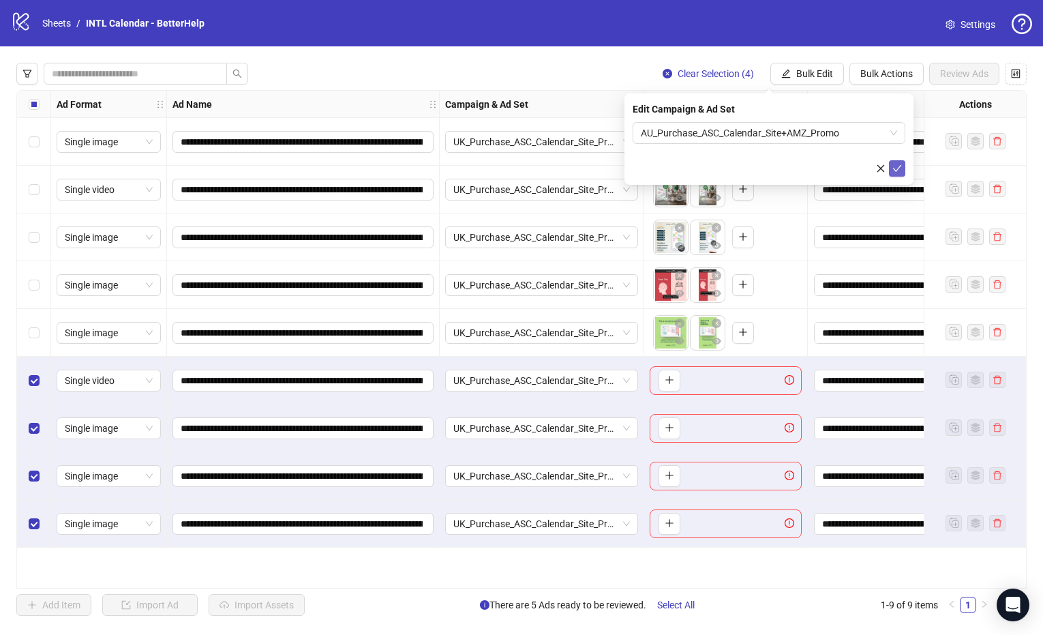
click at [899, 173] on span "submit" at bounding box center [898, 168] width 10 height 11
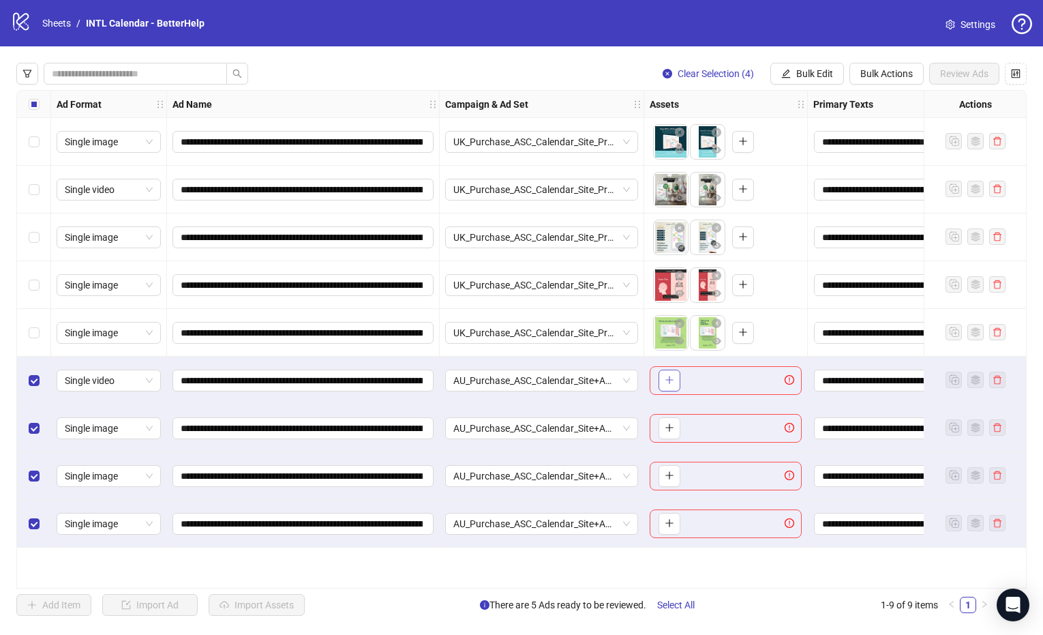
click at [665, 376] on icon "plus" at bounding box center [670, 380] width 10 height 10
click at [668, 428] on icon "plus" at bounding box center [670, 428] width 10 height 10
click at [771, 376] on div "To pick up a draggable item, press the space bar. While dragging, use the arrow…" at bounding box center [726, 380] width 152 height 42
click at [715, 372] on icon "close-circle" at bounding box center [717, 371] width 10 height 10
click at [679, 371] on icon "close-circle" at bounding box center [680, 371] width 10 height 10
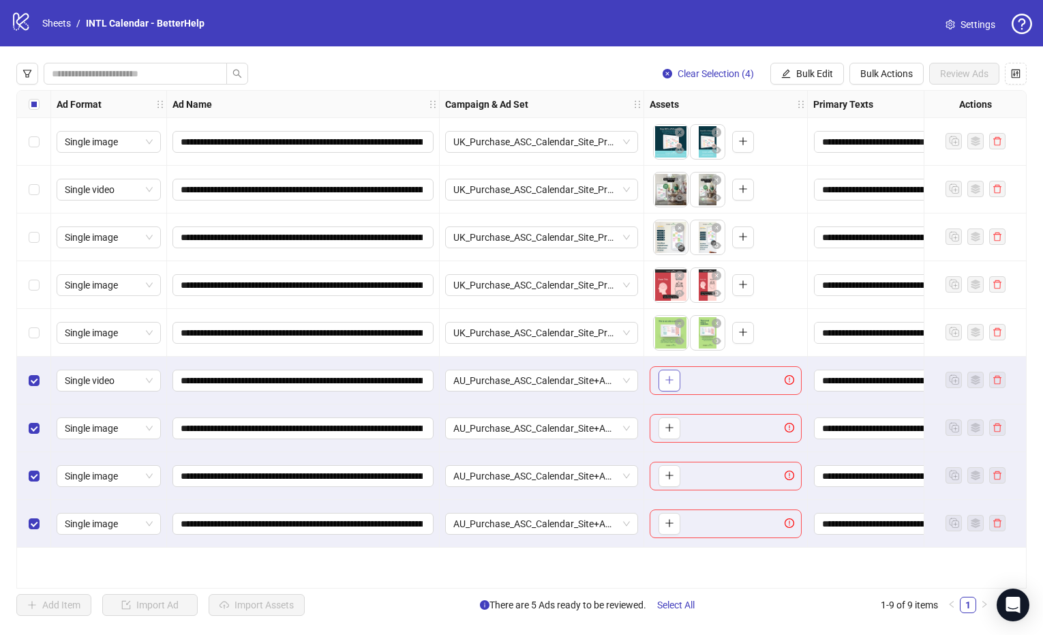
click at [672, 377] on icon "plus" at bounding box center [670, 380] width 10 height 10
click at [670, 432] on icon "plus" at bounding box center [670, 428] width 10 height 10
click at [668, 481] on span "button" at bounding box center [670, 475] width 10 height 11
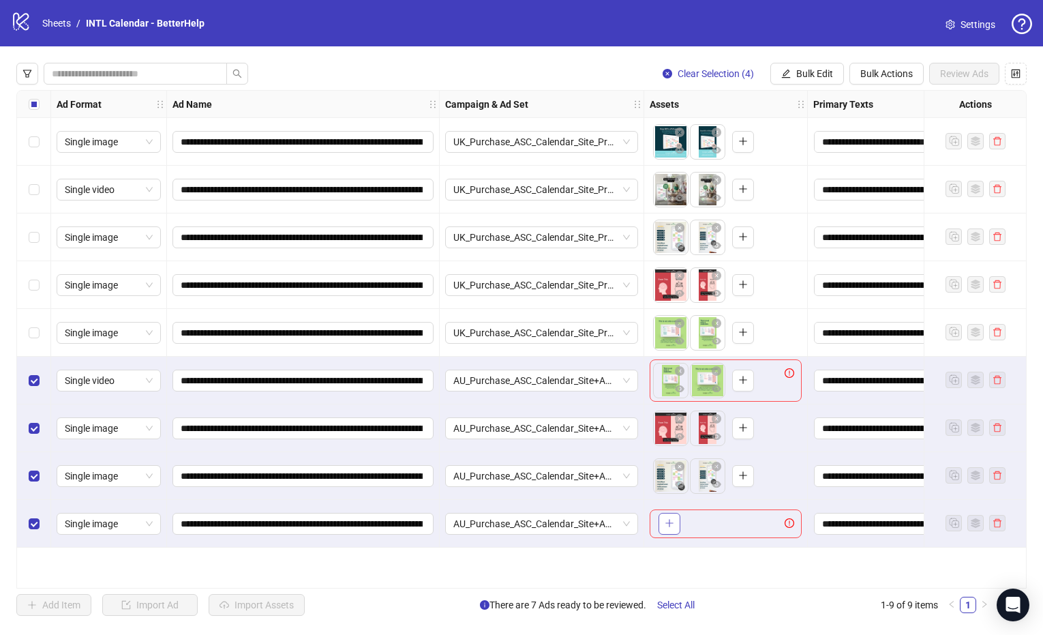
click at [668, 524] on icon "plus" at bounding box center [670, 523] width 10 height 10
click at [790, 515] on icon "exclamation-circle" at bounding box center [790, 517] width 10 height 10
click at [713, 371] on icon "close-circle" at bounding box center [717, 371] width 10 height 10
click at [681, 370] on icon "close-circle" at bounding box center [680, 371] width 10 height 10
click at [665, 379] on icon "plus" at bounding box center [670, 380] width 10 height 10
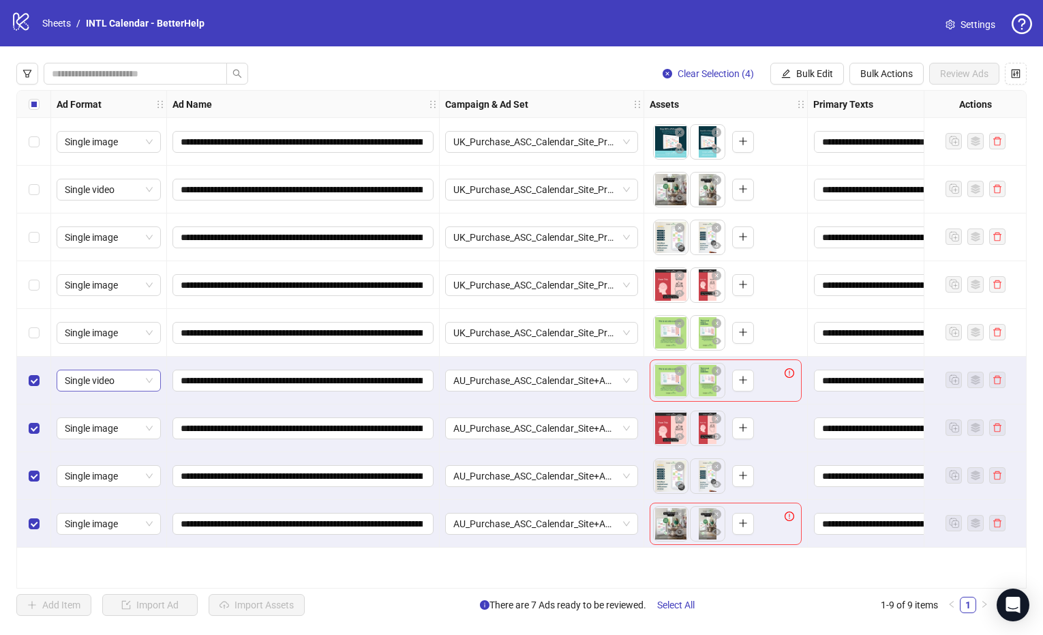
click at [135, 383] on span "Single video" at bounding box center [109, 380] width 88 height 20
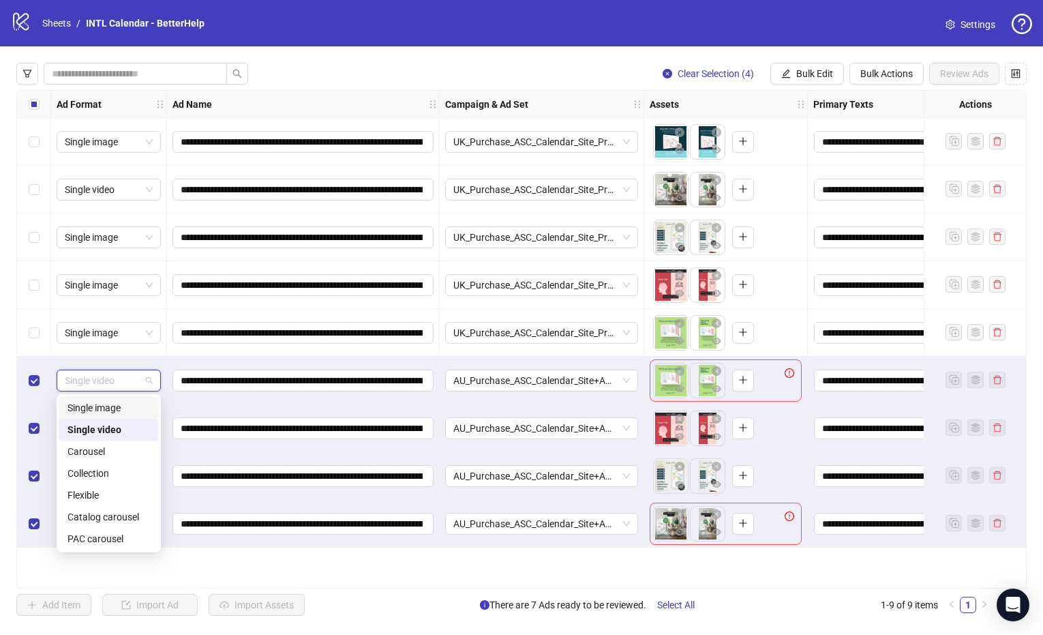
click at [132, 410] on div "Single image" at bounding box center [109, 407] width 83 height 15
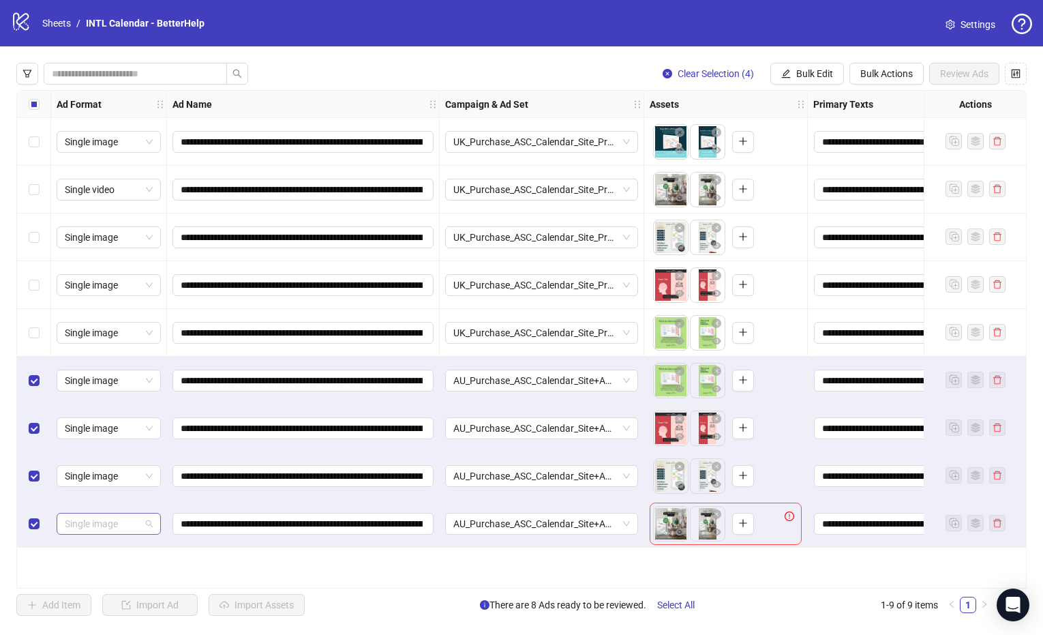
click at [137, 524] on span "Single image" at bounding box center [109, 524] width 88 height 20
click at [131, 383] on div "Single video" at bounding box center [109, 387] width 83 height 15
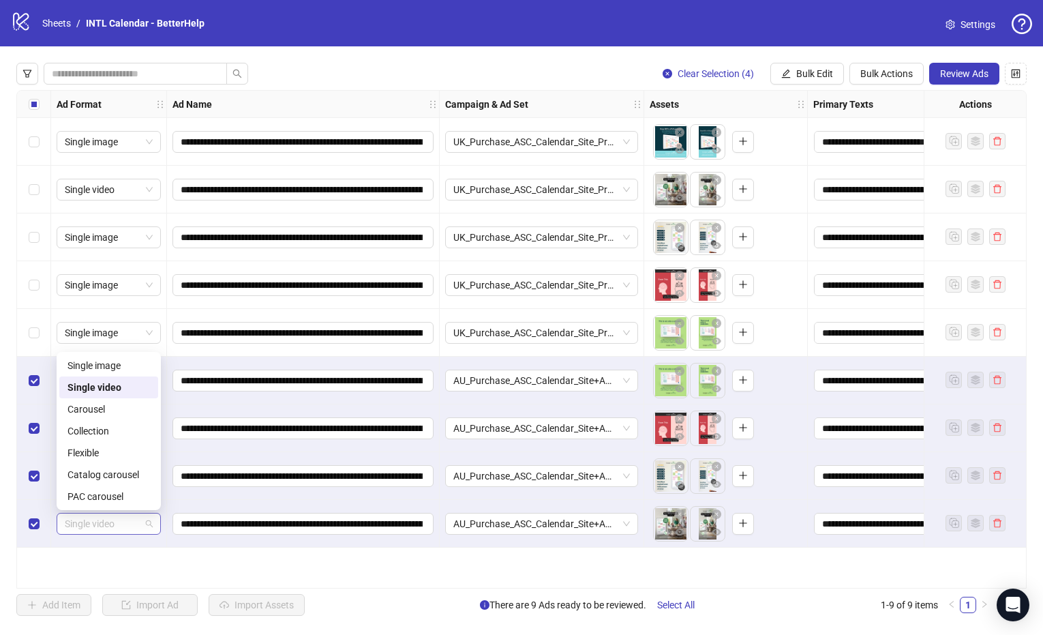
click at [118, 527] on span "Single video" at bounding box center [109, 524] width 88 height 20
click at [119, 366] on div "Single image" at bounding box center [109, 365] width 83 height 15
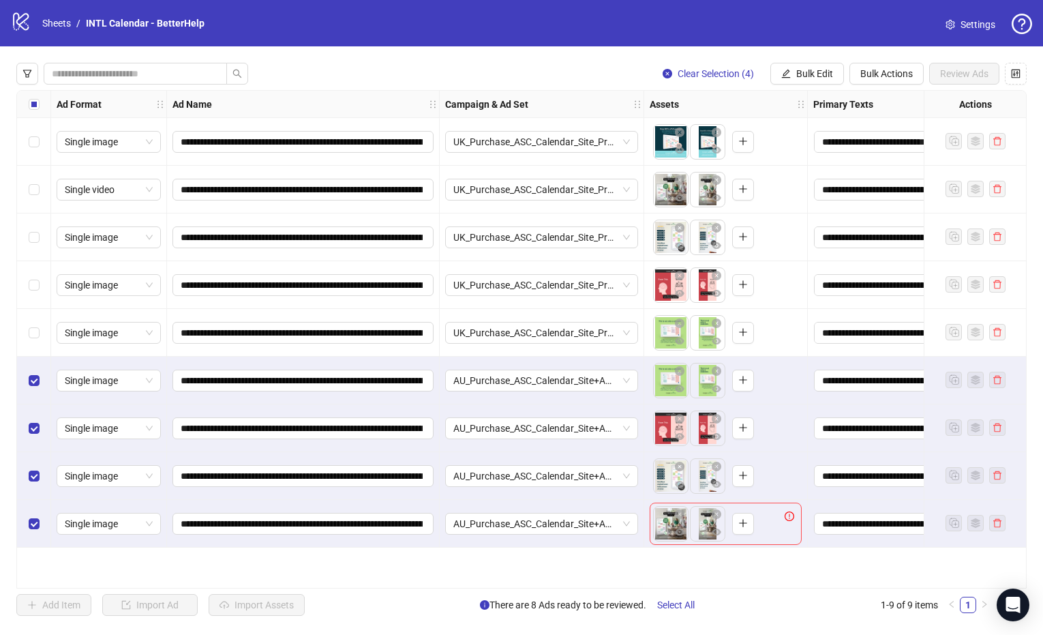
click at [267, 572] on div "**********" at bounding box center [521, 339] width 1011 height 499
click at [152, 523] on span "Single image" at bounding box center [109, 524] width 88 height 20
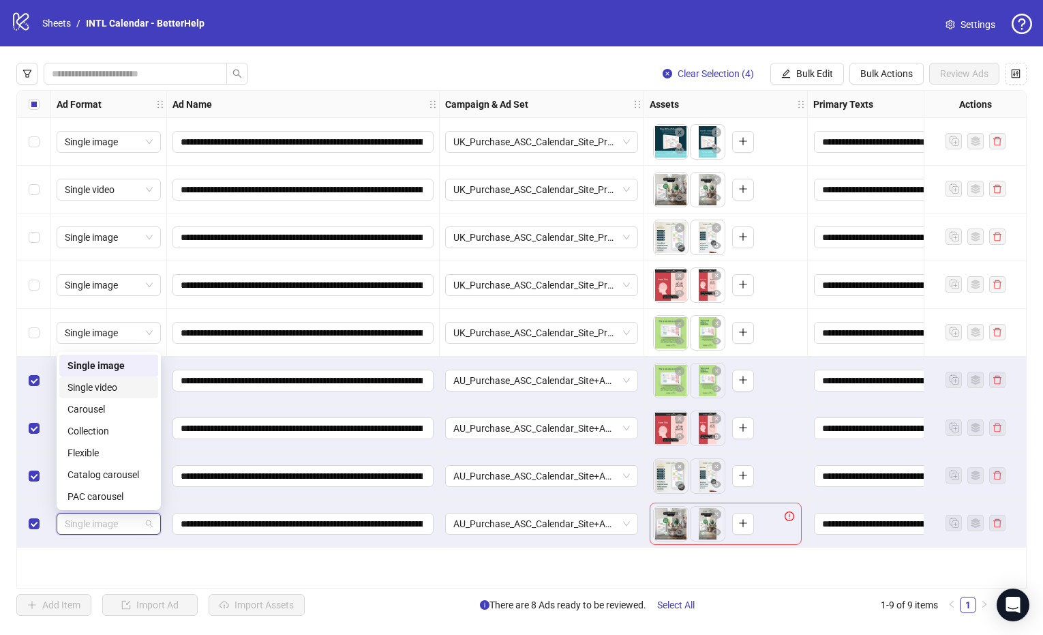
click at [125, 383] on div "Single video" at bounding box center [109, 387] width 83 height 15
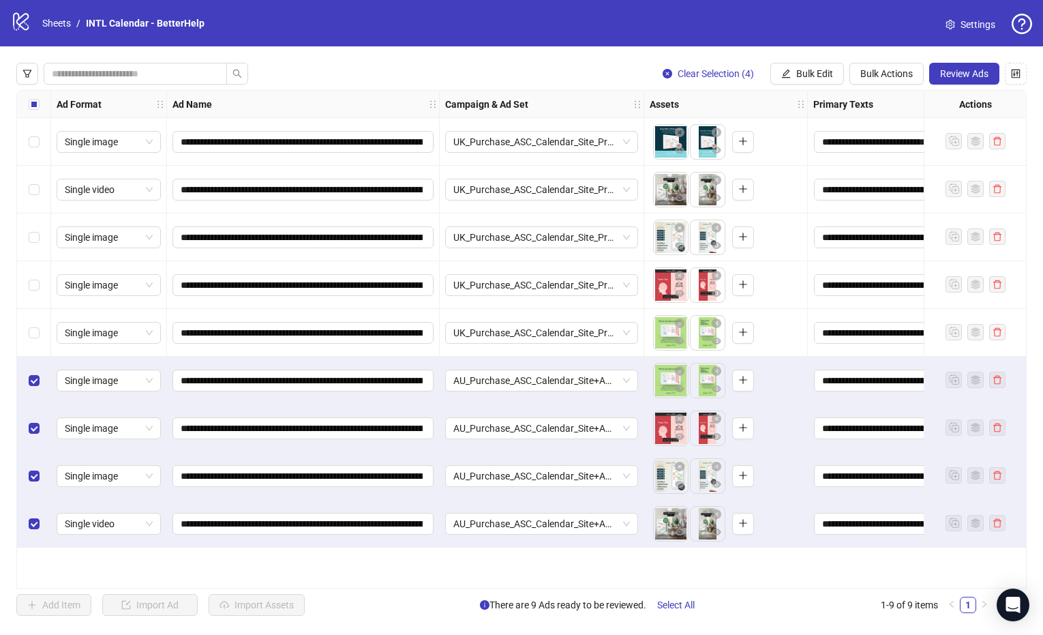
click at [361, 567] on div "**********" at bounding box center [521, 339] width 1011 height 499
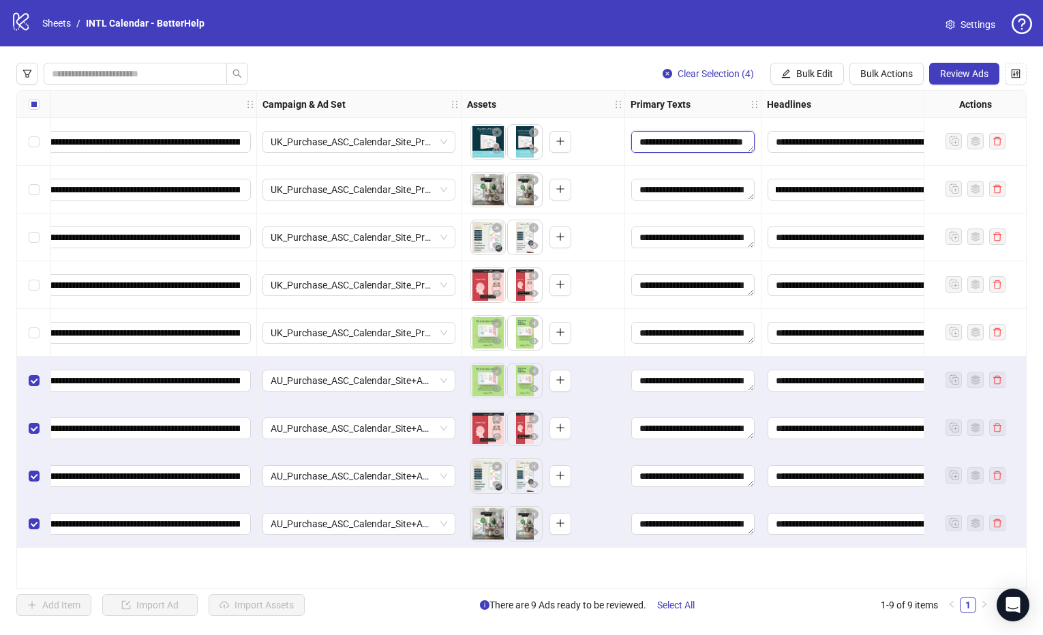
click at [685, 138] on textarea "**********" at bounding box center [693, 142] width 123 height 22
click at [698, 567] on div "**********" at bounding box center [521, 339] width 1011 height 499
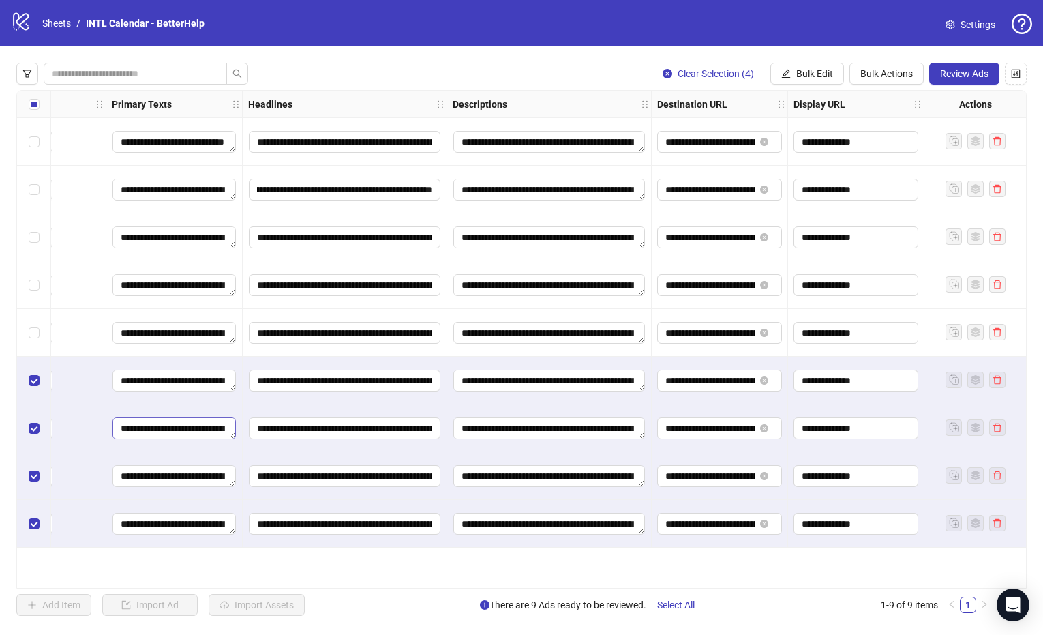
scroll to position [0, 702]
click at [831, 74] on span "Bulk Edit" at bounding box center [815, 73] width 37 height 11
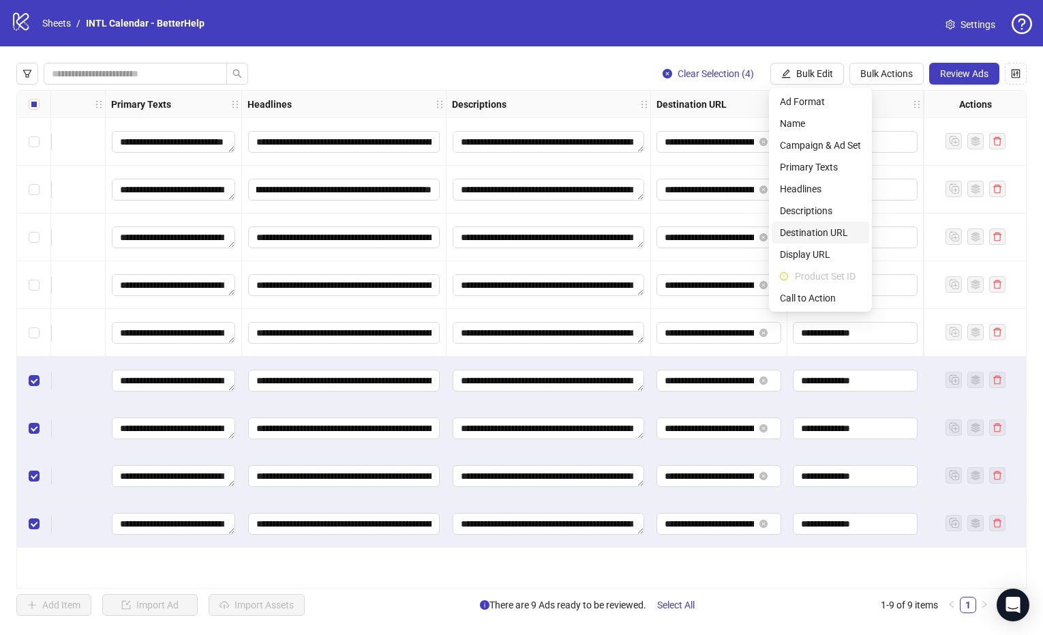
click at [806, 229] on span "Destination URL" at bounding box center [820, 232] width 81 height 15
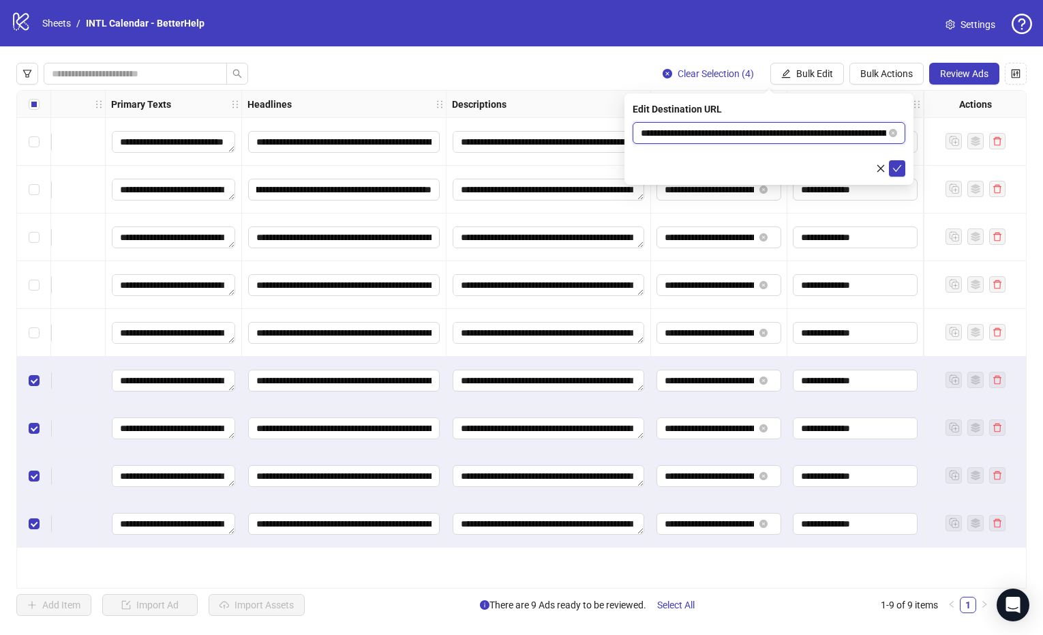
click at [755, 132] on input "**********" at bounding box center [764, 132] width 246 height 15
paste input "**********"
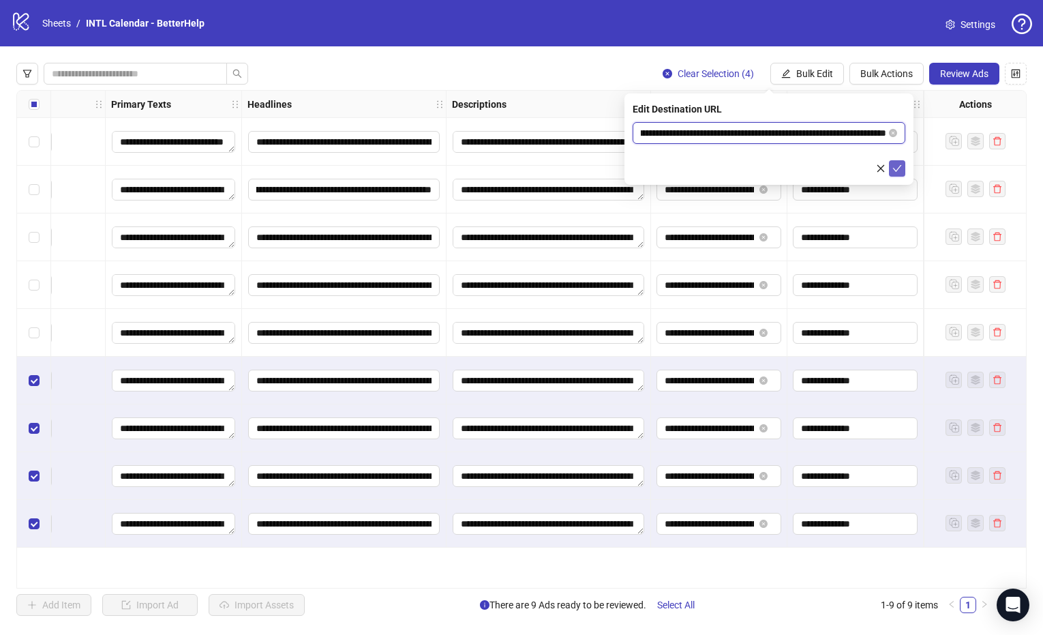
type input "**********"
click at [898, 164] on icon "check" at bounding box center [898, 169] width 10 height 10
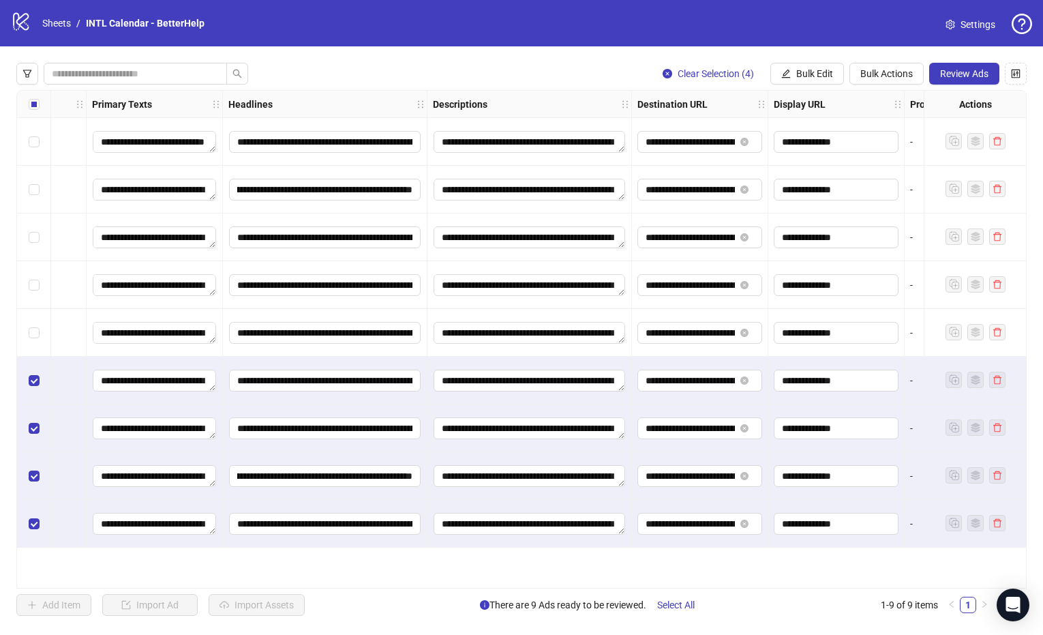
scroll to position [0, 1084]
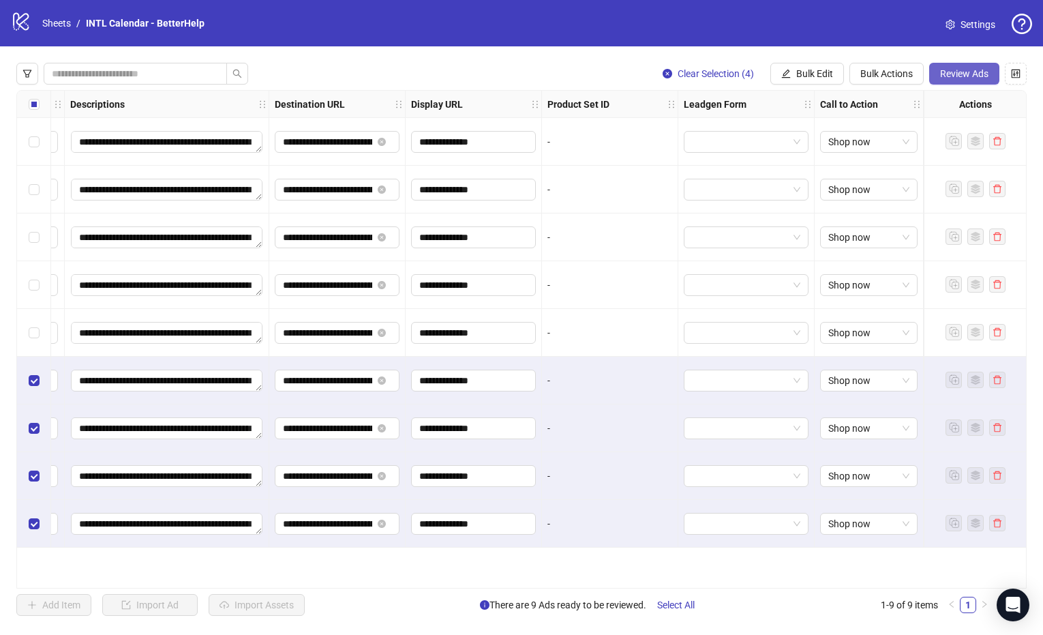
click at [966, 77] on span "Review Ads" at bounding box center [964, 73] width 48 height 11
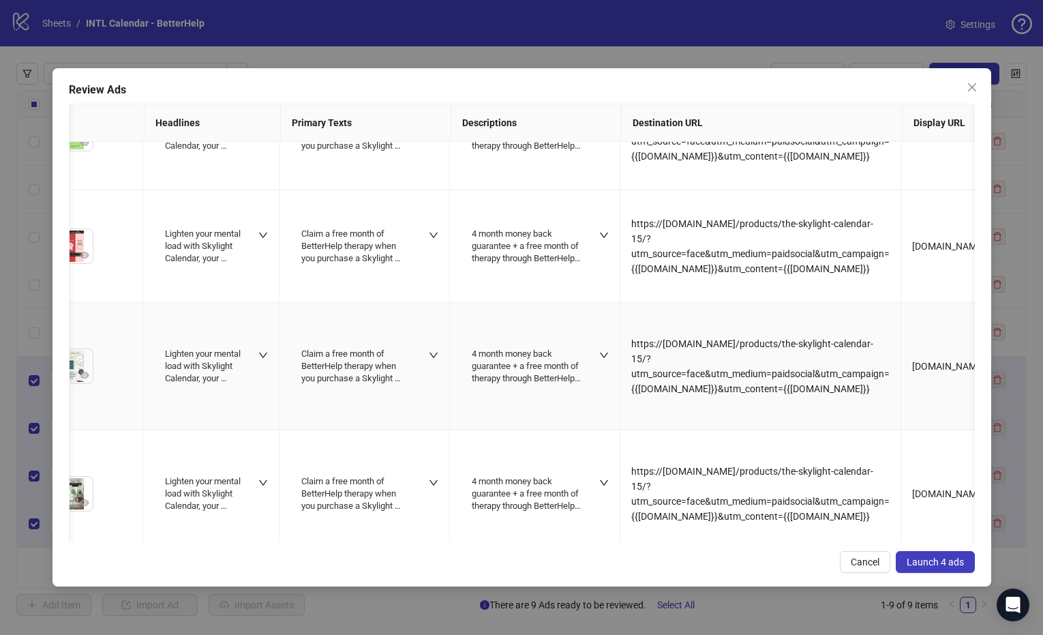
scroll to position [0, 0]
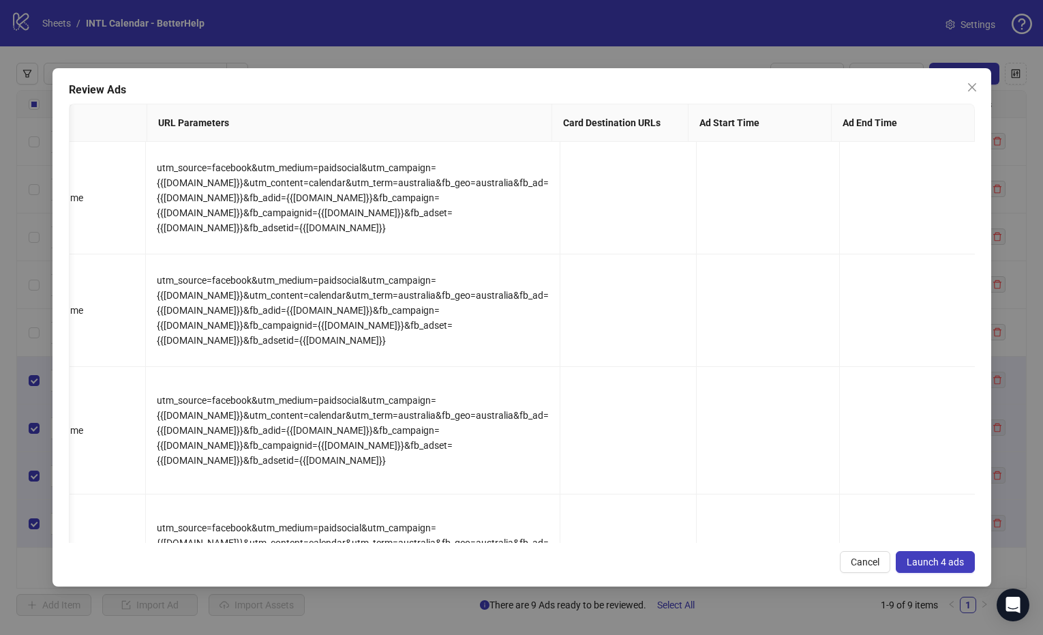
click at [937, 559] on span "Launch 4 ads" at bounding box center [935, 562] width 57 height 11
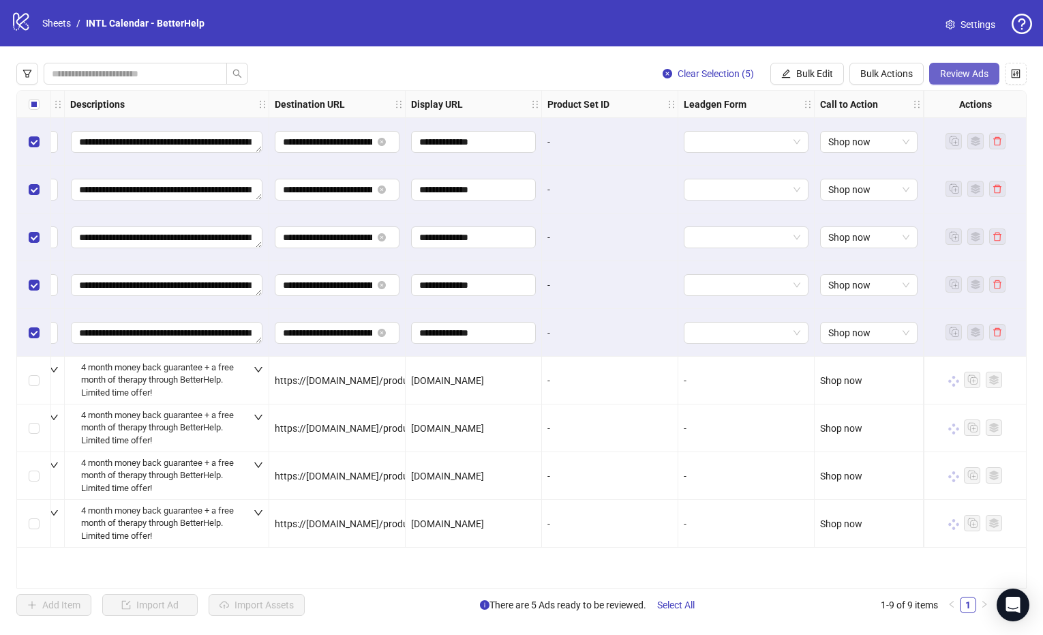
click at [976, 75] on span "Review Ads" at bounding box center [964, 73] width 48 height 11
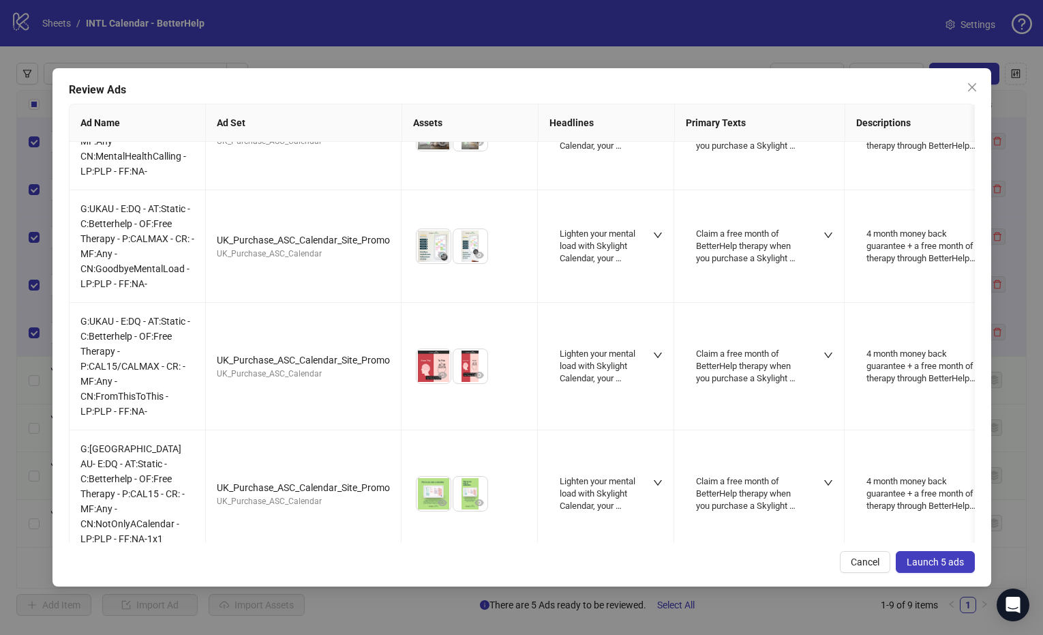
click at [930, 559] on span "Launch 5 ads" at bounding box center [935, 562] width 57 height 11
